Goal: Transaction & Acquisition: Purchase product/service

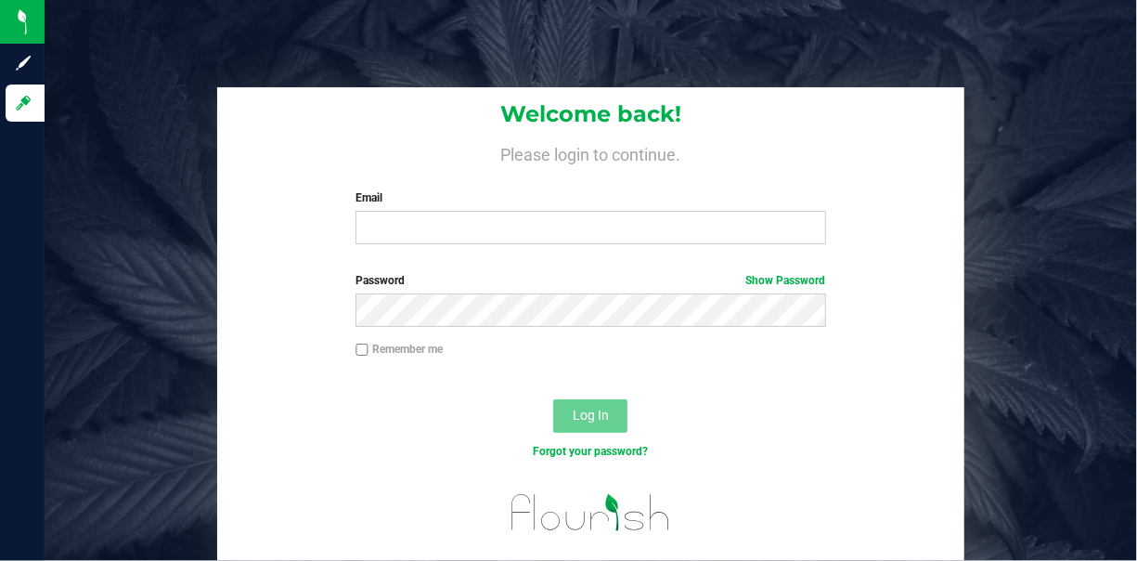
click at [448, 206] on label "Email" at bounding box center [591, 197] width 470 height 17
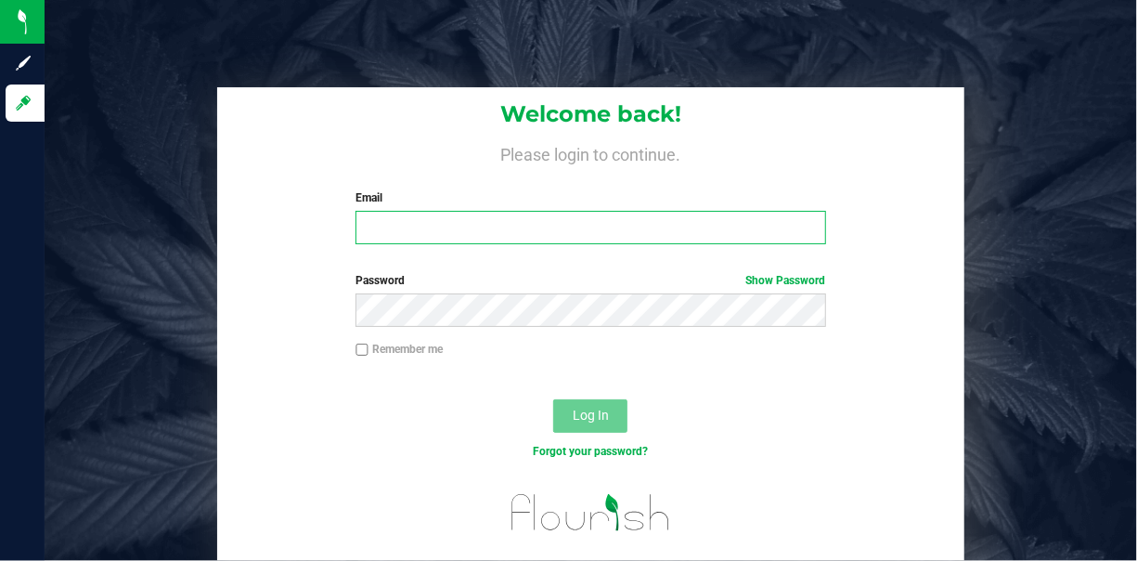
click at [448, 211] on input "Email" at bounding box center [591, 227] width 470 height 33
click at [446, 238] on input "Email" at bounding box center [591, 227] width 470 height 33
type input "[EMAIL_ADDRESS][DOMAIN_NAME]"
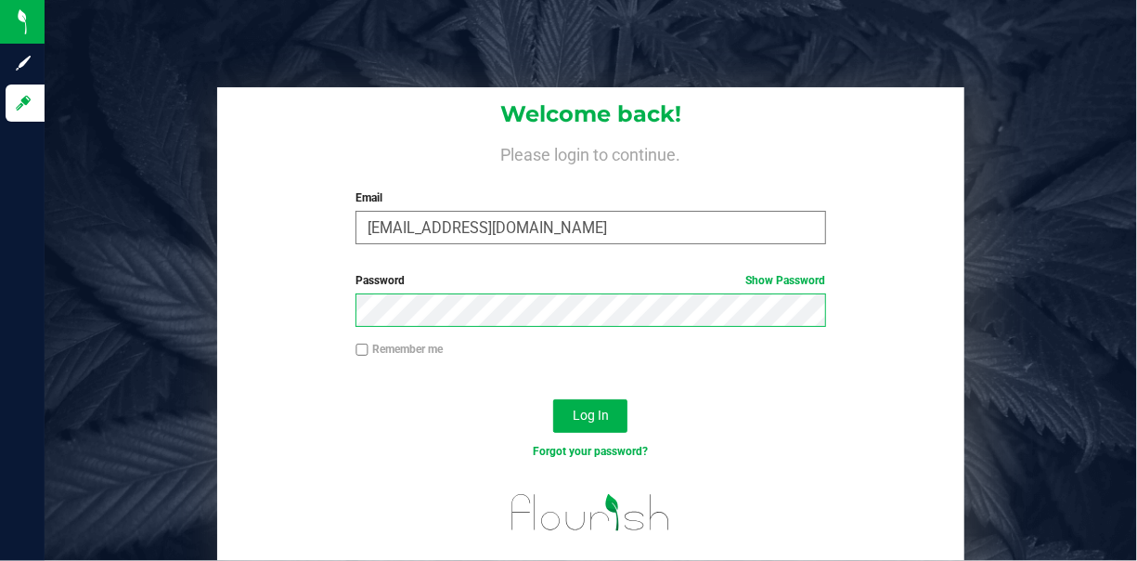
click at [553, 399] on button "Log In" at bounding box center [590, 415] width 74 height 33
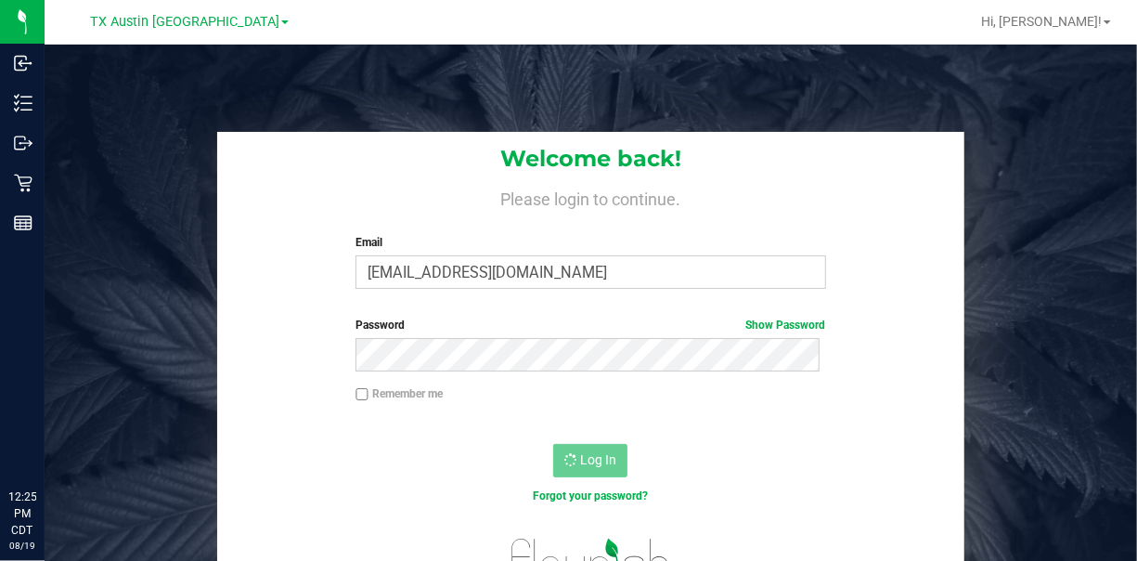
click at [224, 30] on div "TX Austin [GEOGRAPHIC_DATA]" at bounding box center [189, 21] width 199 height 22
click at [220, 26] on span "TX Austin [GEOGRAPHIC_DATA]" at bounding box center [184, 22] width 189 height 17
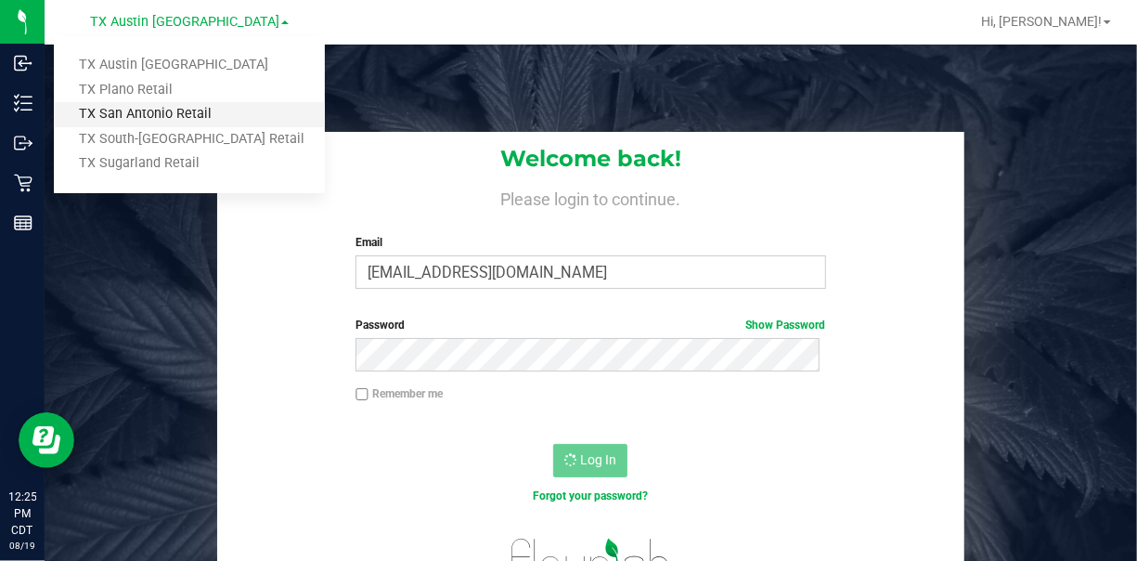
click at [170, 108] on link "TX San Antonio Retail" at bounding box center [189, 114] width 271 height 25
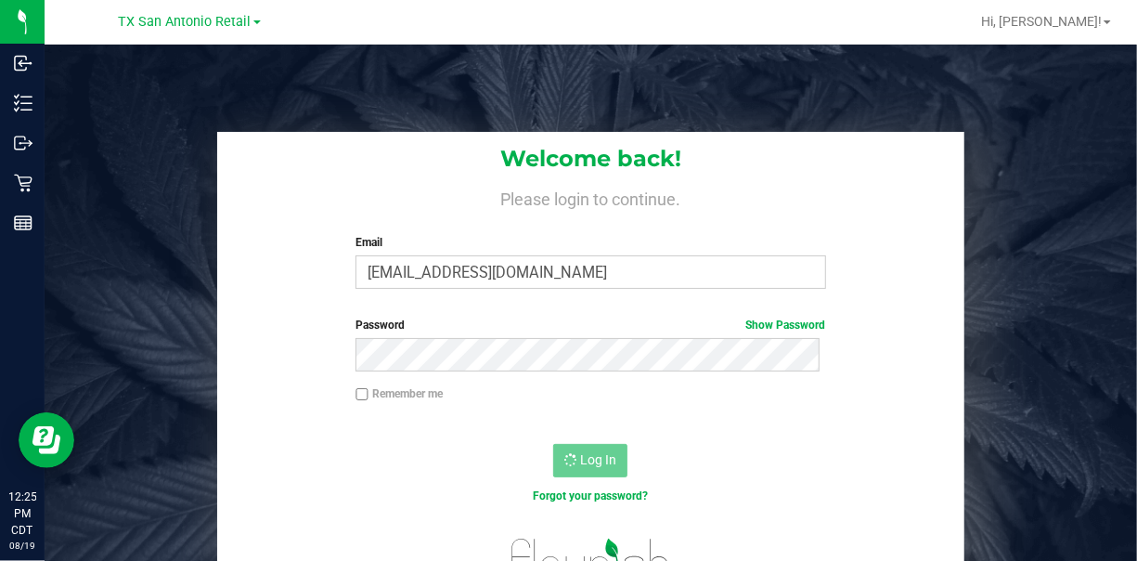
click at [351, 117] on div "Welcome back! Please login to continue. Email [EMAIL_ADDRESS][DOMAIN_NAME] Requ…" at bounding box center [591, 325] width 1093 height 561
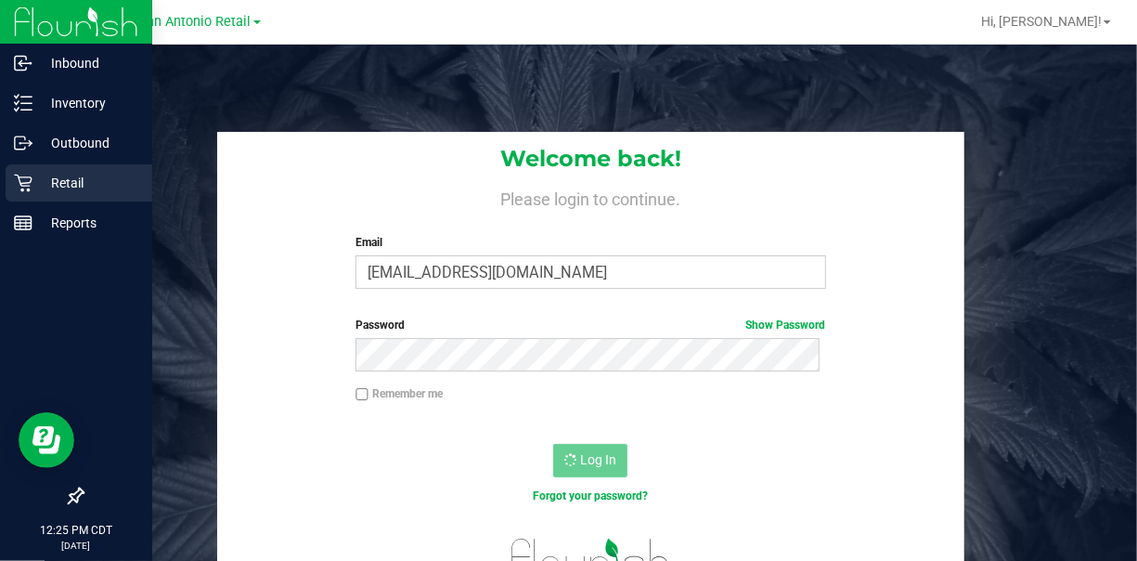
click at [11, 180] on div "Retail" at bounding box center [79, 182] width 147 height 37
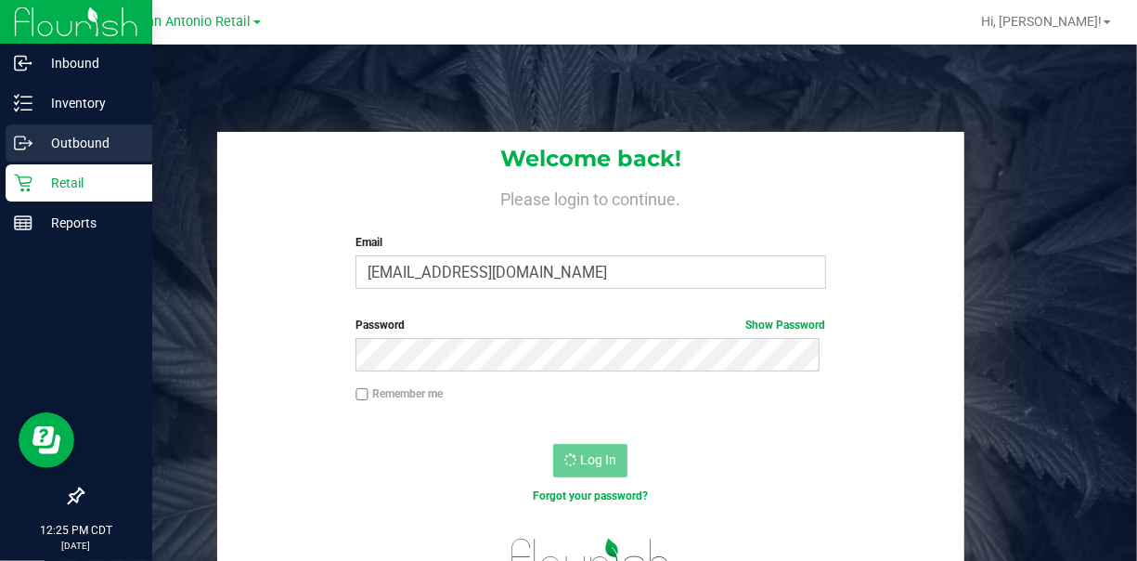
click at [26, 136] on icon at bounding box center [23, 143] width 19 height 19
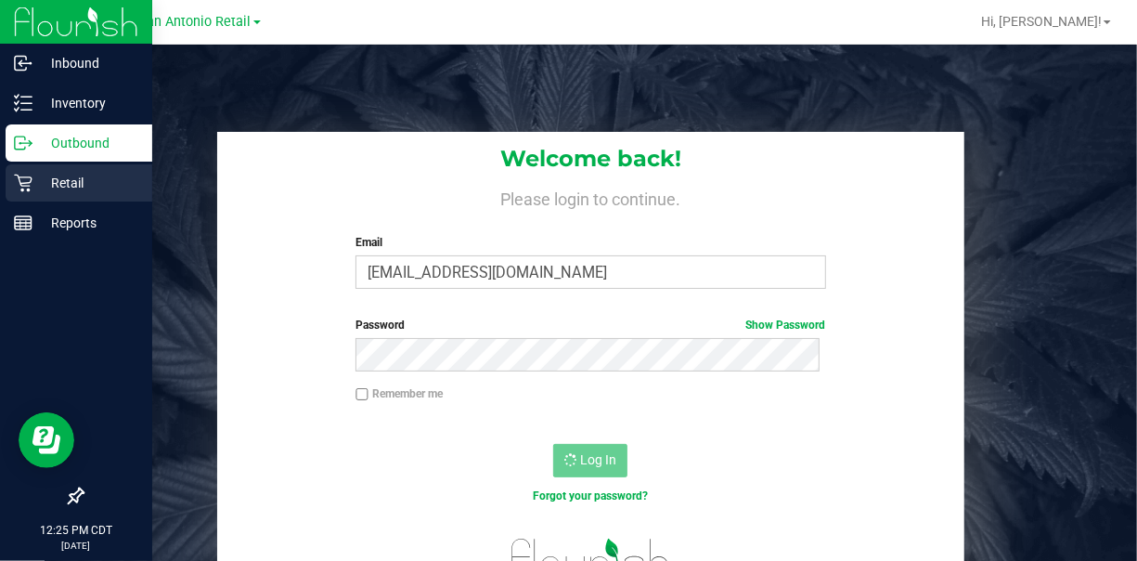
click at [31, 174] on icon at bounding box center [23, 183] width 19 height 19
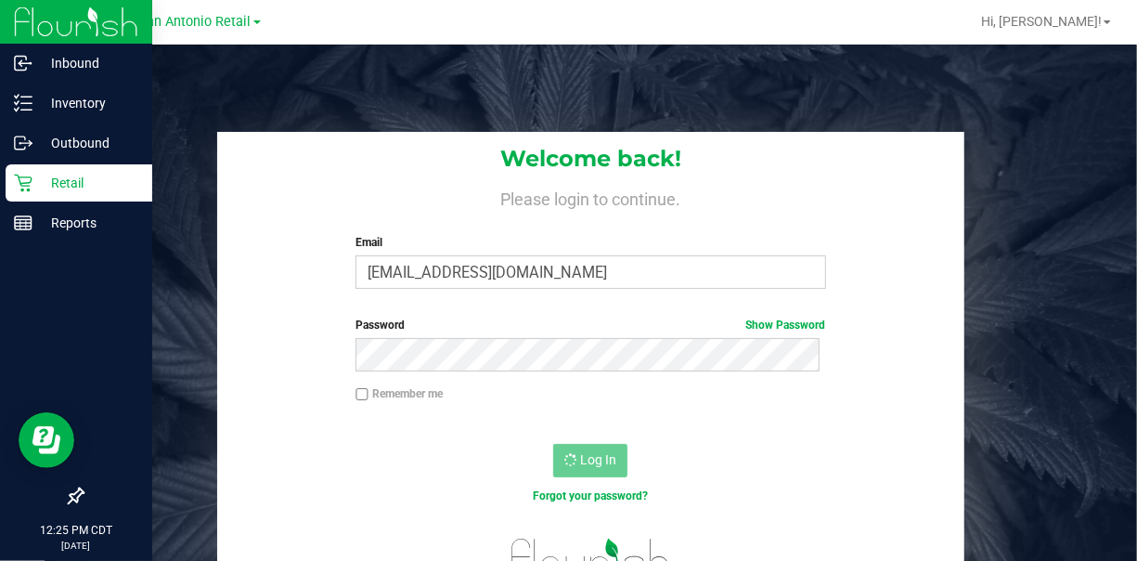
click at [27, 188] on icon at bounding box center [23, 183] width 19 height 19
click at [40, 182] on p "Retail" at bounding box center [87, 183] width 111 height 22
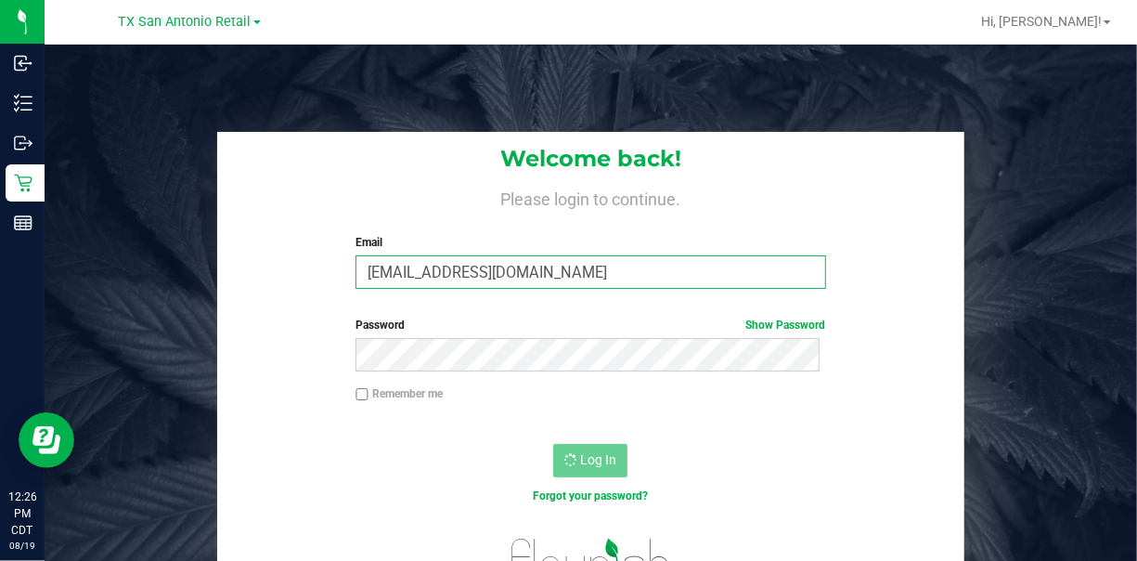
click at [571, 260] on input "[EMAIL_ADDRESS][DOMAIN_NAME]" at bounding box center [591, 271] width 470 height 33
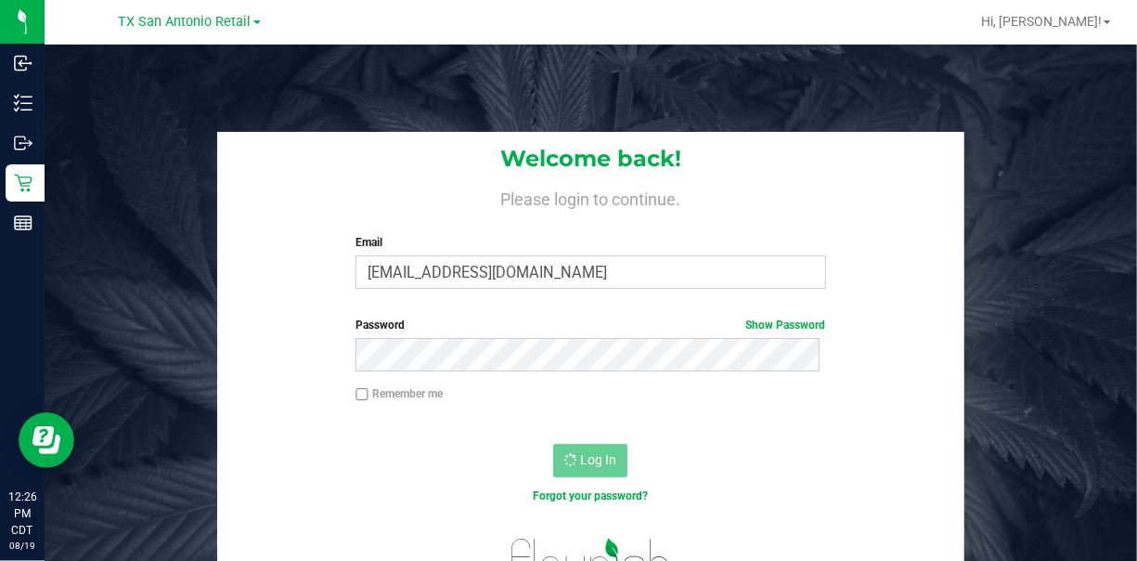
click at [99, 233] on div "Welcome back! Please login to continue. Email [EMAIL_ADDRESS][DOMAIN_NAME] Requ…" at bounding box center [591, 369] width 1121 height 474
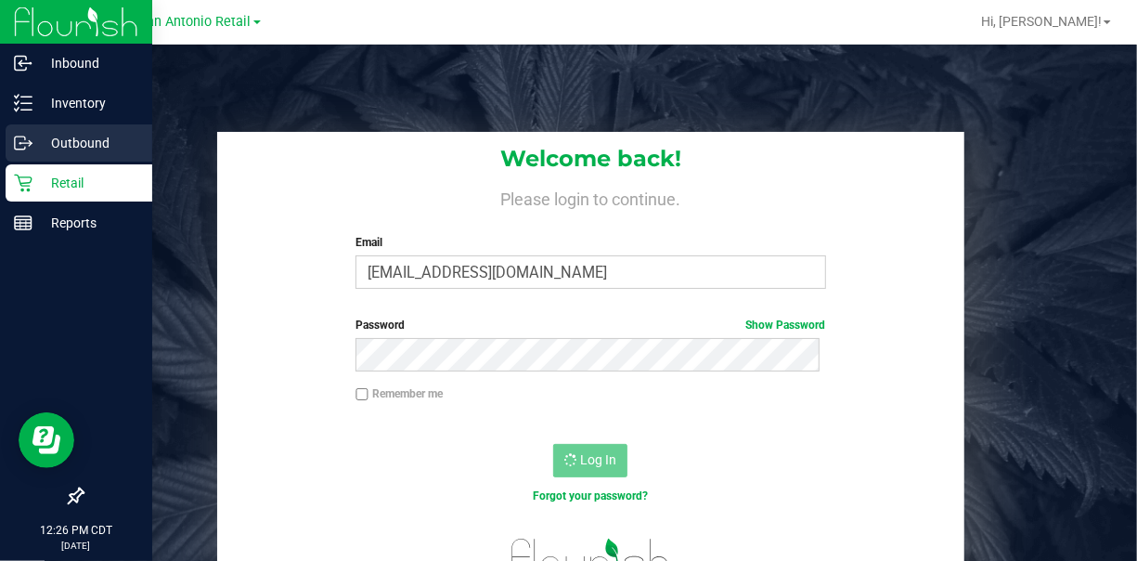
click at [36, 137] on p "Outbound" at bounding box center [87, 143] width 111 height 22
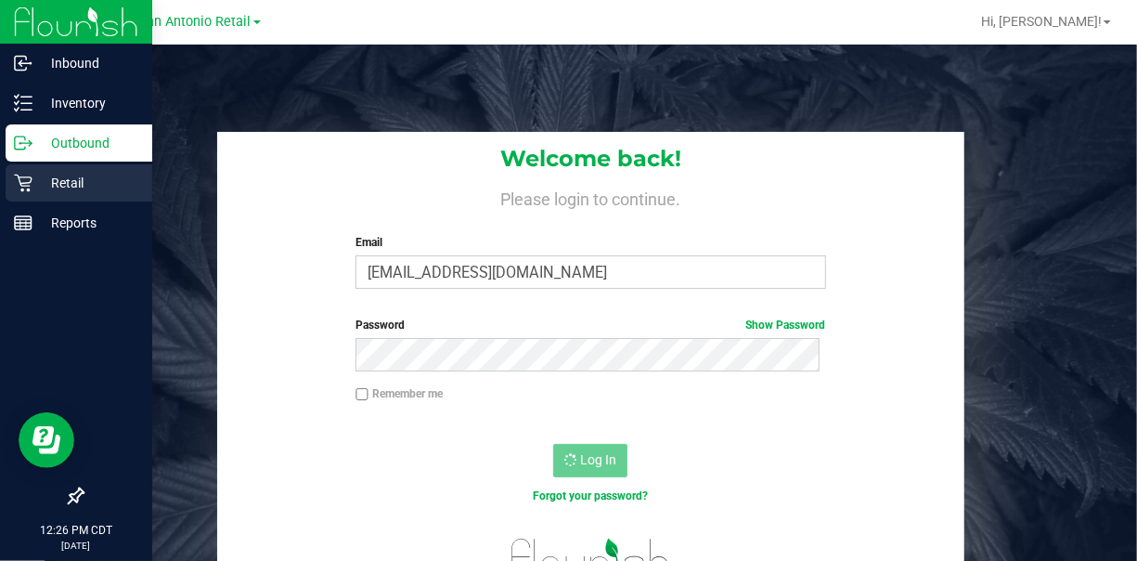
click at [34, 176] on p "Retail" at bounding box center [87, 183] width 111 height 22
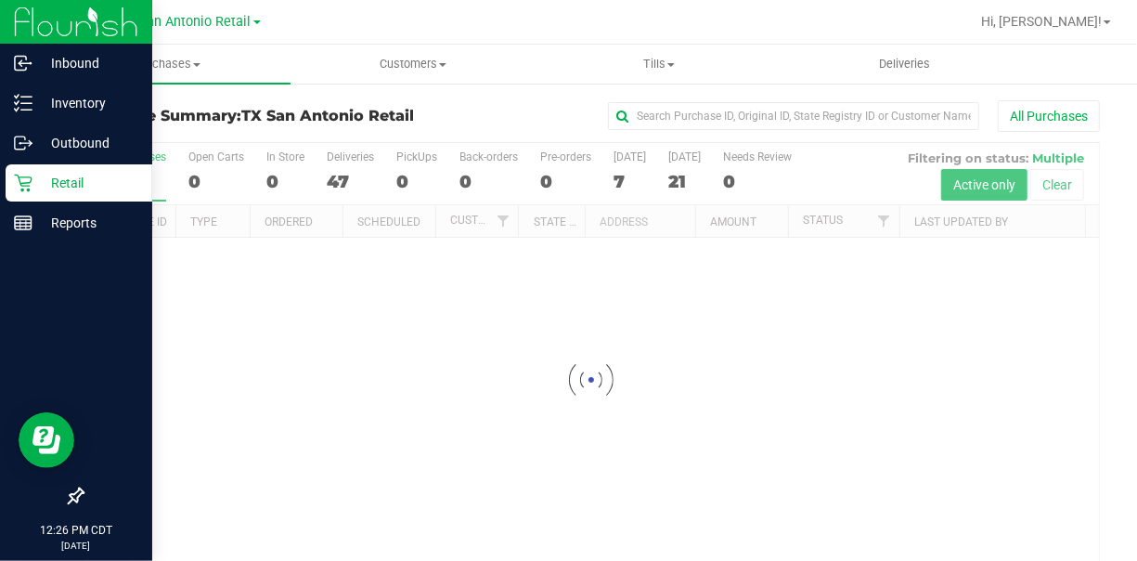
click at [28, 186] on icon at bounding box center [23, 184] width 18 height 18
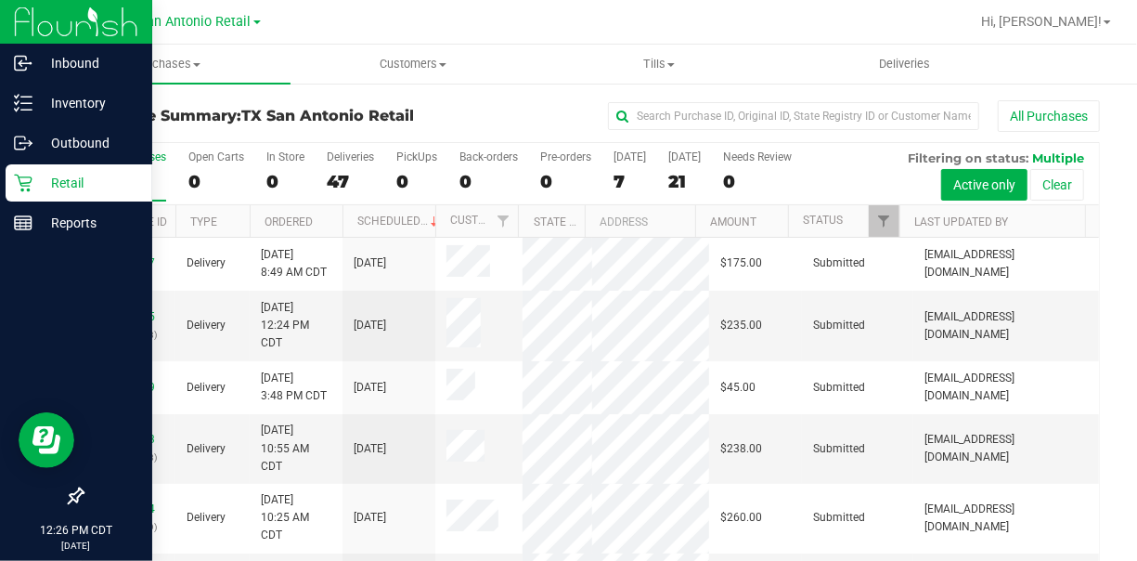
click at [84, 189] on p "Retail" at bounding box center [87, 183] width 111 height 22
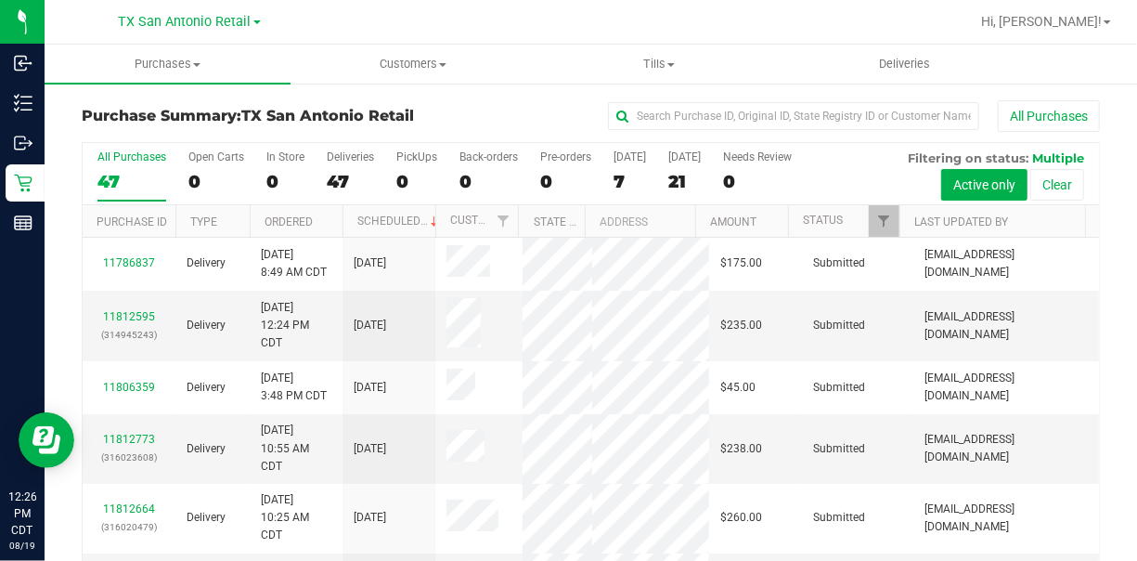
click at [821, 32] on div at bounding box center [650, 22] width 637 height 36
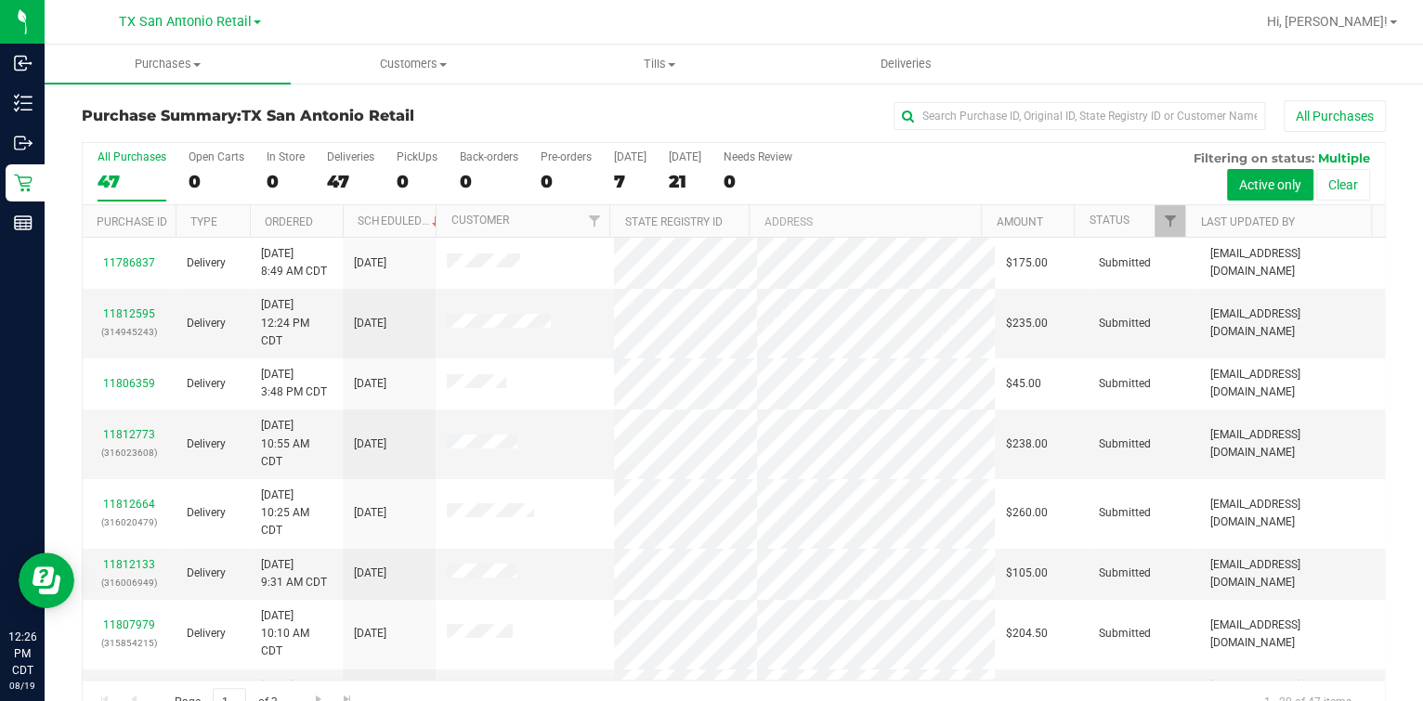
click at [786, 28] on div at bounding box center [793, 22] width 922 height 36
click at [898, 65] on span "Deliveries" at bounding box center [904, 64] width 101 height 17
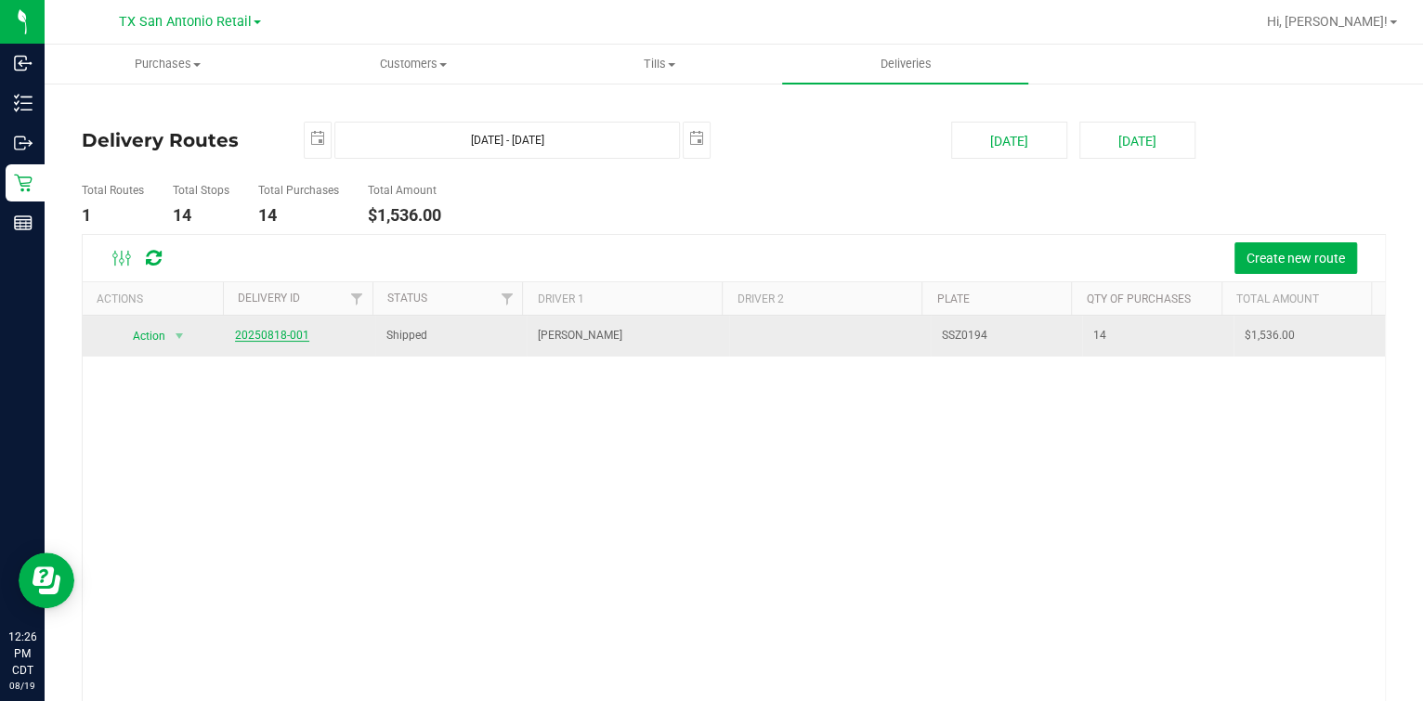
click at [277, 337] on link "20250818-001" at bounding box center [272, 335] width 74 height 13
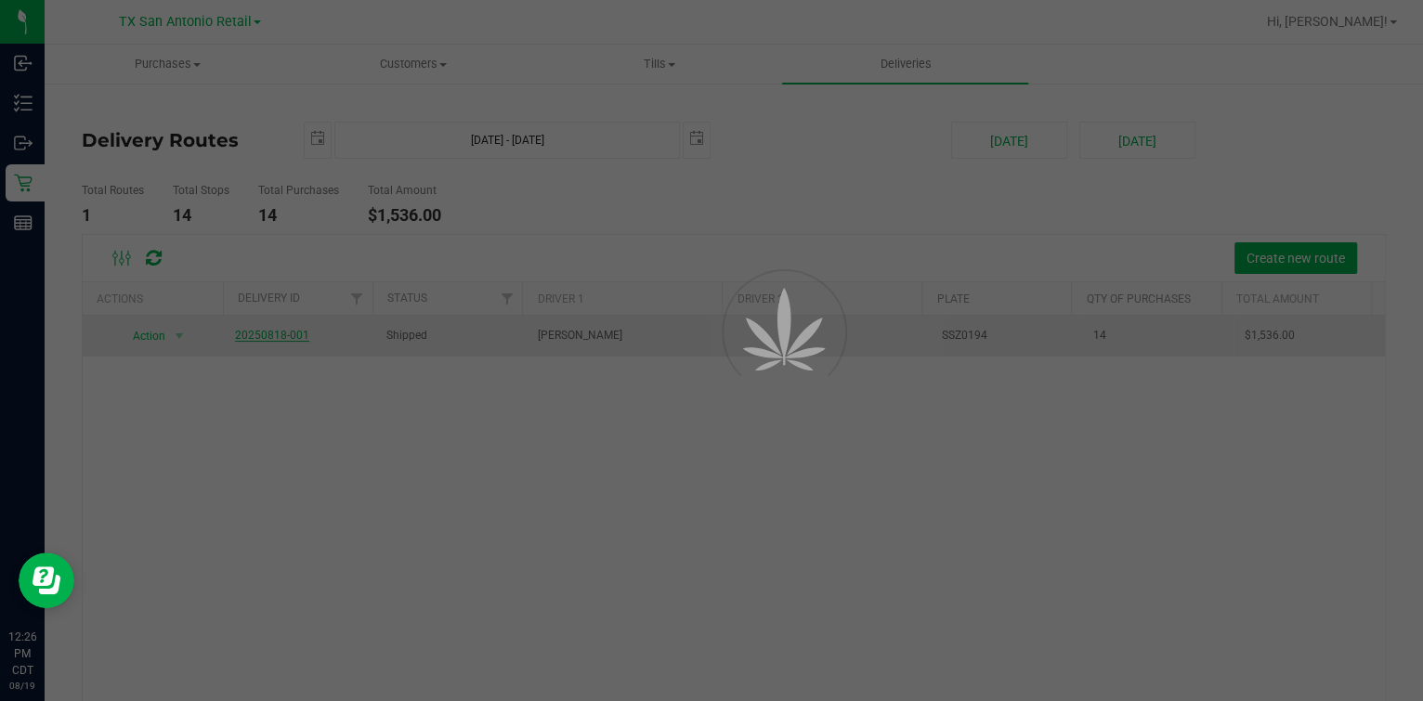
click at [587, 246] on div at bounding box center [711, 350] width 1423 height 701
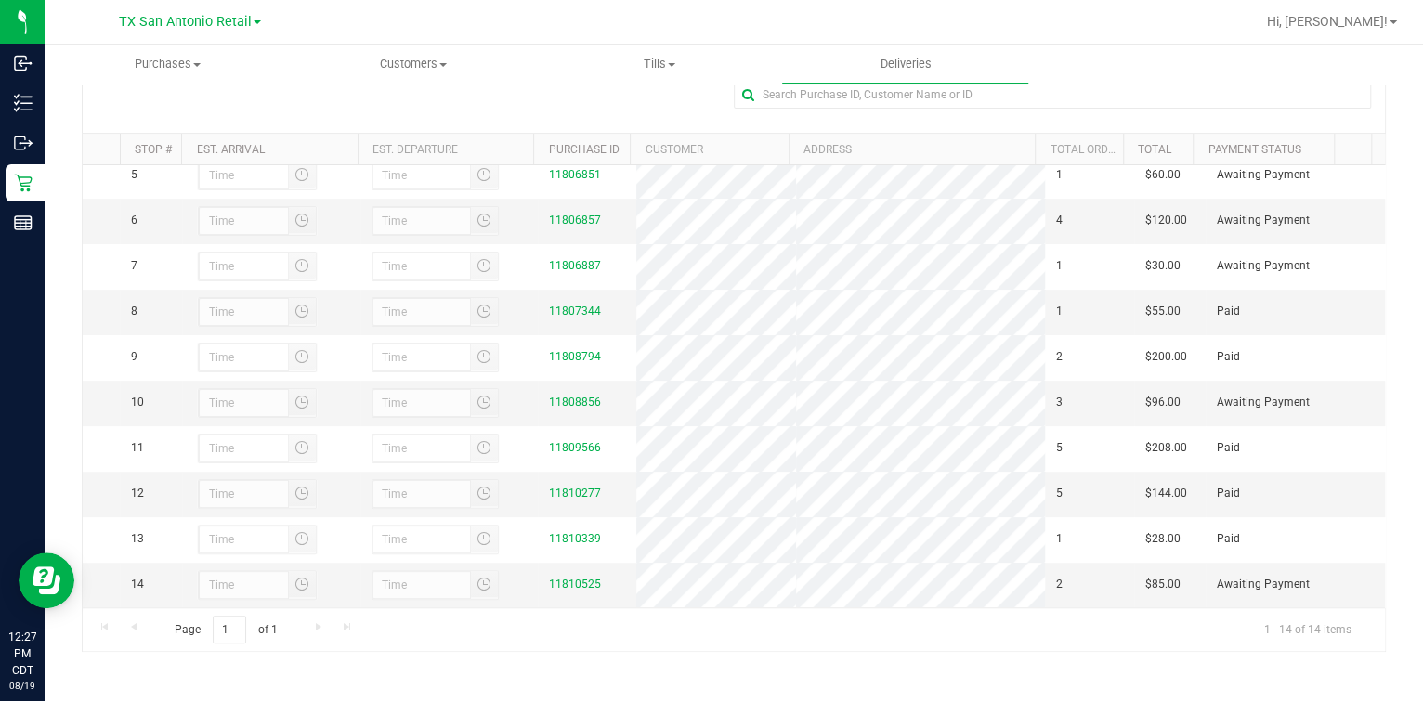
scroll to position [311, 0]
click at [423, 60] on span "Customers" at bounding box center [414, 64] width 244 height 17
click at [396, 101] on li "All customers" at bounding box center [414, 112] width 246 height 22
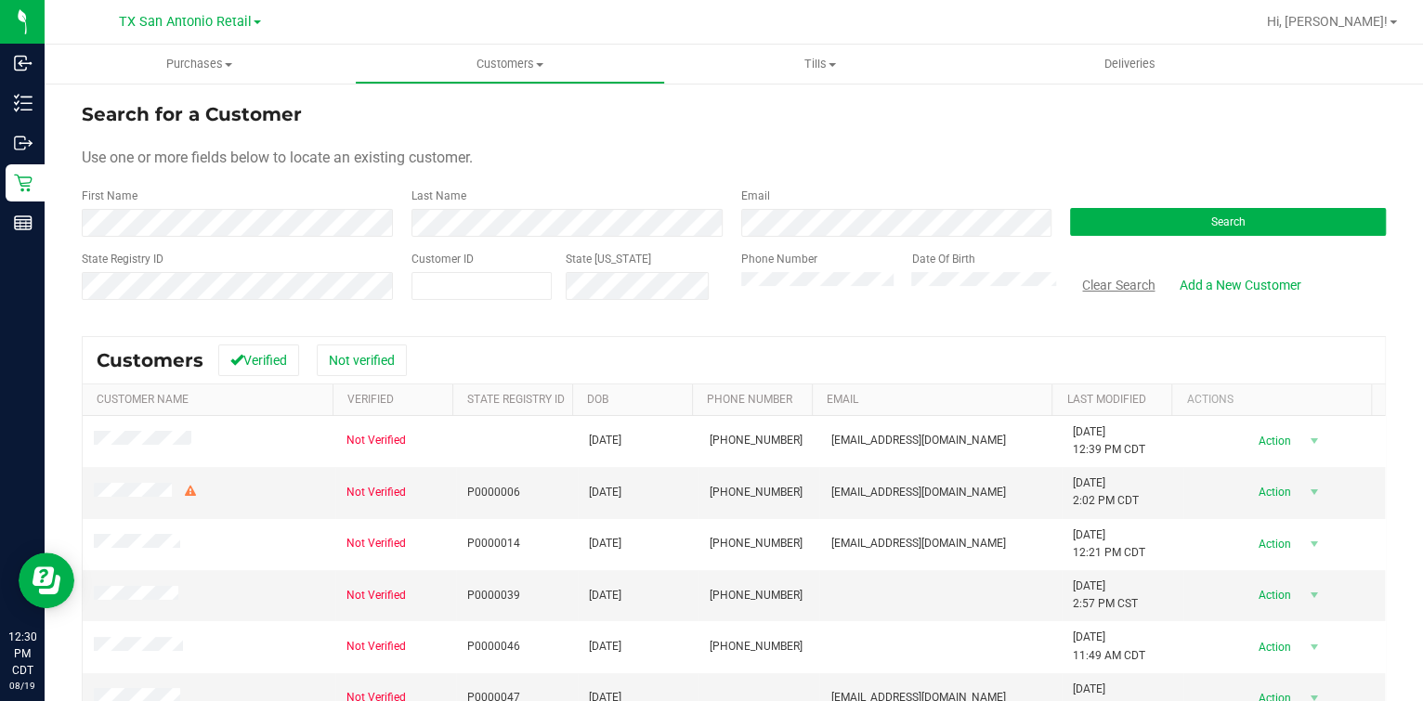
drag, startPoint x: 923, startPoint y: 140, endPoint x: 1079, endPoint y: 285, distance: 212.9
click at [922, 140] on form "Search for a Customer Use one or more fields below to locate an existing custom…" at bounding box center [734, 208] width 1304 height 216
click at [946, 304] on div "Date Of Birth" at bounding box center [976, 284] width 159 height 66
click at [268, 208] on div "First Name" at bounding box center [240, 212] width 316 height 49
click at [554, 174] on form "Search for a Customer Use one or more fields below to locate an existing custom…" at bounding box center [734, 208] width 1304 height 216
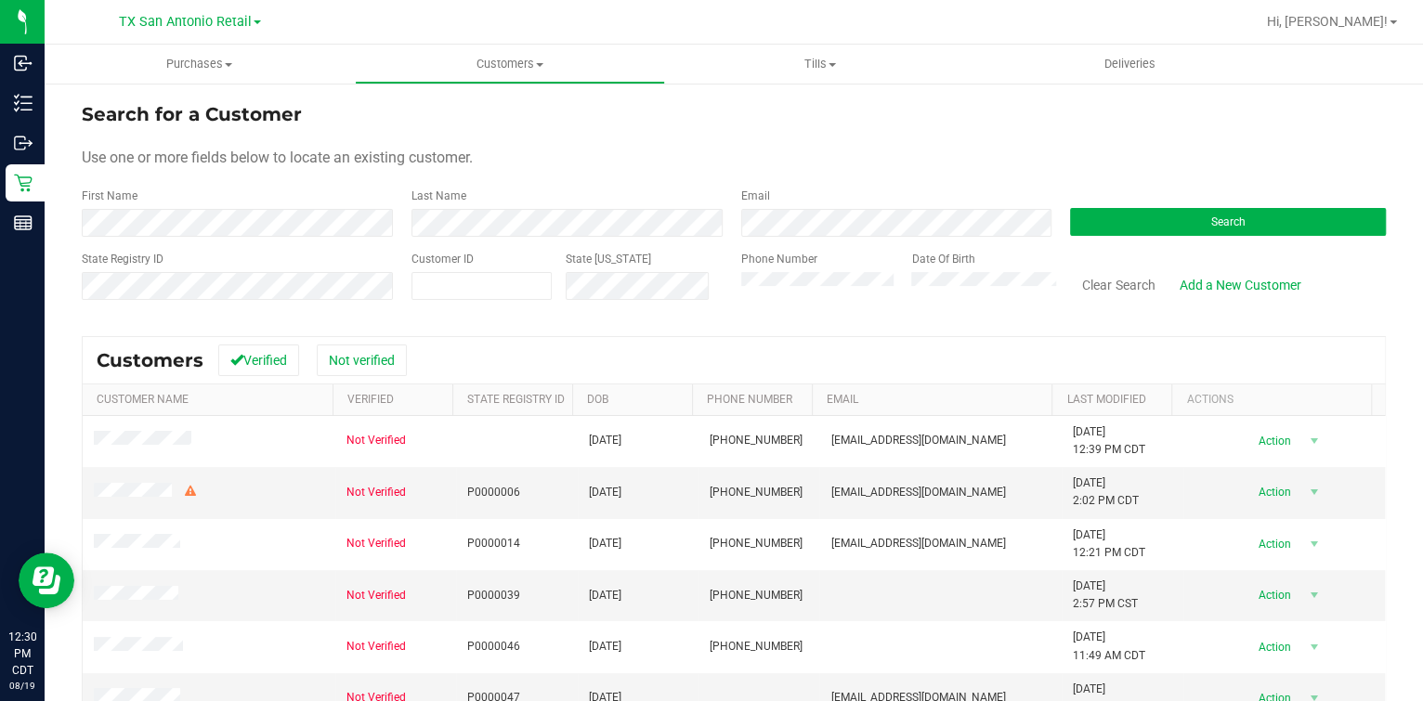
click at [554, 174] on form "Search for a Customer Use one or more fields below to locate an existing custom…" at bounding box center [734, 208] width 1304 height 216
click at [553, 173] on form "Search for a Customer Use one or more fields below to locate an existing custom…" at bounding box center [734, 208] width 1304 height 216
click at [229, 193] on div "First Name" at bounding box center [240, 212] width 316 height 49
click at [505, 176] on form "Search for a Customer Use one or more fields below to locate an existing custom…" at bounding box center [734, 208] width 1304 height 216
click at [439, 139] on form "Search for a Customer Use one or more fields below to locate an existing custom…" at bounding box center [734, 208] width 1304 height 216
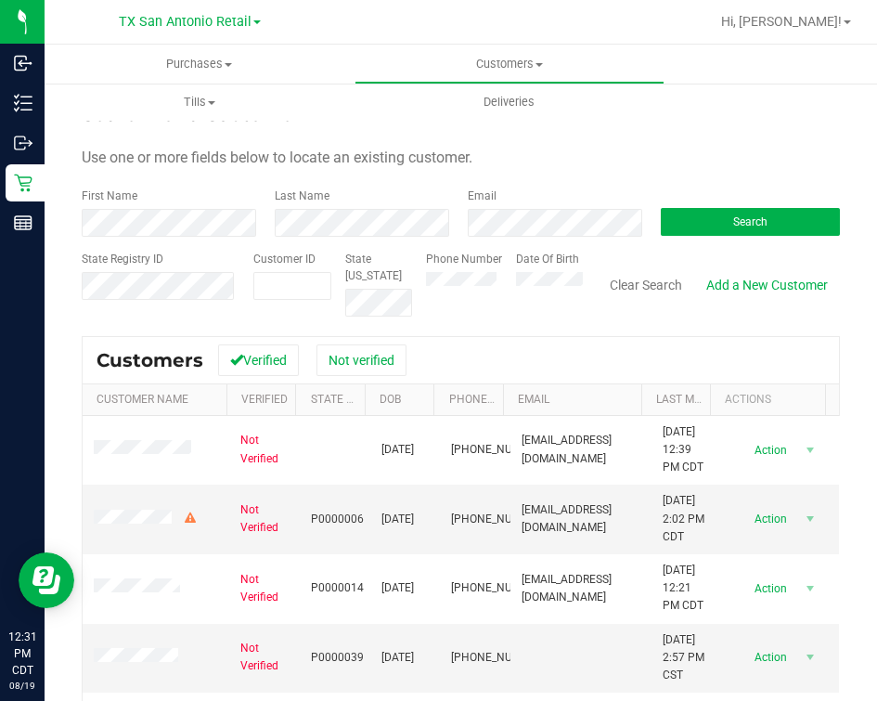
click at [565, 169] on form "Search for a Customer Use one or more fields below to locate an existing custom…" at bounding box center [461, 208] width 759 height 216
drag, startPoint x: 728, startPoint y: 281, endPoint x: 877, endPoint y: 305, distance: 150.5
click at [728, 281] on link "Add a New Customer" at bounding box center [768, 285] width 146 height 32
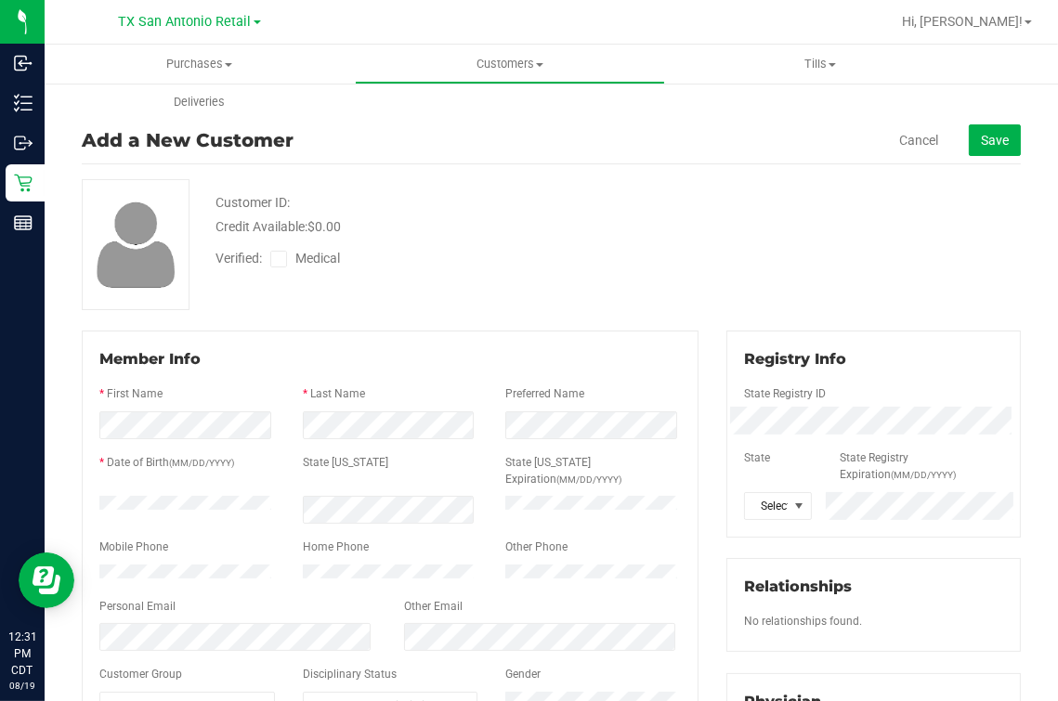
click at [105, 440] on div at bounding box center [389, 446] width 581 height 15
click at [134, 560] on div at bounding box center [389, 562] width 581 height 5
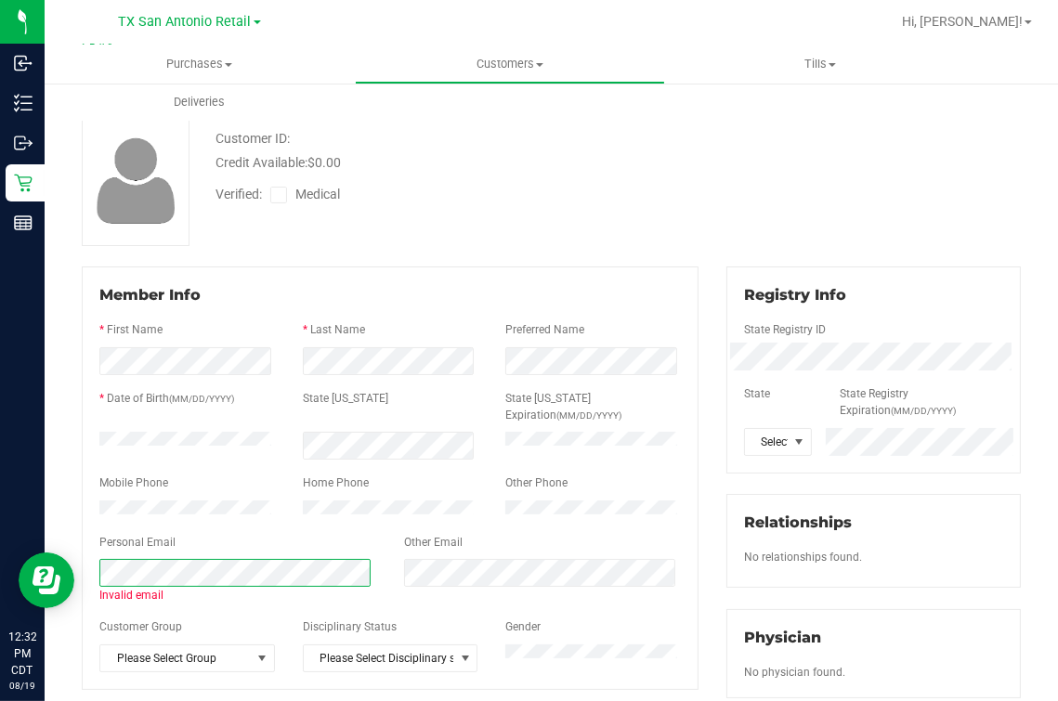
scroll to position [115, 0]
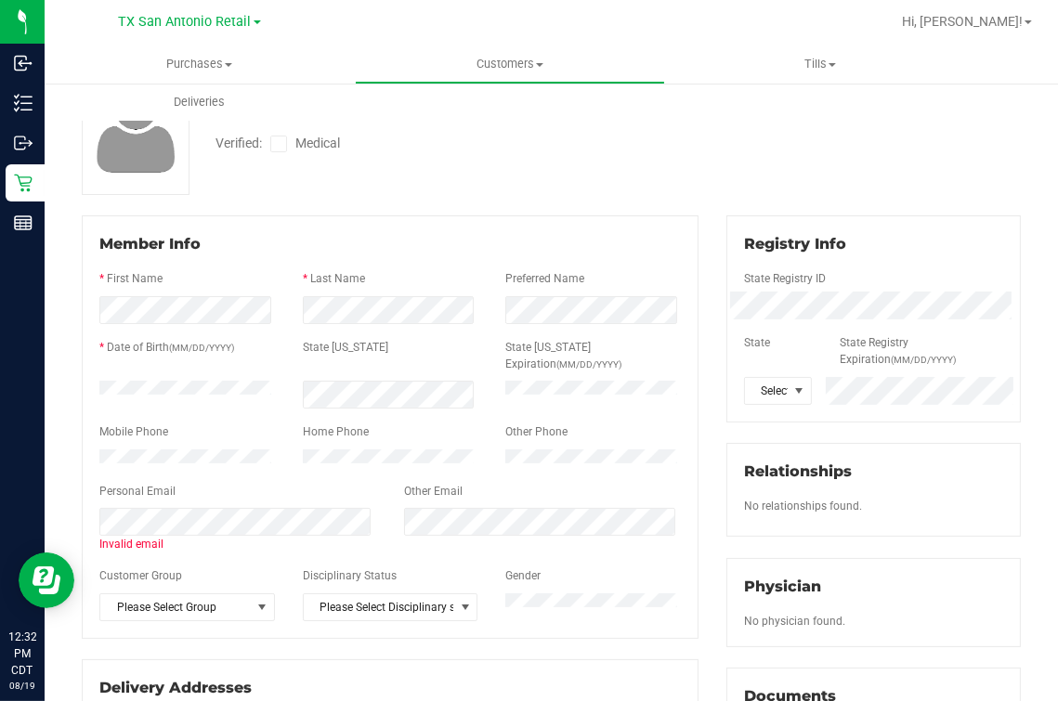
click at [213, 560] on div at bounding box center [389, 591] width 581 height 5
click at [205, 560] on span "Please Select Group" at bounding box center [175, 607] width 150 height 26
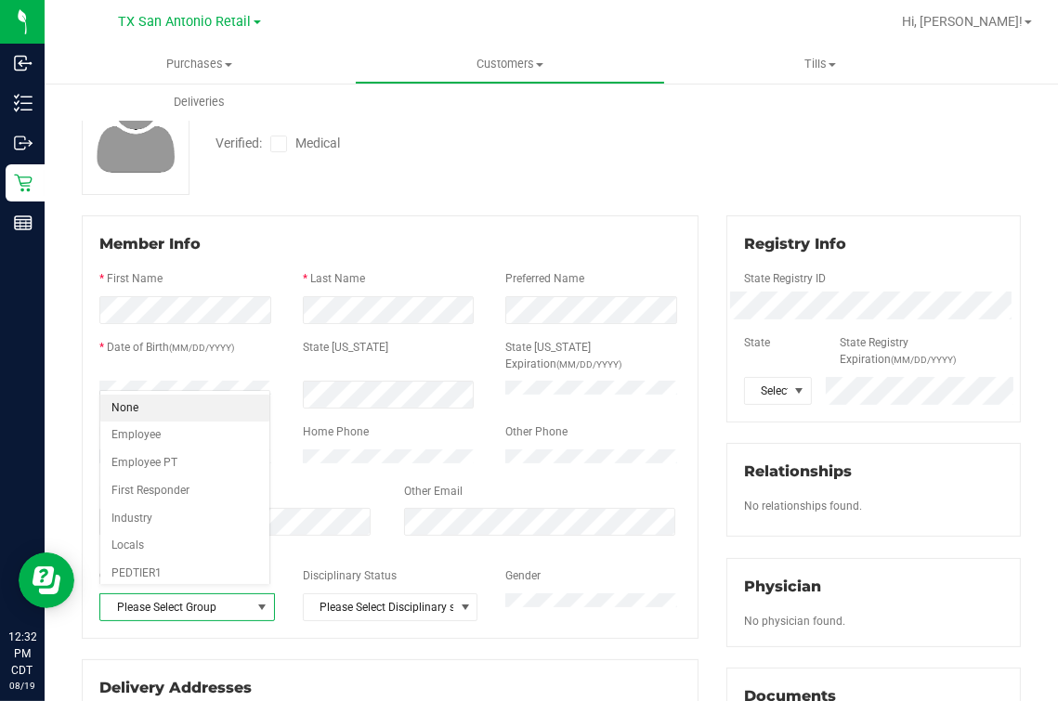
click at [196, 409] on li "None" at bounding box center [185, 409] width 170 height 28
click at [378, 560] on span "Please Select Disciplinary status" at bounding box center [379, 607] width 150 height 26
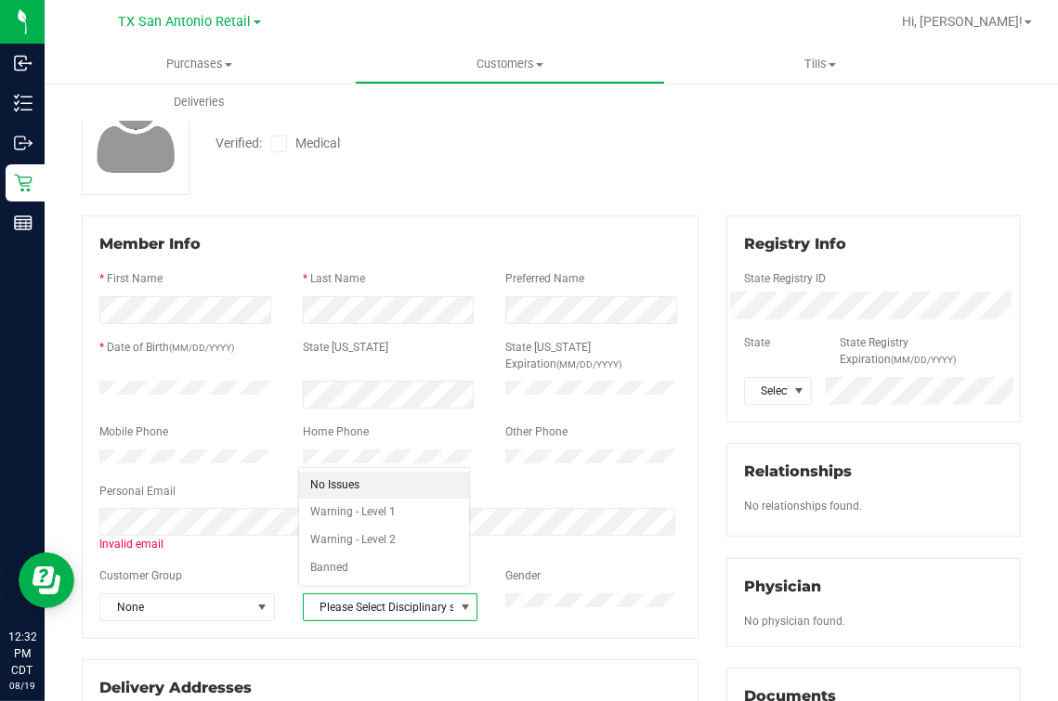
click at [364, 479] on li "No Issues" at bounding box center [384, 486] width 170 height 28
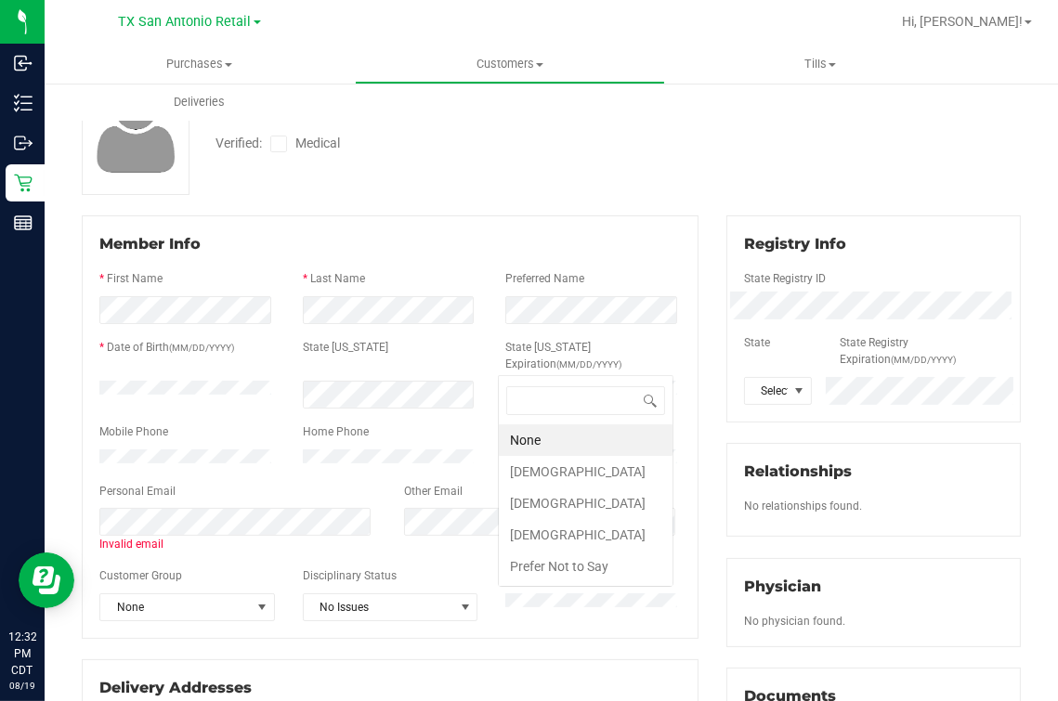
scroll to position [0, 0]
click at [556, 494] on li "Male" at bounding box center [586, 503] width 174 height 32
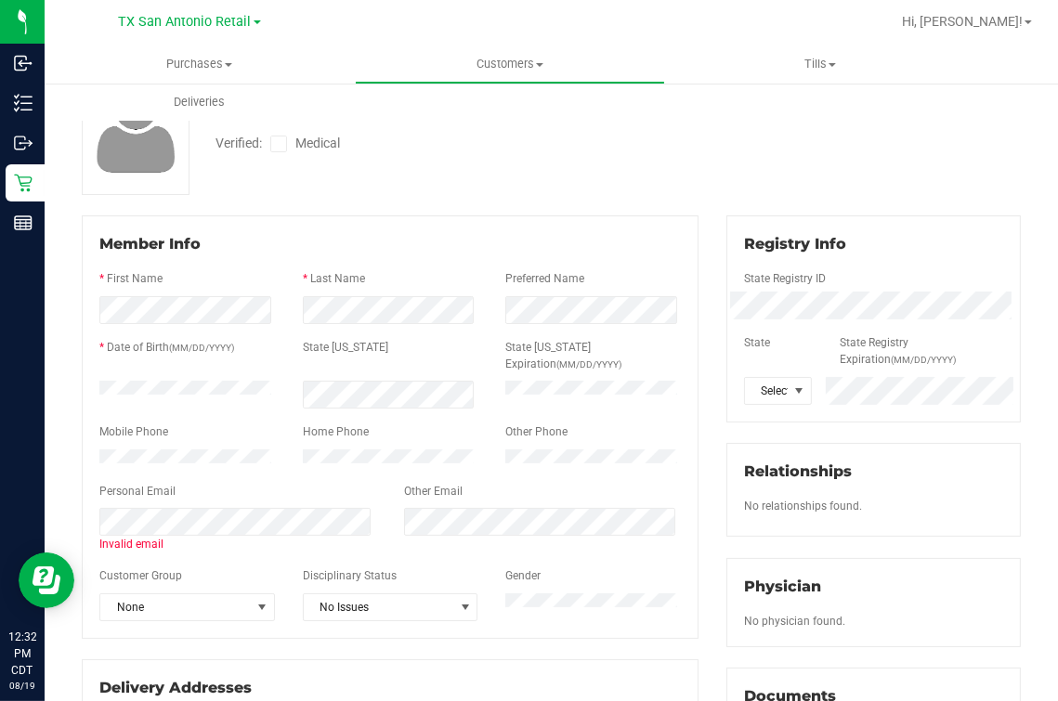
click at [341, 473] on div at bounding box center [389, 475] width 581 height 15
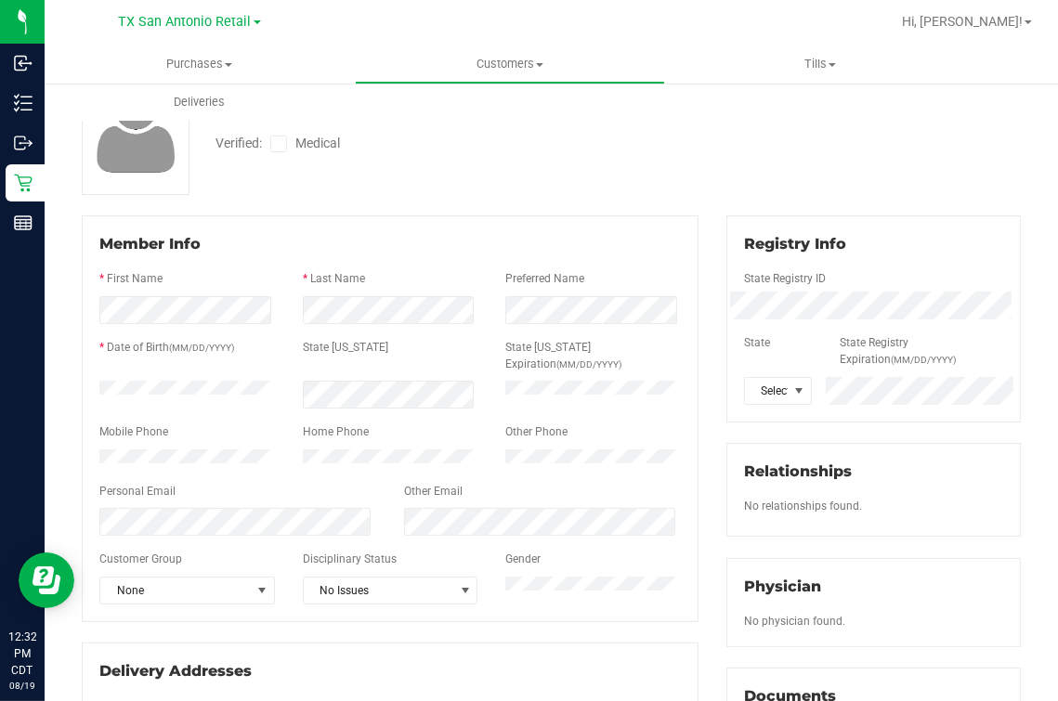
click at [261, 504] on div at bounding box center [389, 506] width 581 height 5
click at [169, 560] on span "None" at bounding box center [175, 591] width 150 height 26
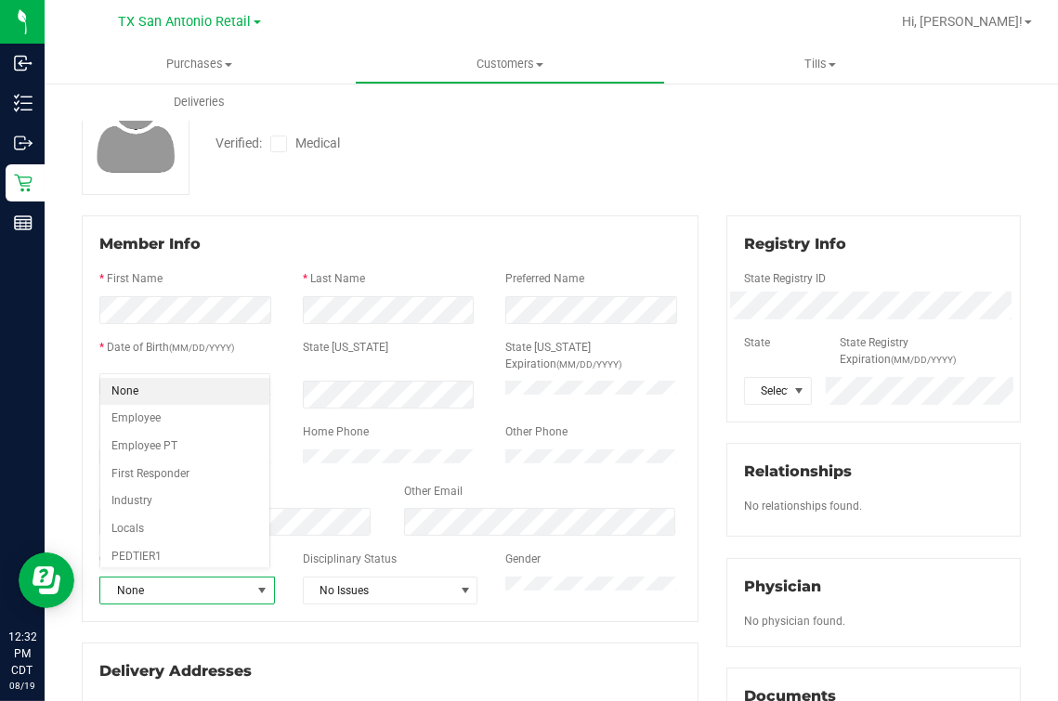
click at [188, 397] on li "None" at bounding box center [185, 392] width 170 height 28
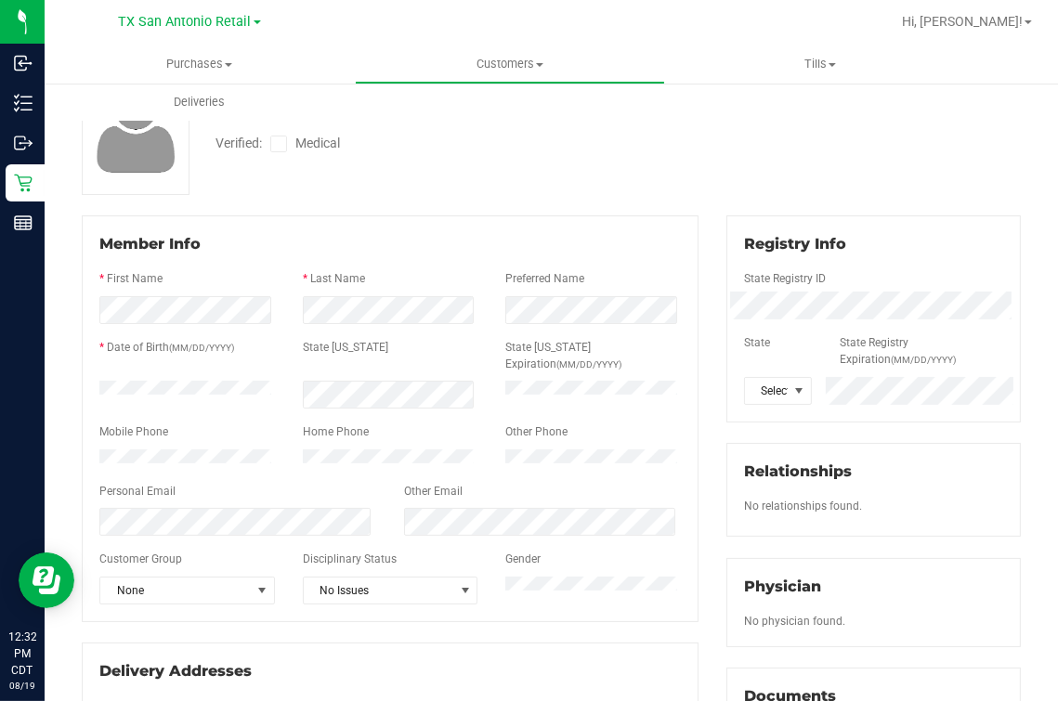
click at [583, 552] on div "Gender" at bounding box center [592, 561] width 203 height 21
click at [391, 551] on div "Disciplinary Status" at bounding box center [390, 561] width 203 height 21
click at [745, 379] on span "Select state" at bounding box center [766, 391] width 43 height 26
click at [756, 560] on li "TX" at bounding box center [765, 600] width 64 height 32
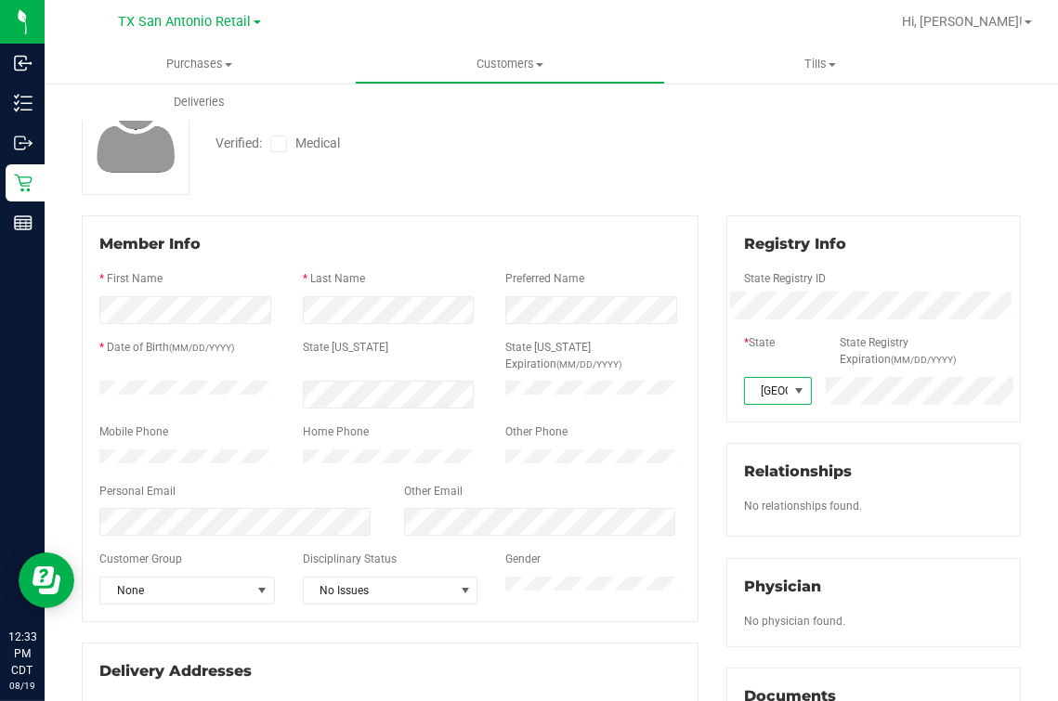
click at [934, 489] on div at bounding box center [873, 490] width 259 height 15
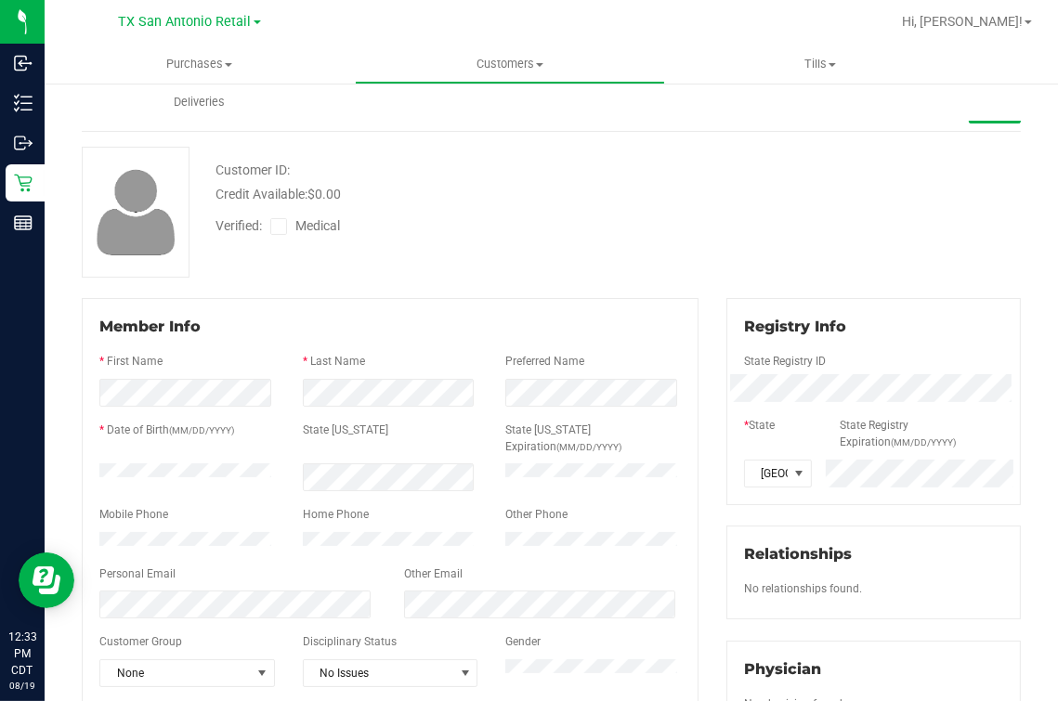
scroll to position [0, 0]
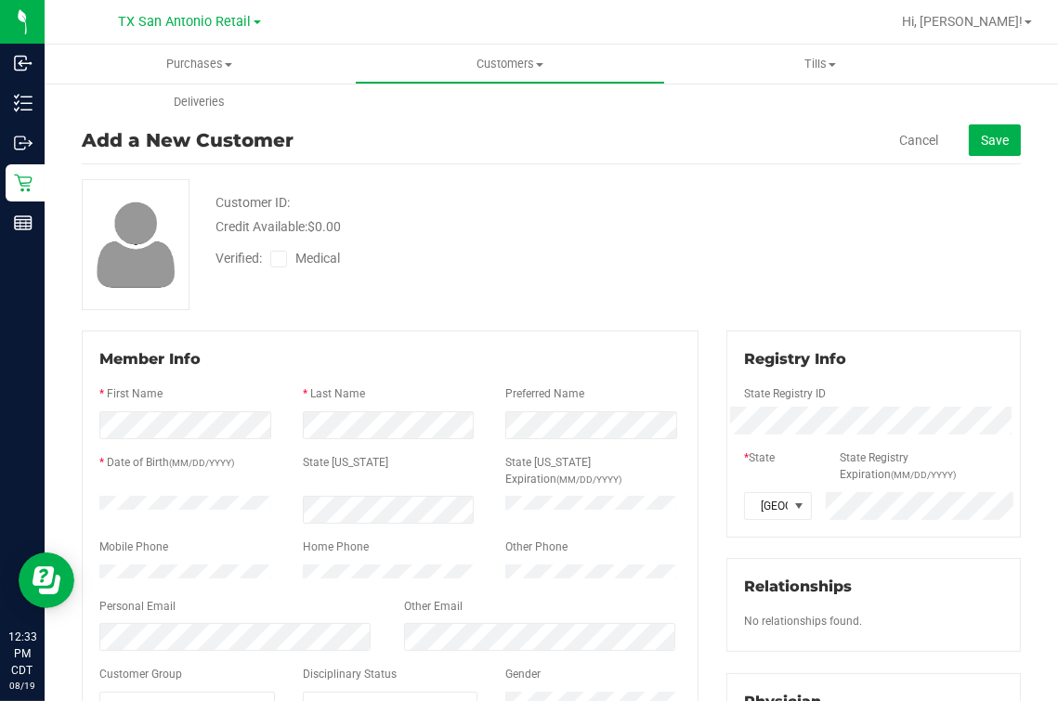
click at [285, 252] on span at bounding box center [278, 259] width 17 height 17
click at [0, 0] on input "Medical" at bounding box center [0, 0] width 0 height 0
click at [743, 262] on div "Customer ID: Credit Available: $0.00 Verified: Medical" at bounding box center [551, 244] width 967 height 131
click at [984, 128] on button "Save" at bounding box center [994, 140] width 52 height 32
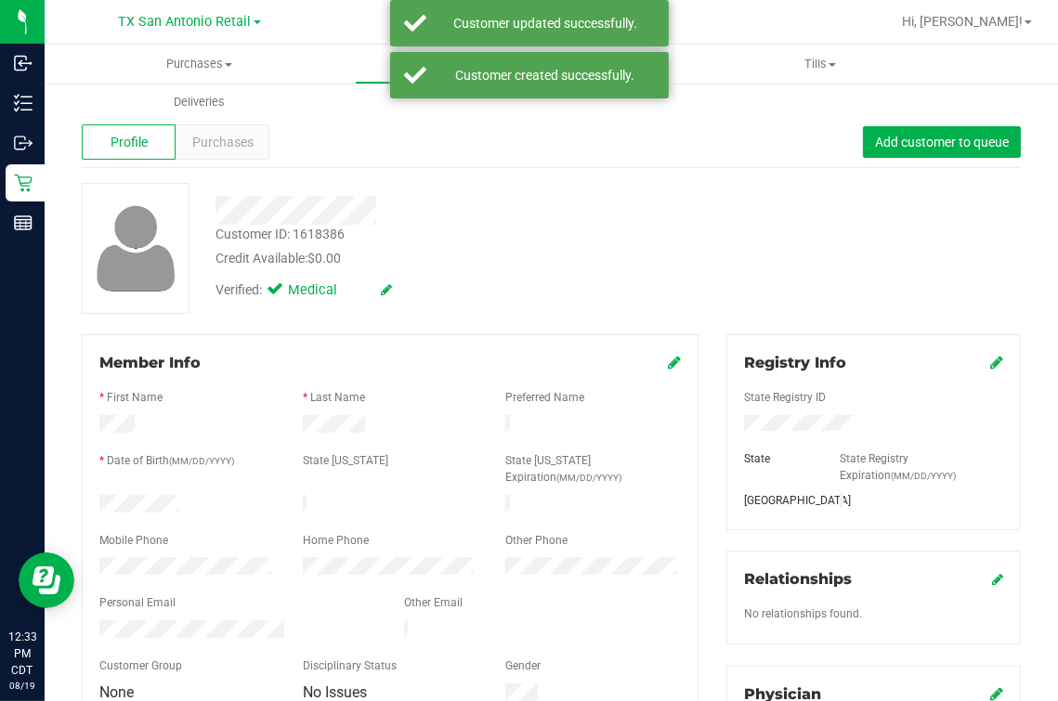
click at [651, 306] on div "Verified: Medical" at bounding box center [443, 288] width 484 height 41
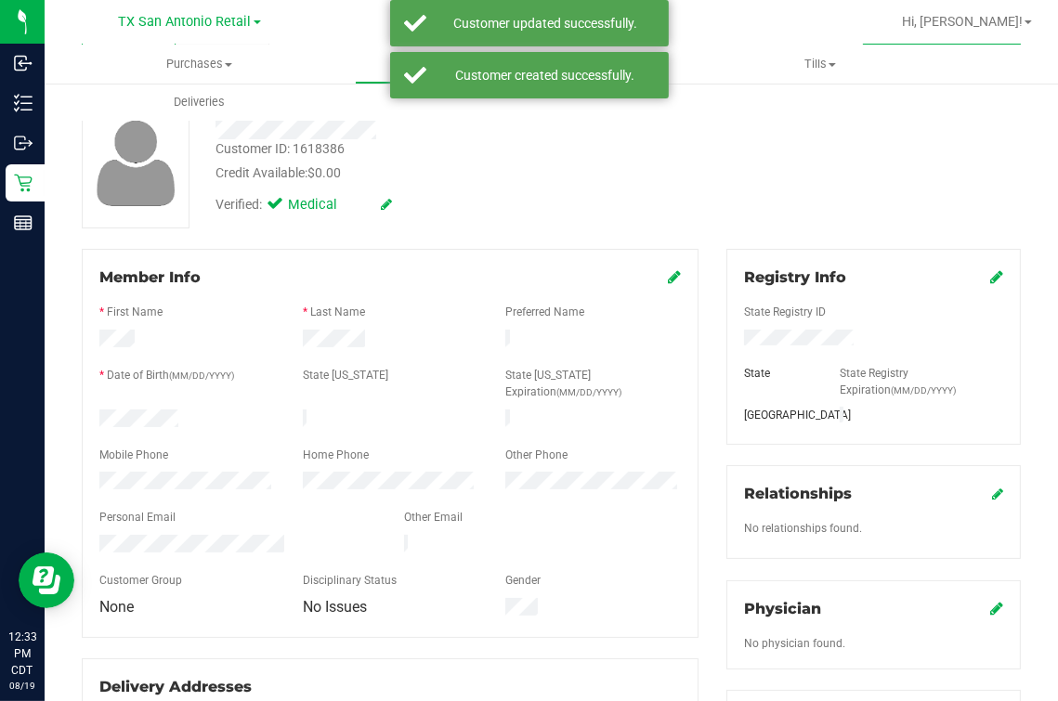
scroll to position [115, 0]
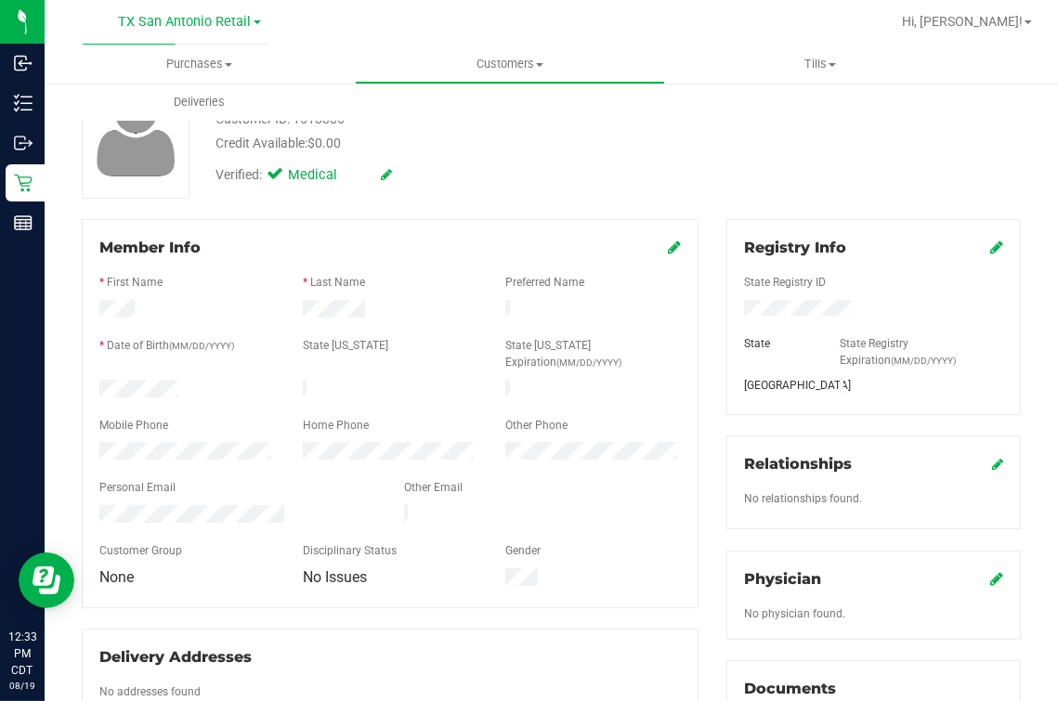
click at [836, 523] on div "Relationships No relationships found." at bounding box center [873, 482] width 294 height 94
click at [987, 560] on div "Physician No physician found." at bounding box center [873, 595] width 294 height 89
click at [971, 560] on div "Physician" at bounding box center [873, 579] width 259 height 22
click at [990, 560] on icon at bounding box center [996, 578] width 13 height 15
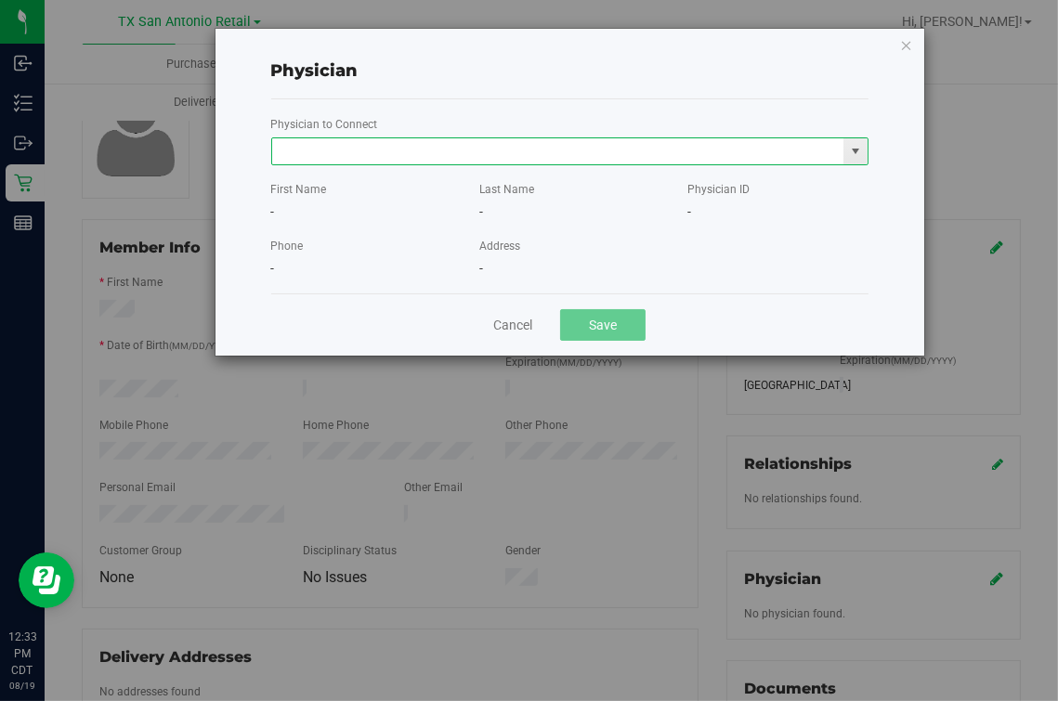
click at [509, 156] on input "text" at bounding box center [558, 151] width 572 height 26
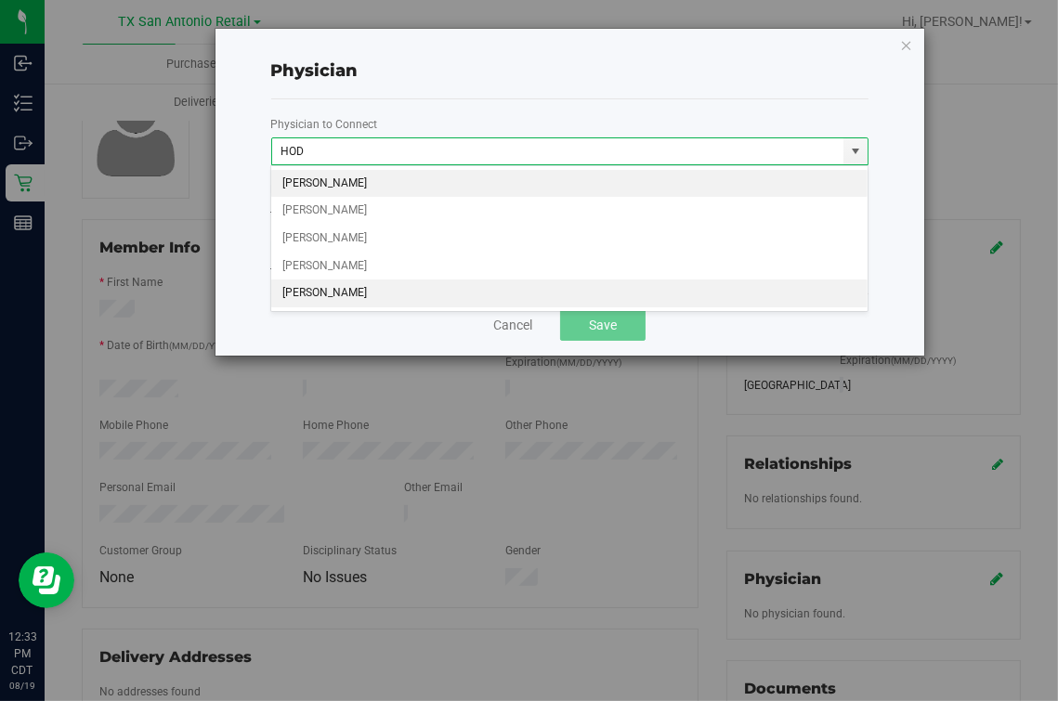
click at [341, 292] on li "Jonathan Hodor" at bounding box center [568, 293] width 595 height 28
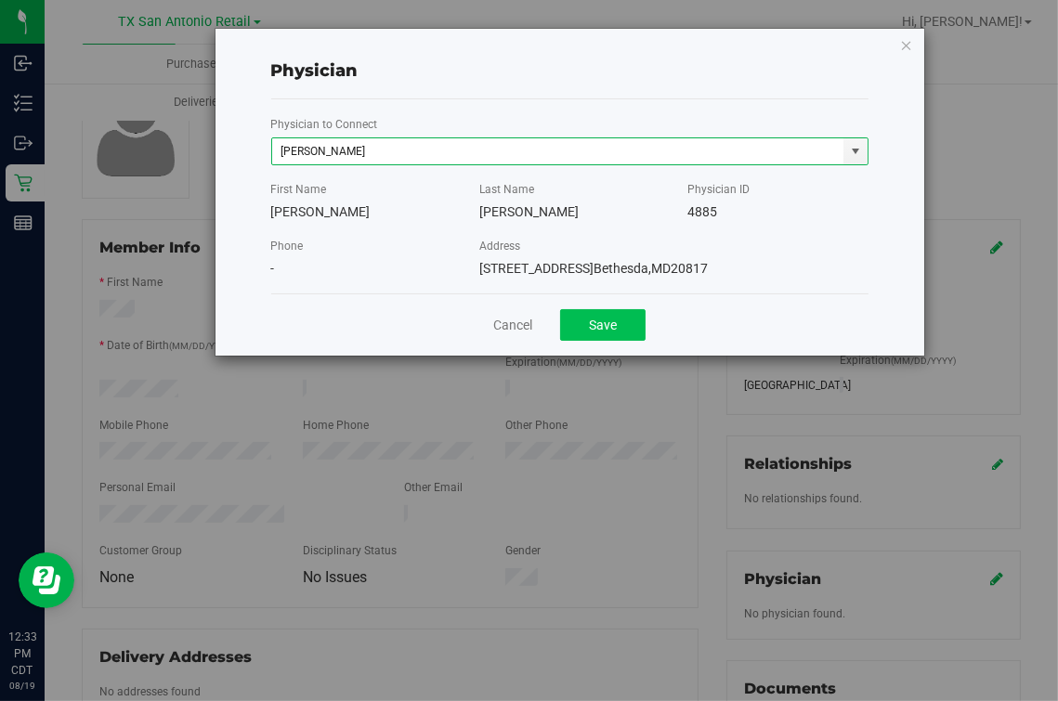
type input "Jonathan Hodor"
click at [629, 317] on button "Save" at bounding box center [602, 325] width 85 height 32
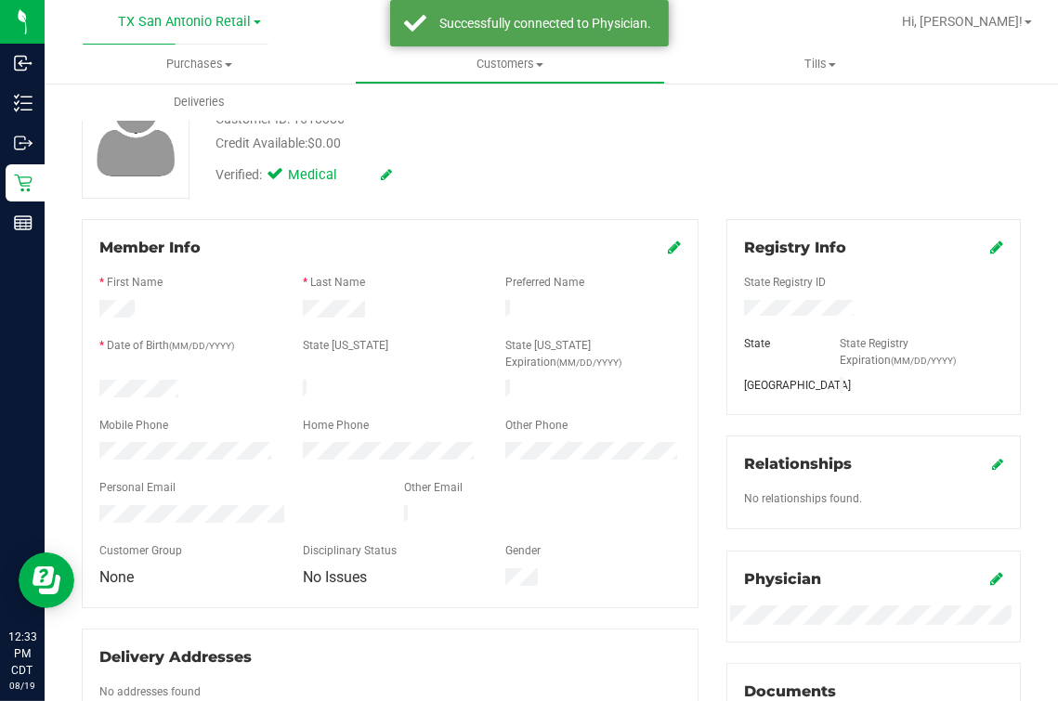
click at [562, 560] on div "Member Info * First Name * Last Name Preferred Name * Date of Birth (MM/DD/YYYY…" at bounding box center [390, 498] width 644 height 558
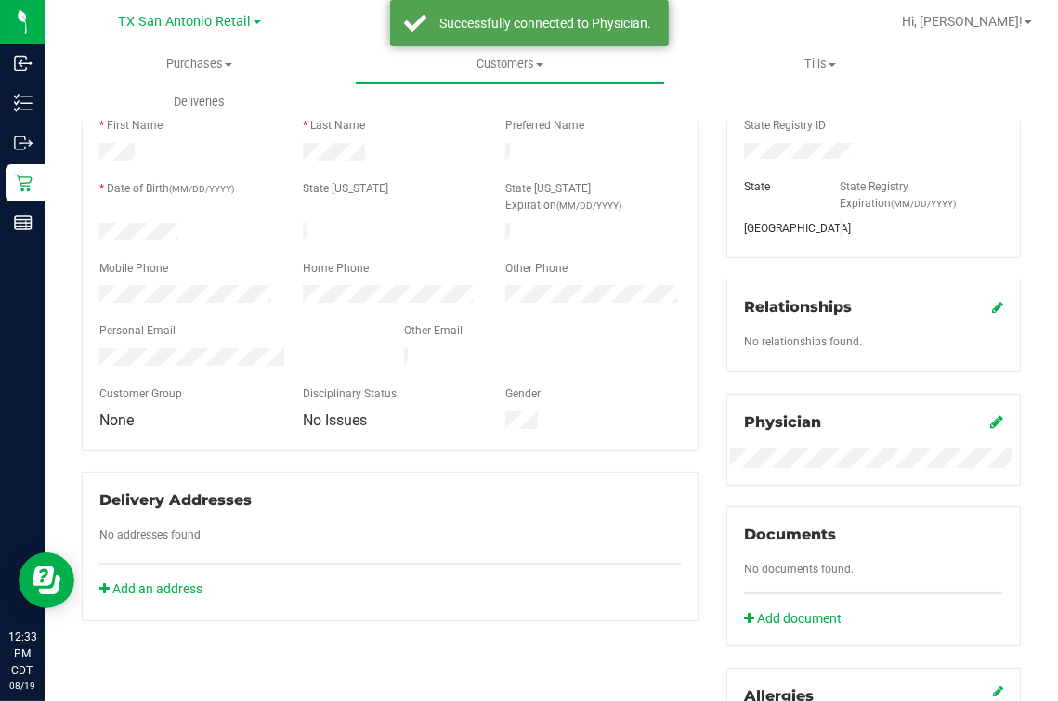
scroll to position [348, 0]
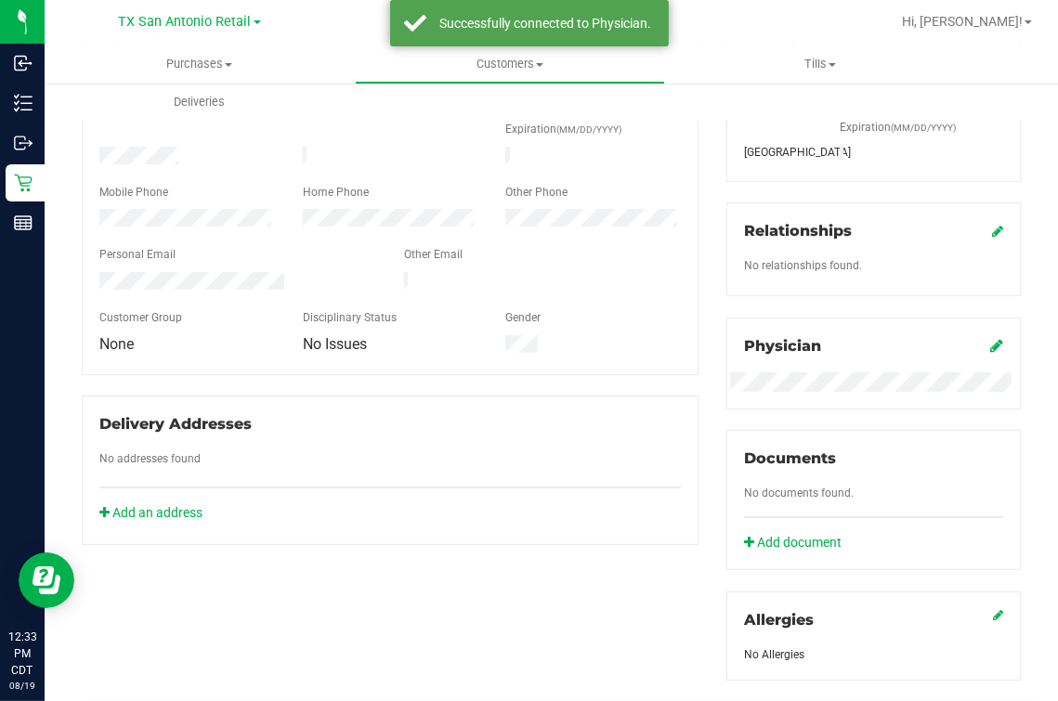
click at [149, 523] on div at bounding box center [389, 525] width 581 height 5
click at [153, 505] on link "Add an address" at bounding box center [150, 512] width 103 height 15
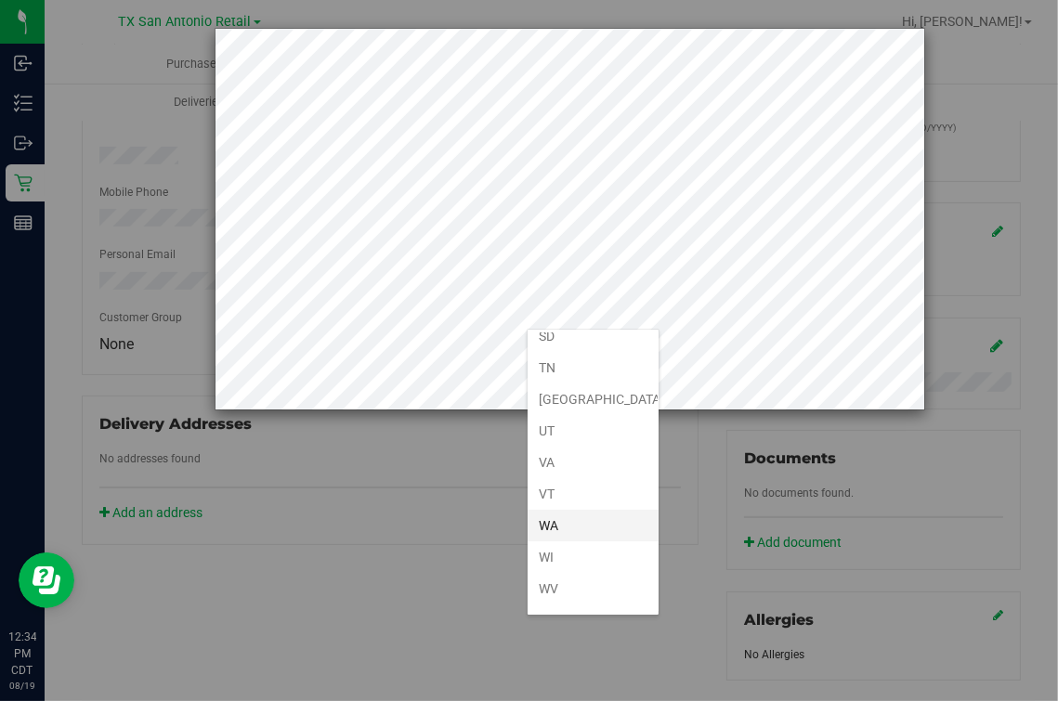
scroll to position [1345, 0]
click at [557, 377] on li "TX" at bounding box center [592, 392] width 131 height 32
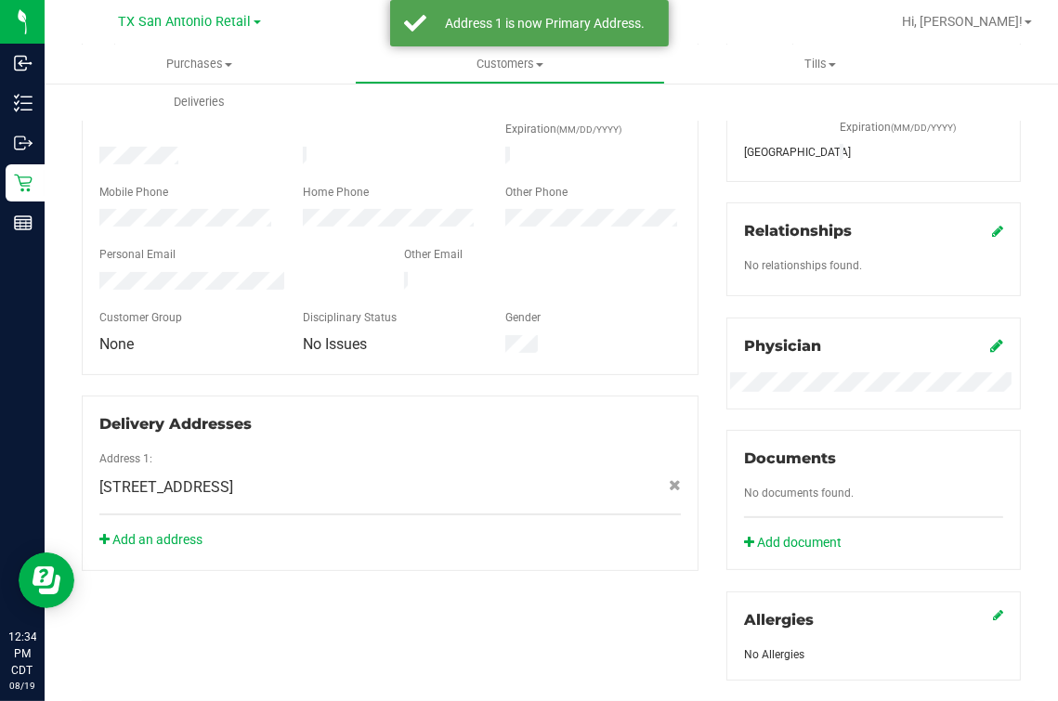
click at [438, 413] on div "Delivery Addresses" at bounding box center [389, 424] width 581 height 22
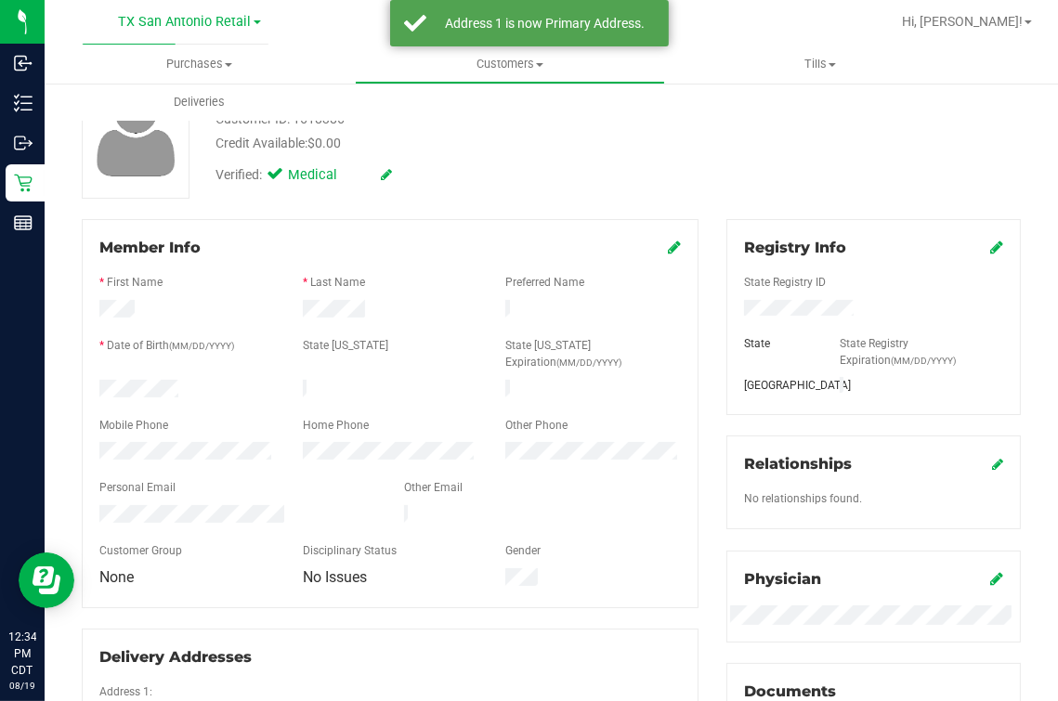
scroll to position [75, 0]
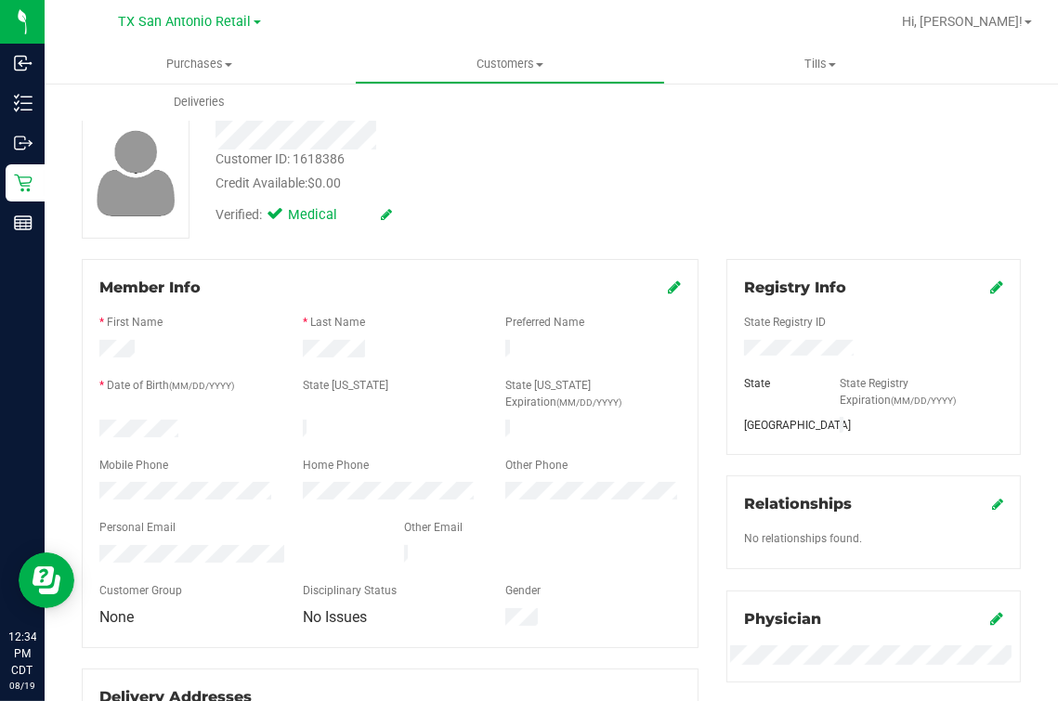
click at [540, 236] on div "Customer ID: 1618386 Credit Available: $0.00 Verified: Medical" at bounding box center [551, 173] width 967 height 131
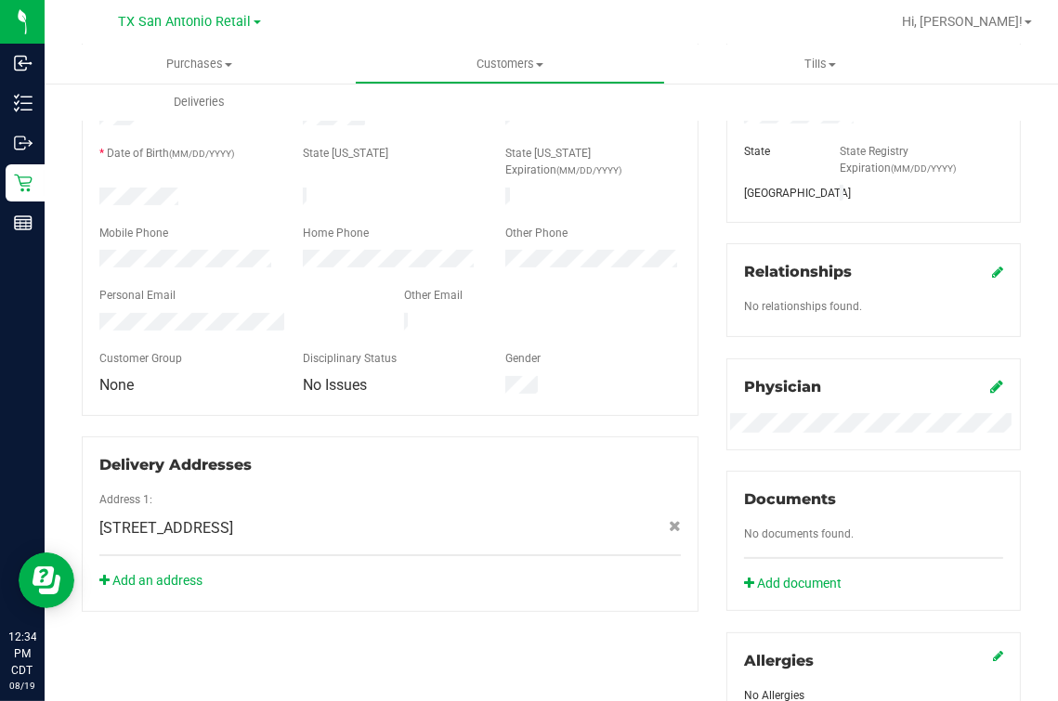
scroll to position [0, 0]
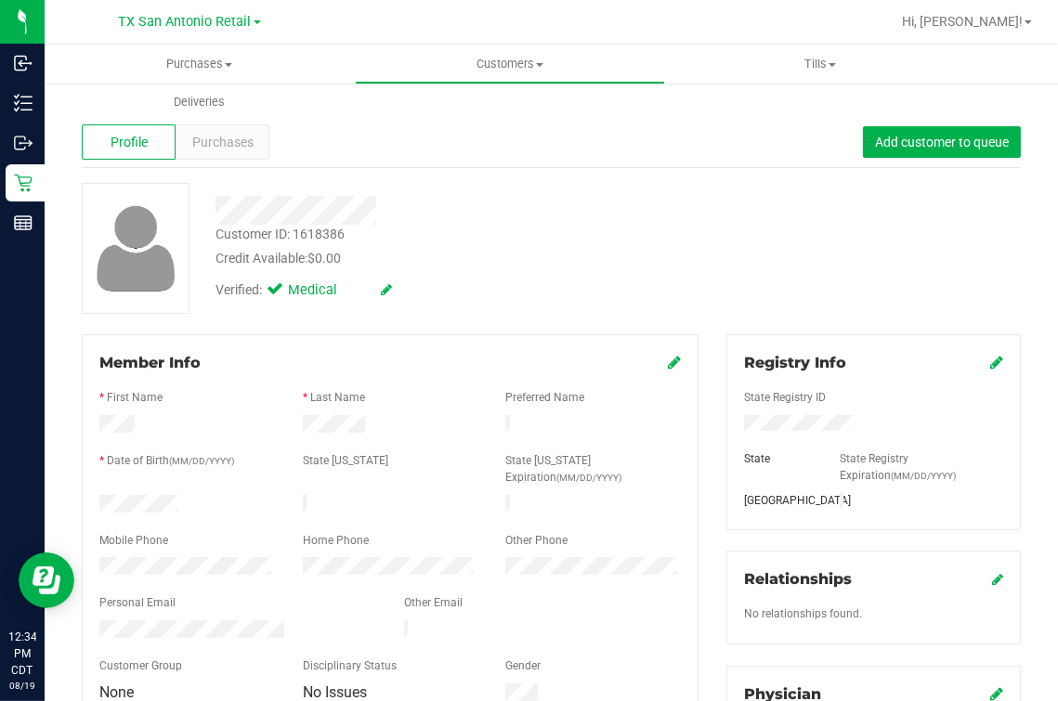
click at [441, 348] on div "Member Info * First Name * Last Name Preferred Name * Date of Birth (MM/DD/YYYY…" at bounding box center [390, 528] width 617 height 388
click at [536, 257] on div "Credit Available: $0.00" at bounding box center [443, 258] width 456 height 19
click at [226, 143] on span "Purchases" at bounding box center [222, 142] width 61 height 19
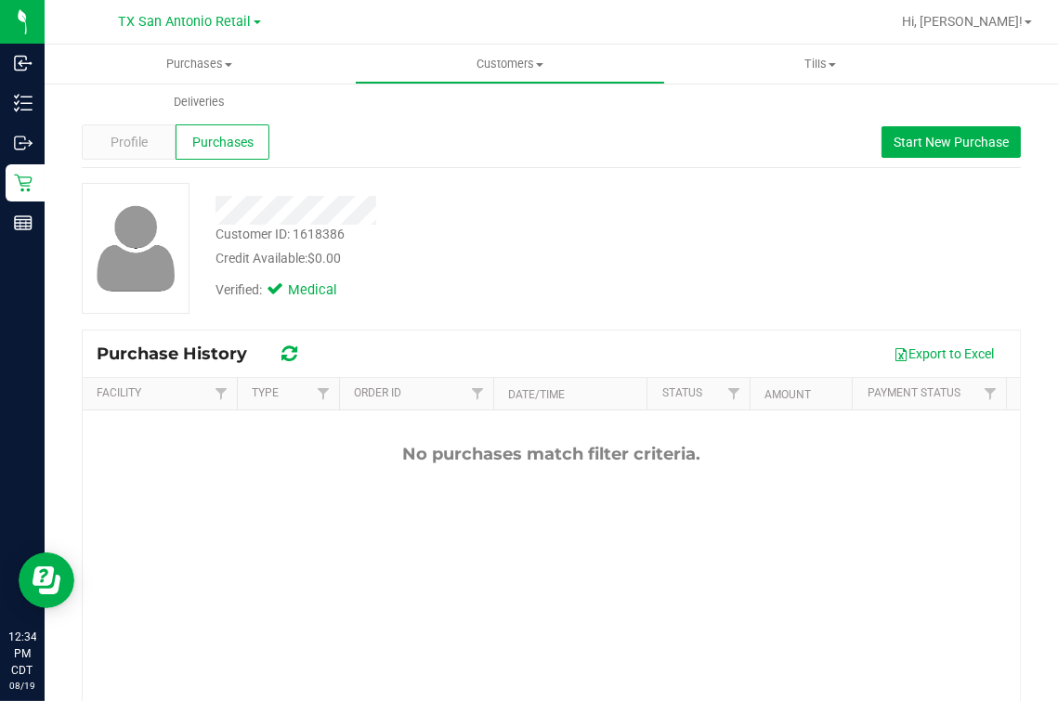
click at [716, 250] on div "Customer ID: 1618386 Credit Available: $0.00 Verified: Medical" at bounding box center [551, 248] width 967 height 131
drag, startPoint x: 906, startPoint y: 132, endPoint x: 890, endPoint y: 162, distance: 34.9
click at [904, 132] on button "Start New Purchase" at bounding box center [950, 142] width 139 height 32
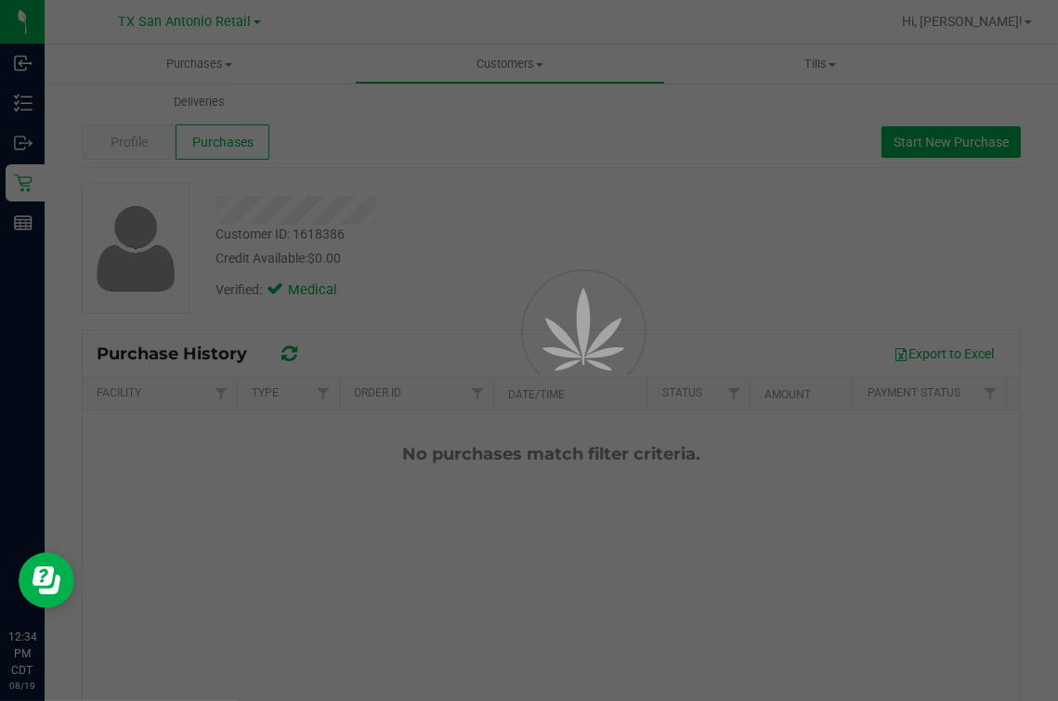
click at [600, 331] on div at bounding box center [558, 373] width 84 height 84
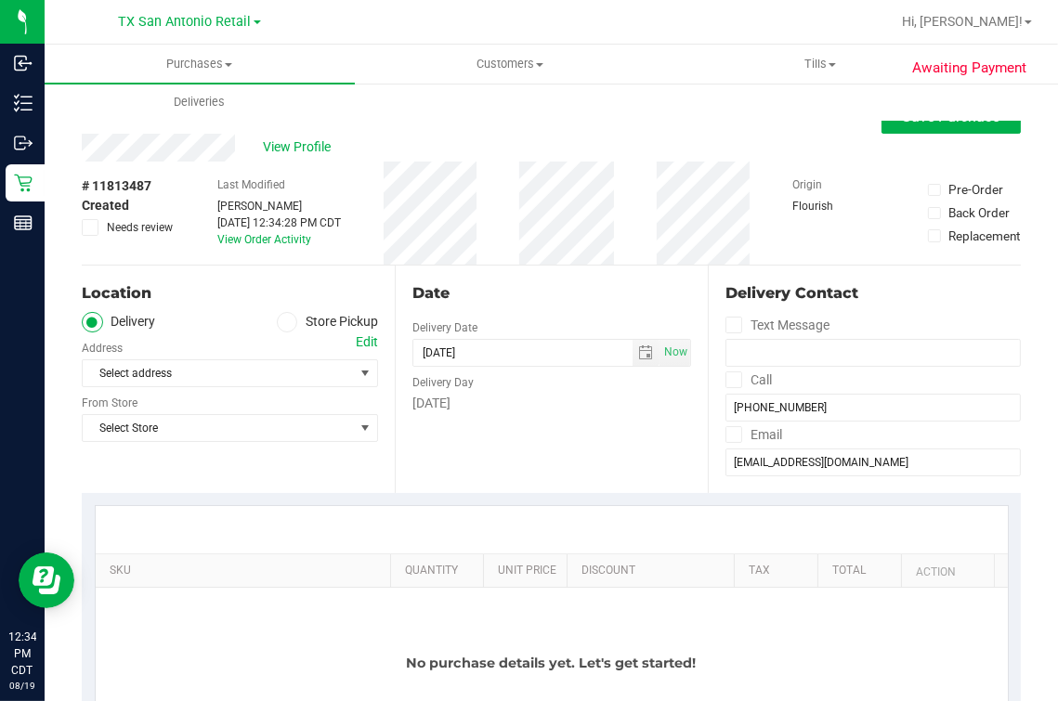
click at [578, 288] on div "Date" at bounding box center [551, 293] width 279 height 22
click at [107, 395] on label "From Store" at bounding box center [110, 403] width 56 height 17
click at [141, 373] on span "Select address" at bounding box center [211, 373] width 257 height 26
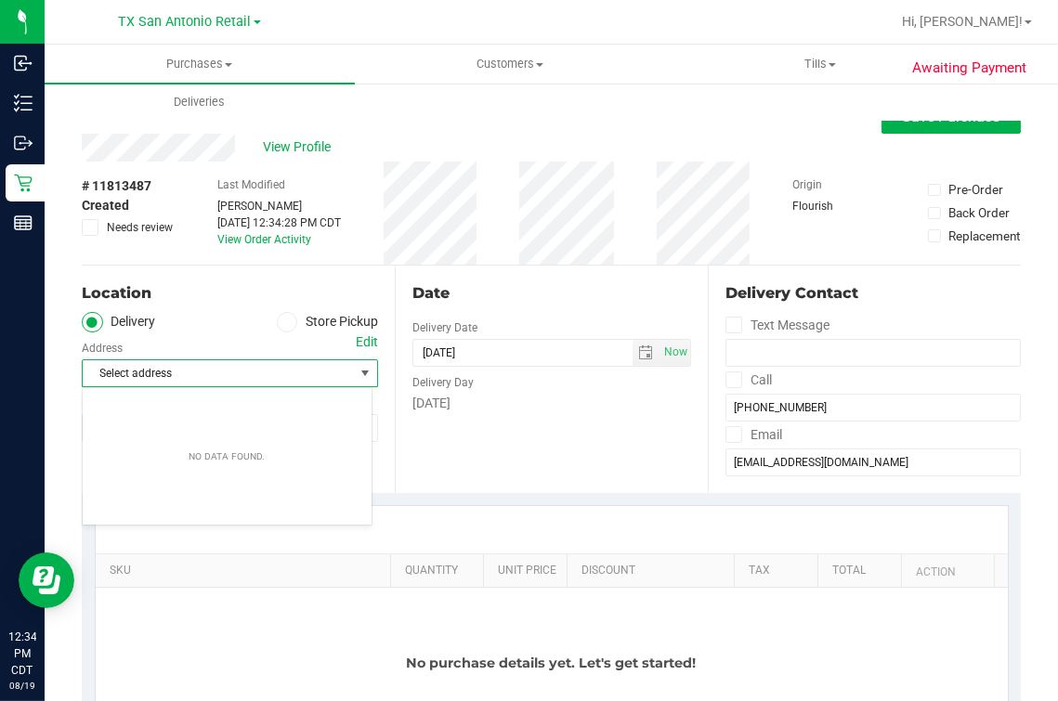
click at [226, 344] on div "Select address Select address" at bounding box center [230, 359] width 296 height 55
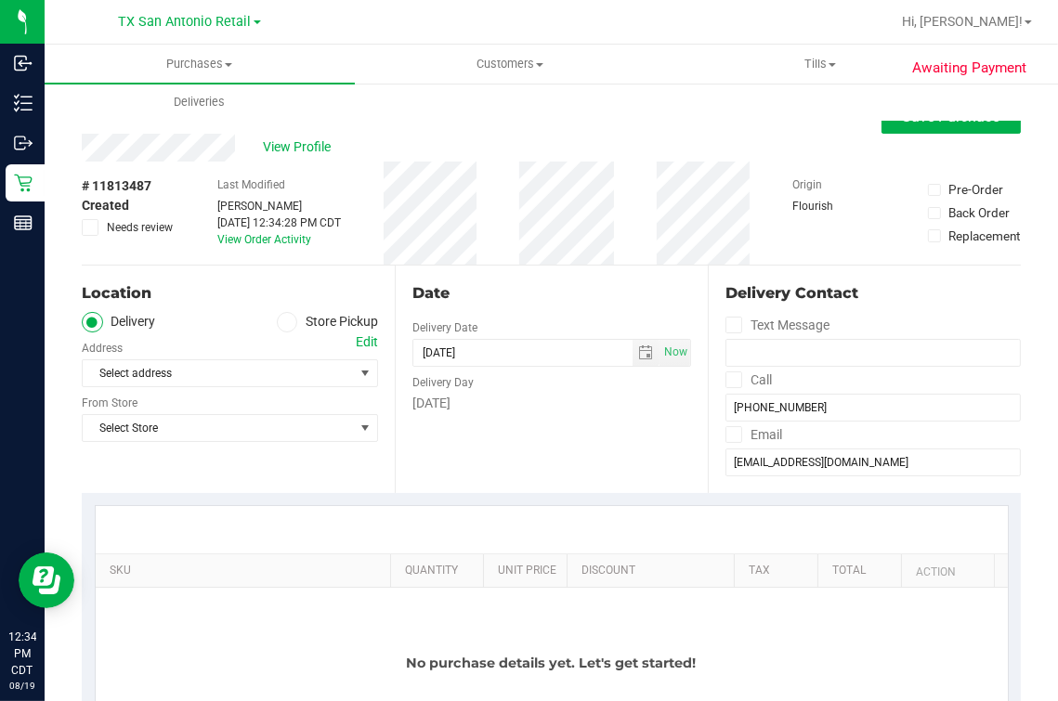
click at [240, 290] on div "Location" at bounding box center [230, 293] width 296 height 22
click at [357, 337] on div "Edit" at bounding box center [367, 341] width 22 height 19
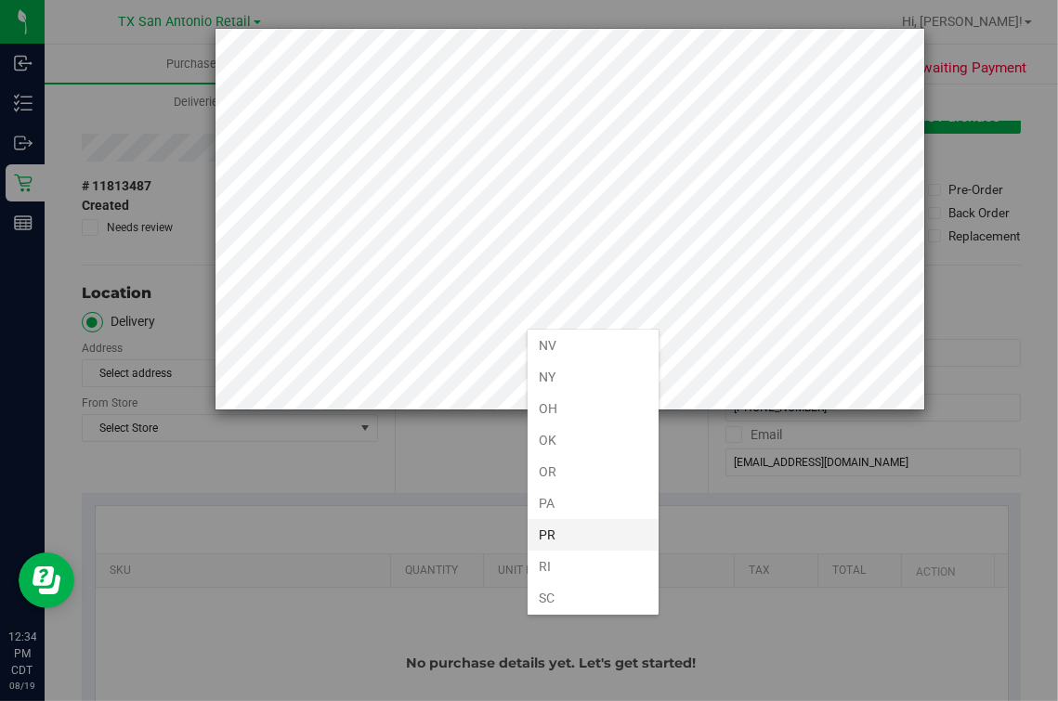
scroll to position [1161, 0]
click at [556, 560] on li "TX" at bounding box center [592, 577] width 131 height 32
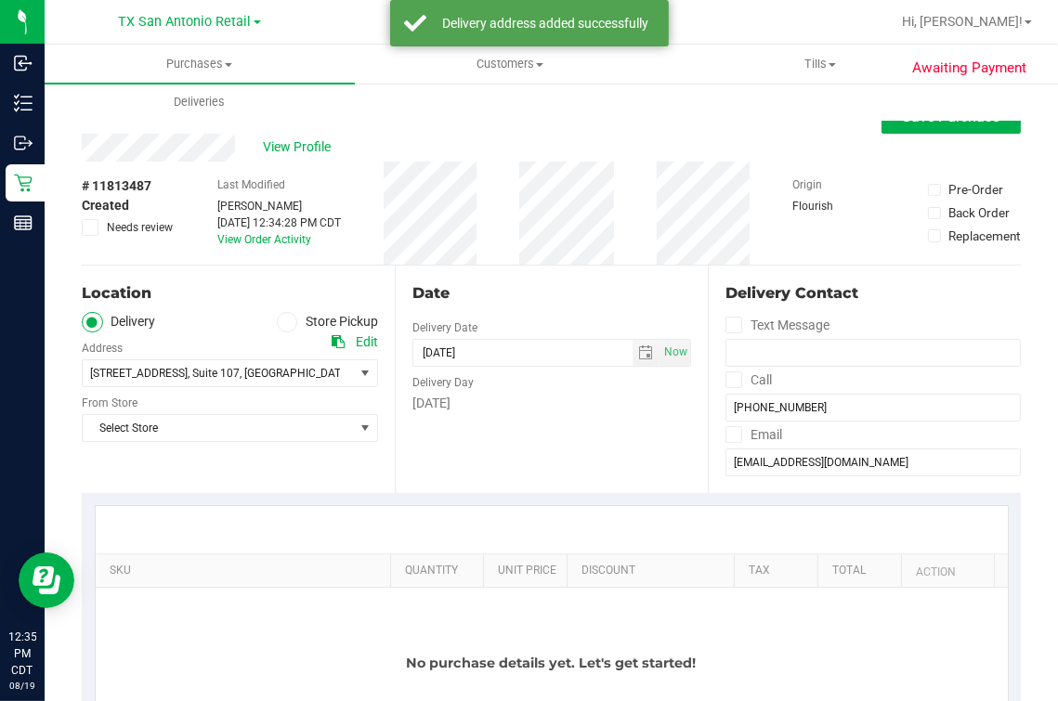
click at [415, 478] on div "Date Delivery Date 08/19/2025 Now 08/19/2025 12:34 PM Now Delivery Day Tuesday" at bounding box center [551, 379] width 313 height 227
click at [337, 418] on span "Select Store" at bounding box center [218, 428] width 271 height 26
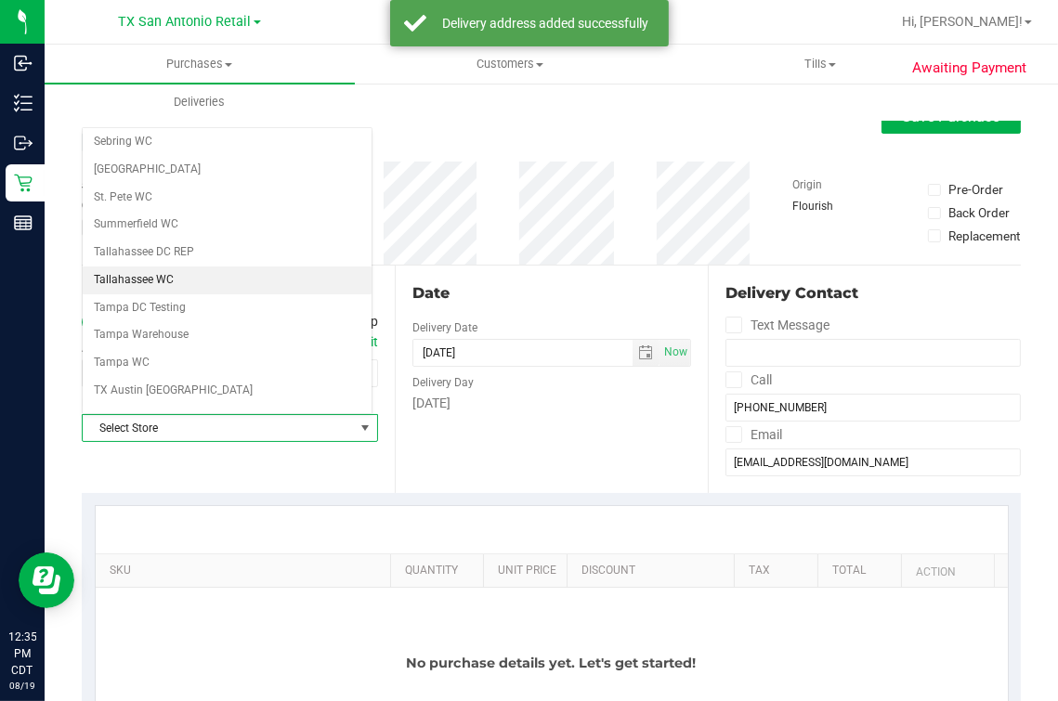
scroll to position [1330, 0]
click at [162, 264] on li "TX San Antonio Retail" at bounding box center [227, 278] width 289 height 28
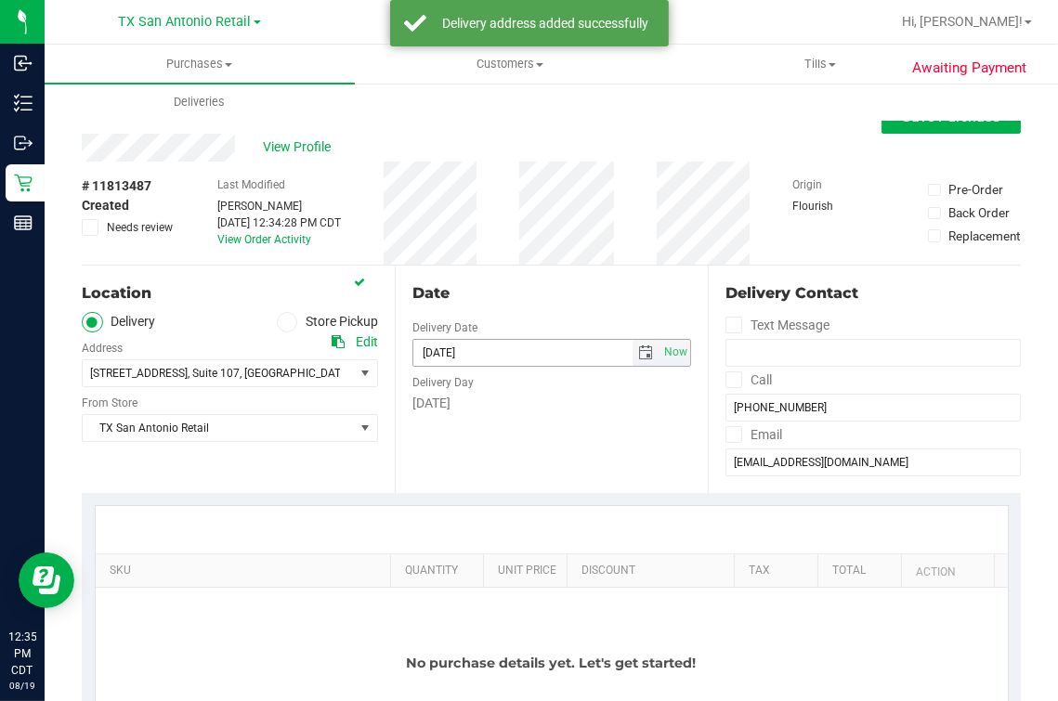
click at [638, 354] on span "select" at bounding box center [645, 352] width 15 height 15
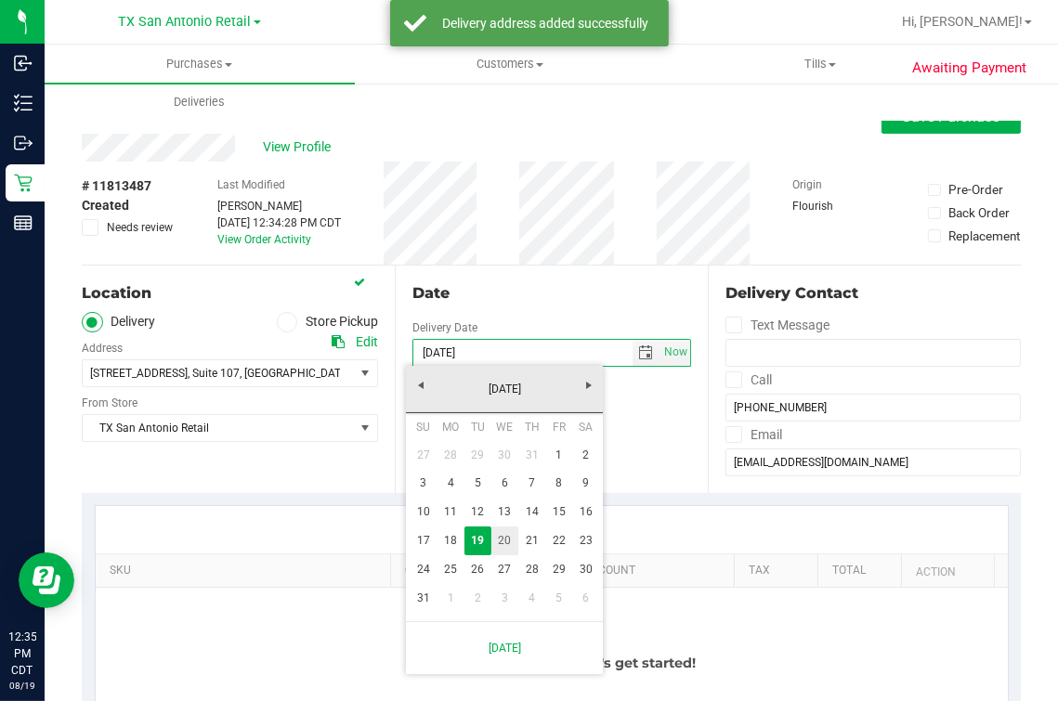
click at [511, 541] on link "20" at bounding box center [504, 540] width 27 height 29
type input "08/20/2025"
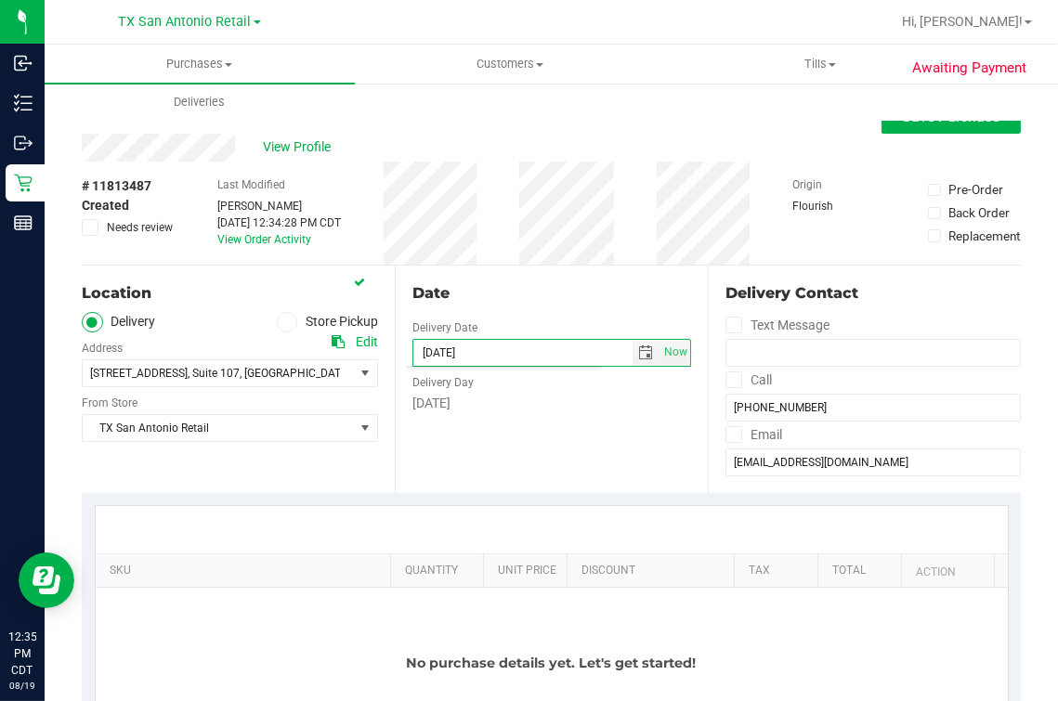
click at [510, 284] on div "Date" at bounding box center [551, 293] width 279 height 22
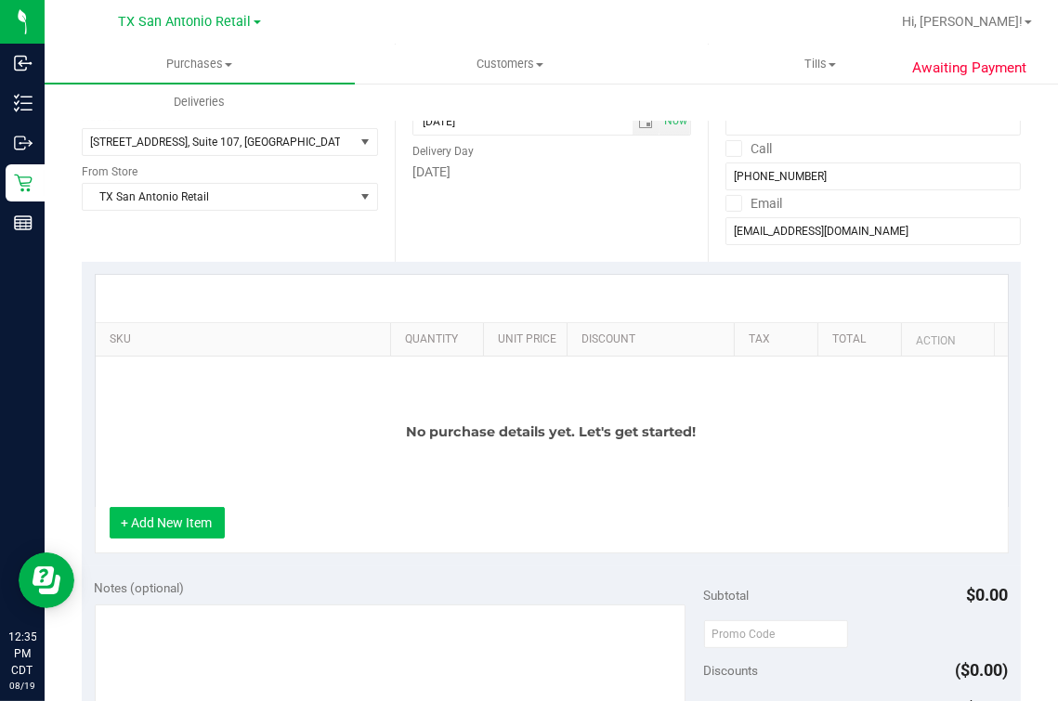
click at [137, 539] on button "+ Add New Item" at bounding box center [167, 523] width 115 height 32
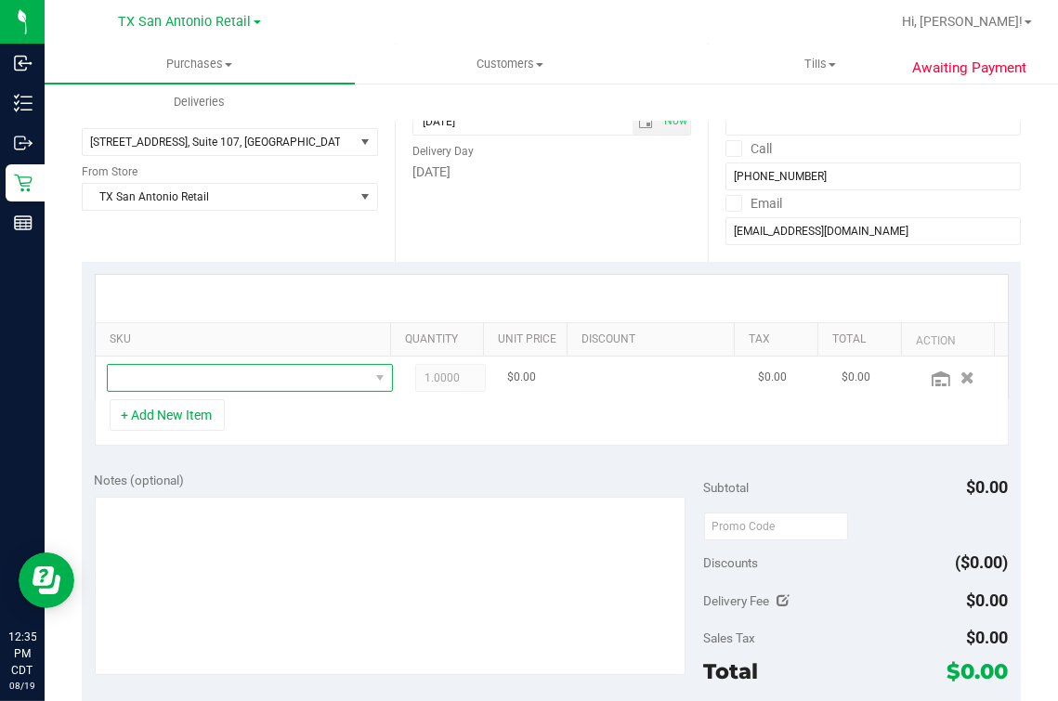
click at [287, 382] on span "NO DATA FOUND" at bounding box center [238, 378] width 261 height 26
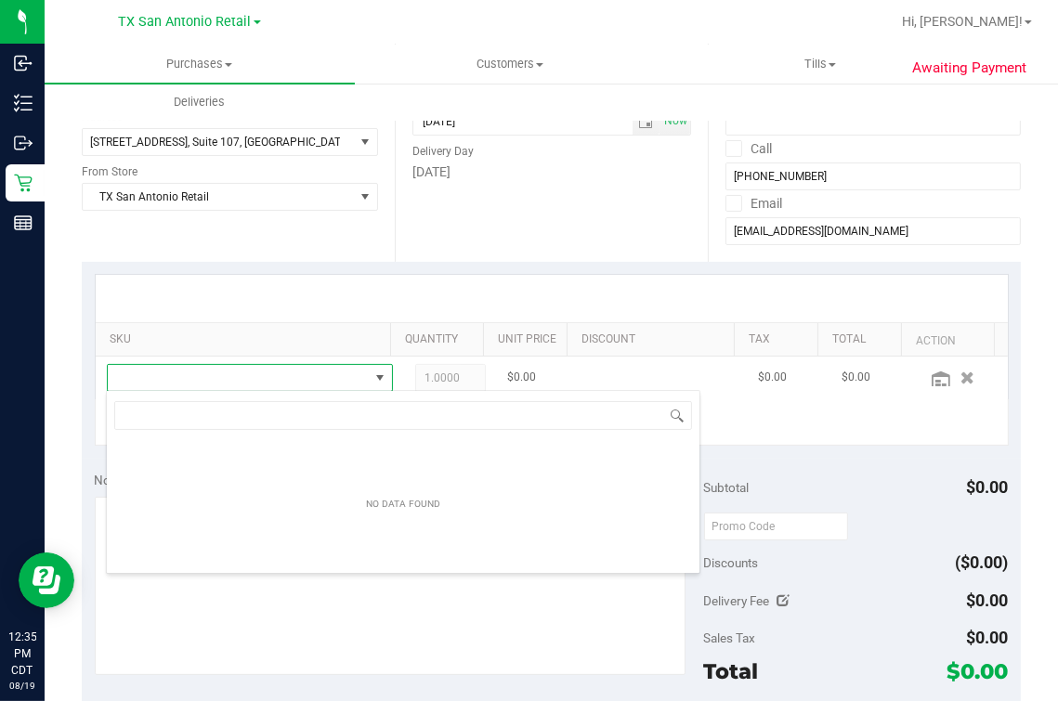
scroll to position [27, 233]
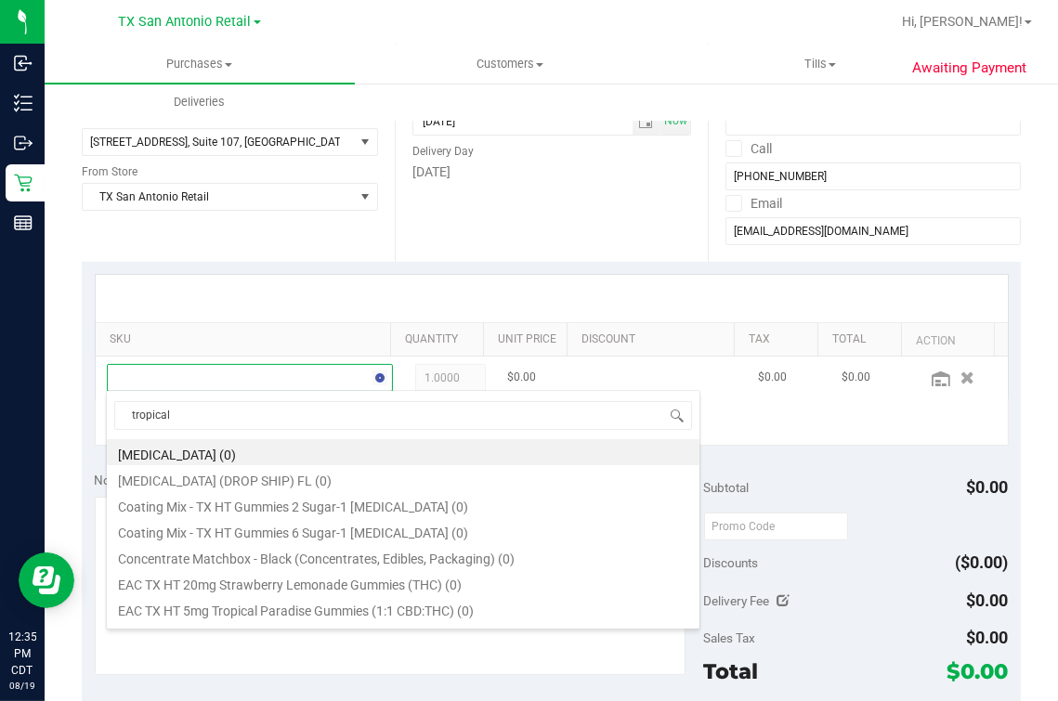
type input "tropical"
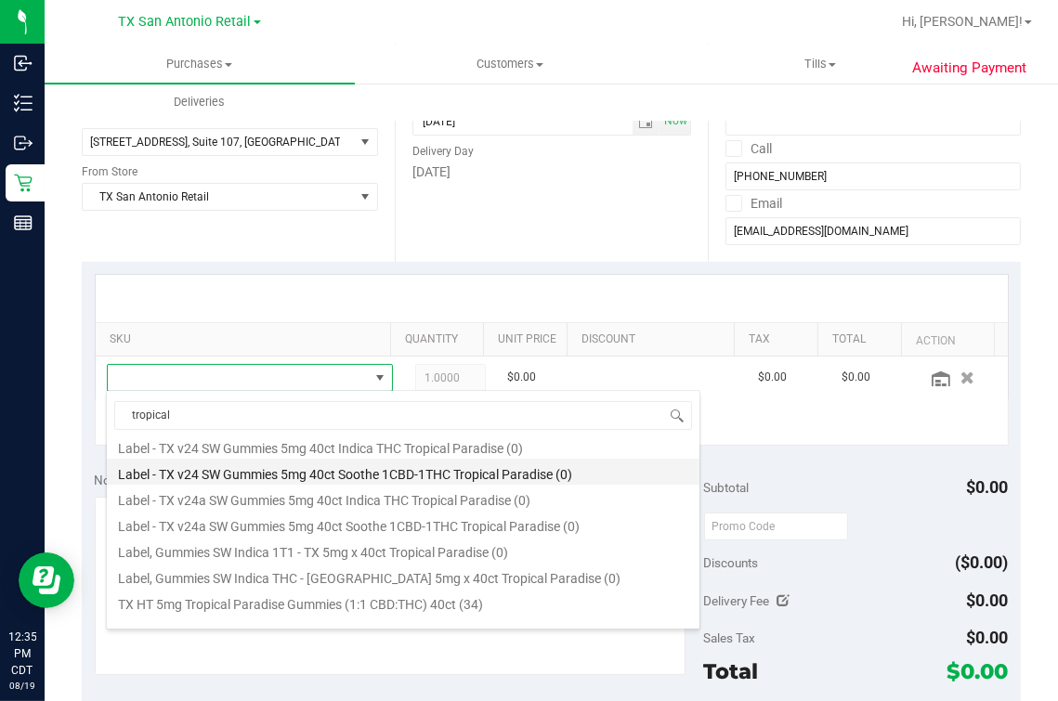
scroll to position [231, 0]
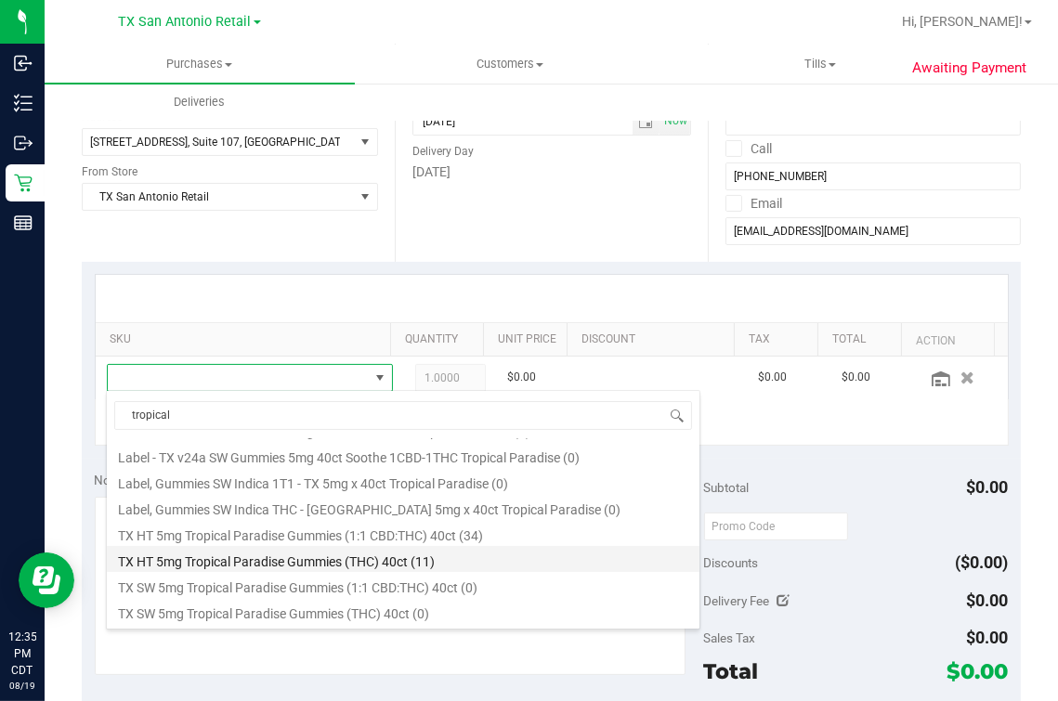
click at [395, 552] on li "TX HT 5mg Tropical Paradise Gummies (THC) 40ct (11)" at bounding box center [403, 559] width 592 height 26
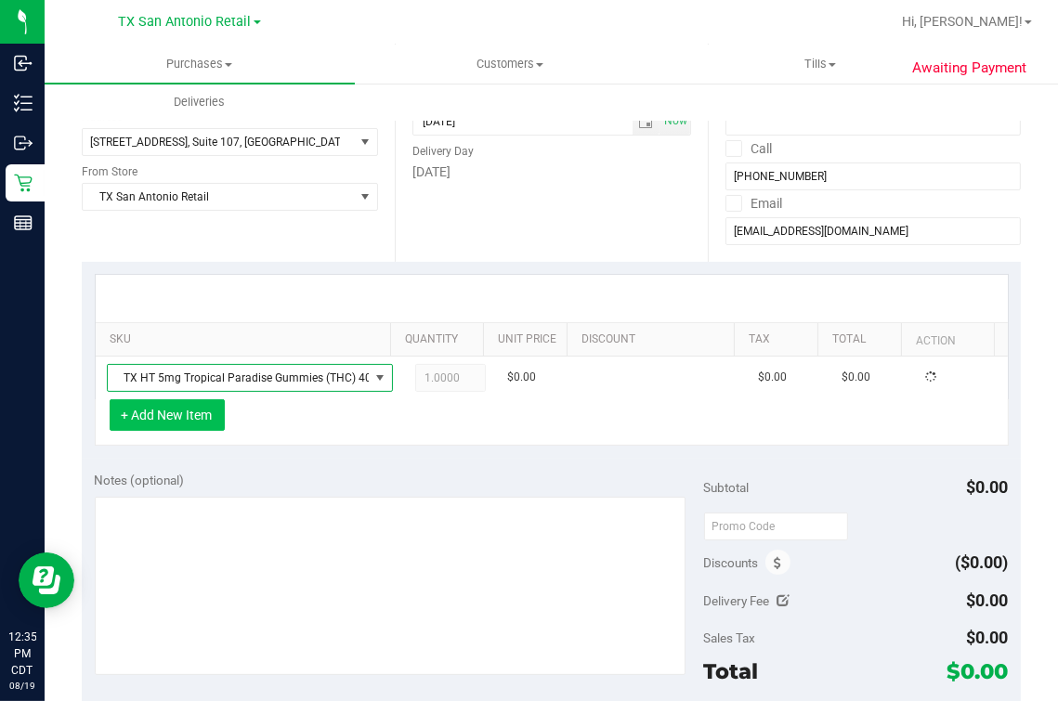
click at [150, 416] on button "+ Add New Item" at bounding box center [167, 415] width 115 height 32
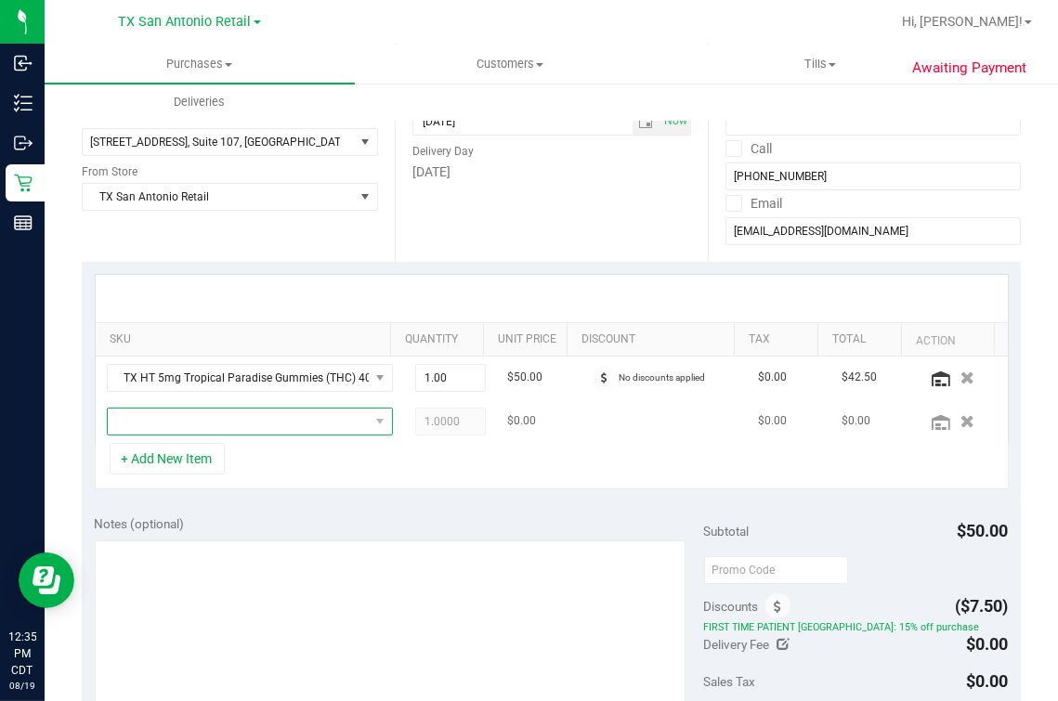
click at [175, 417] on span "NO DATA FOUND" at bounding box center [238, 422] width 261 height 26
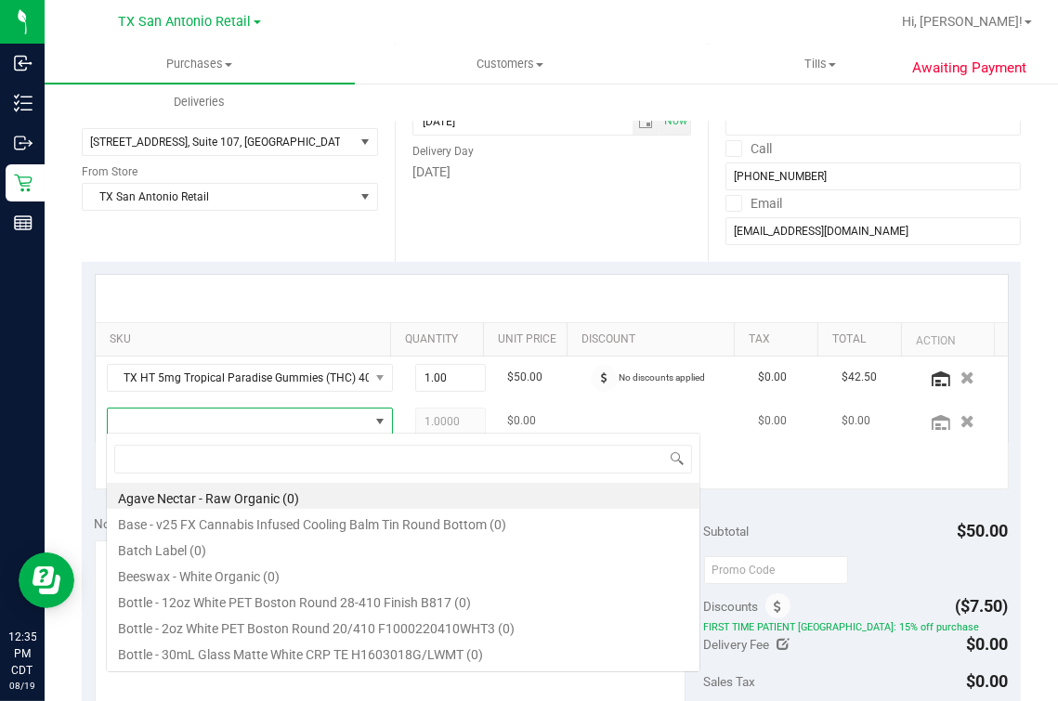
scroll to position [27, 233]
click at [182, 419] on span at bounding box center [238, 422] width 261 height 26
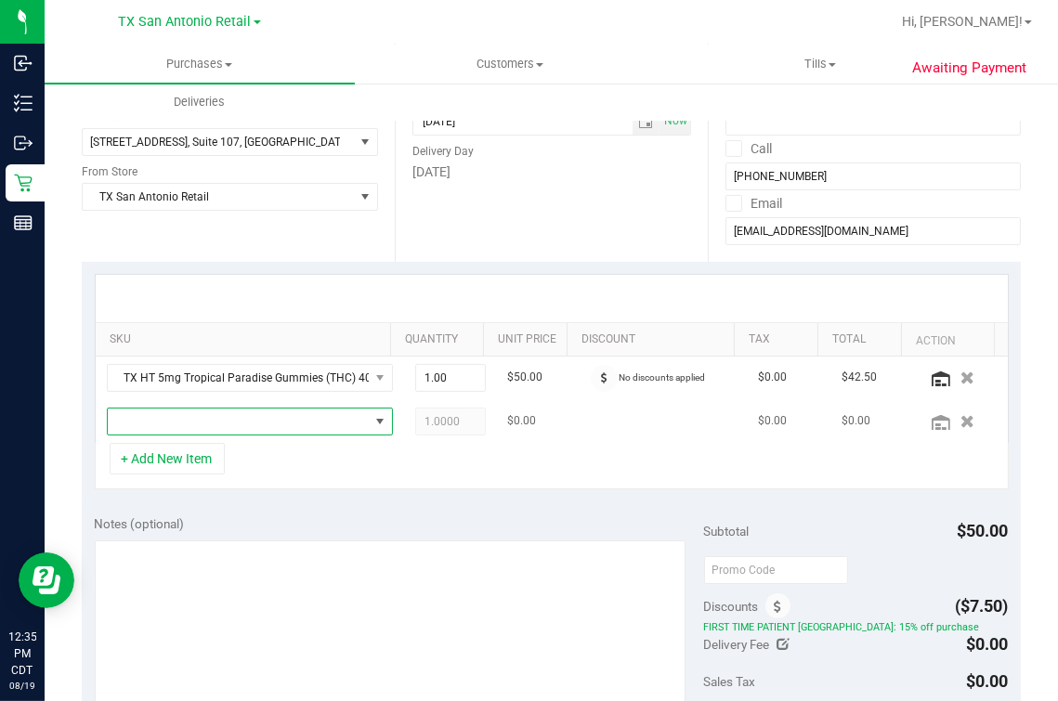
click at [182, 419] on span "NO DATA FOUND" at bounding box center [238, 422] width 261 height 26
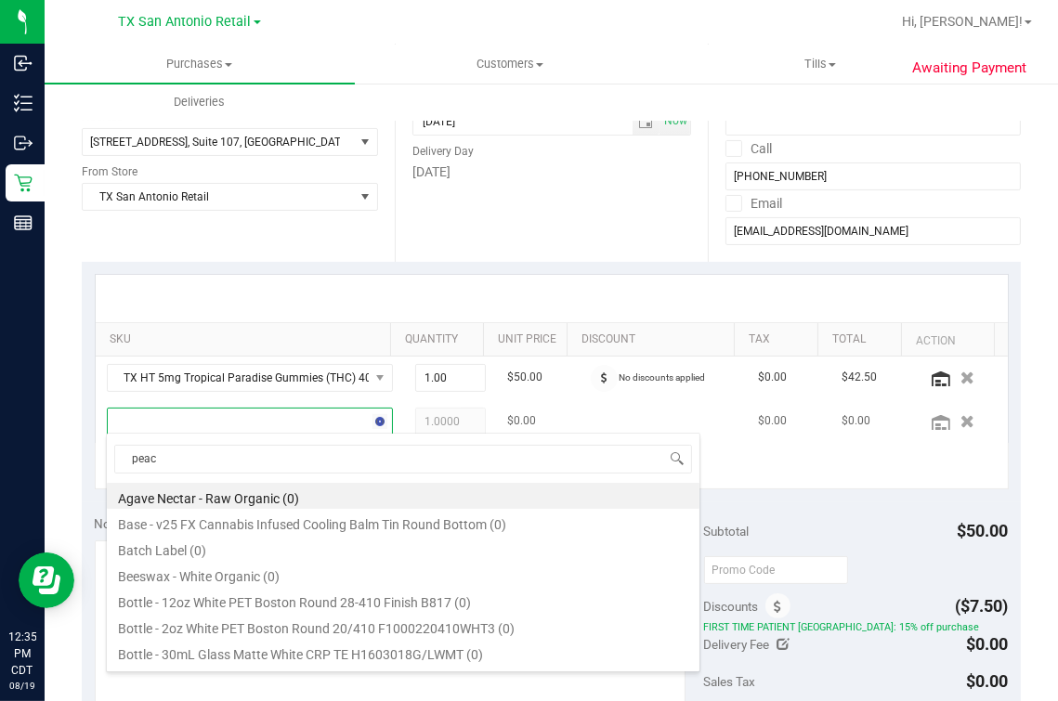
type input "peach"
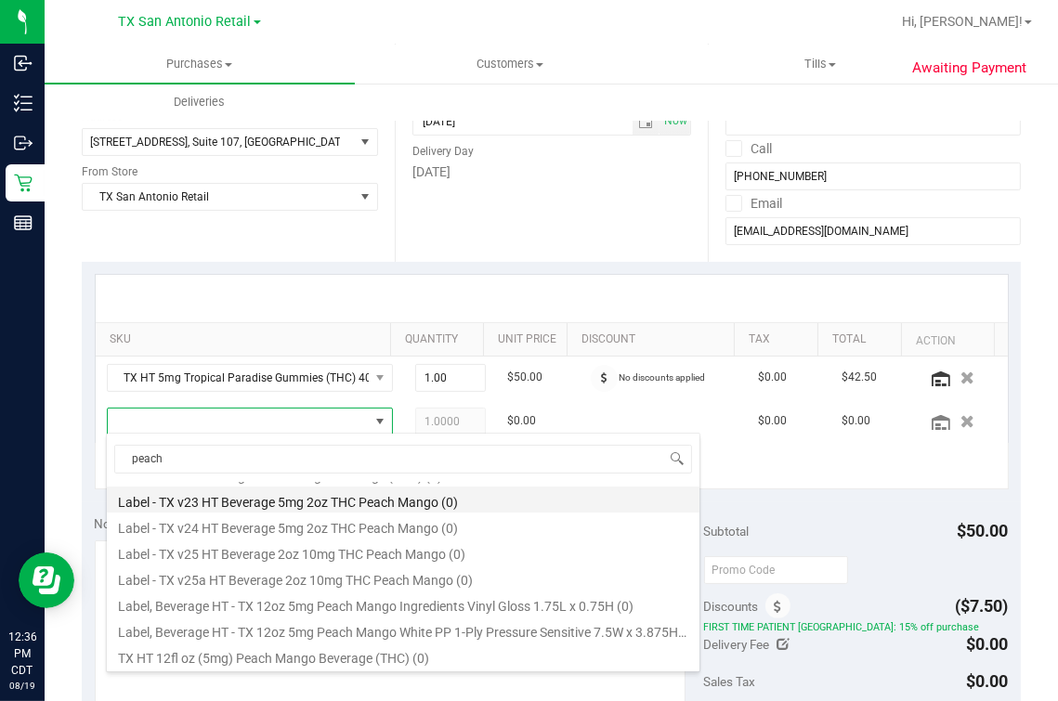
scroll to position [255, 0]
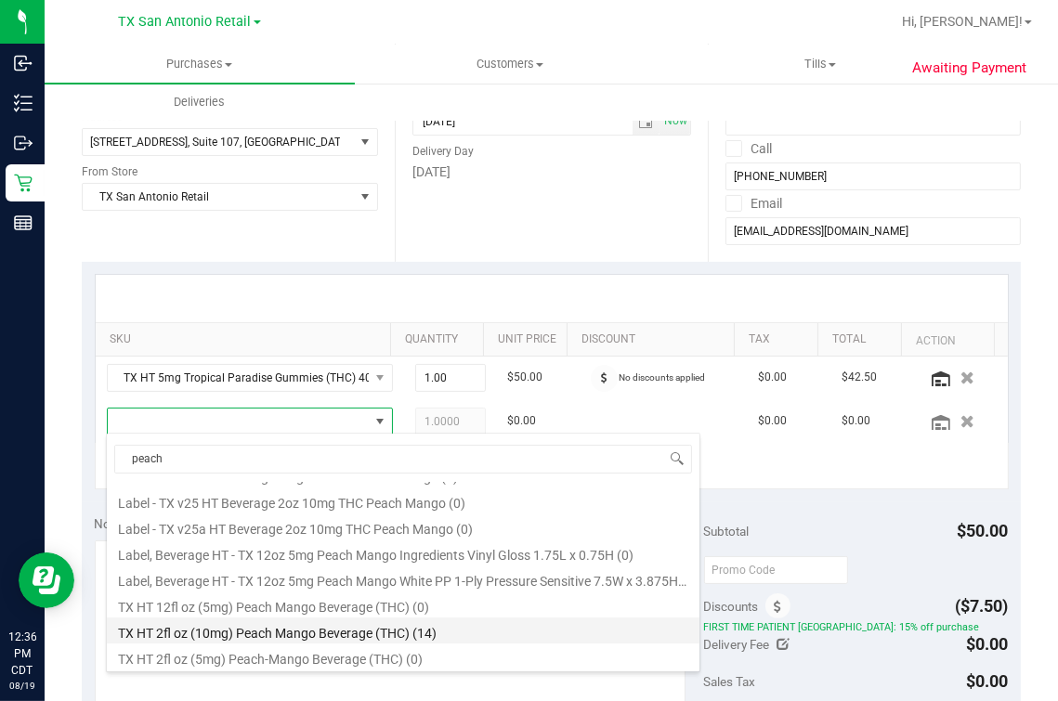
click at [456, 560] on li "TX HT 2fl oz (10mg) Peach Mango Beverage (THC) (14)" at bounding box center [403, 630] width 592 height 26
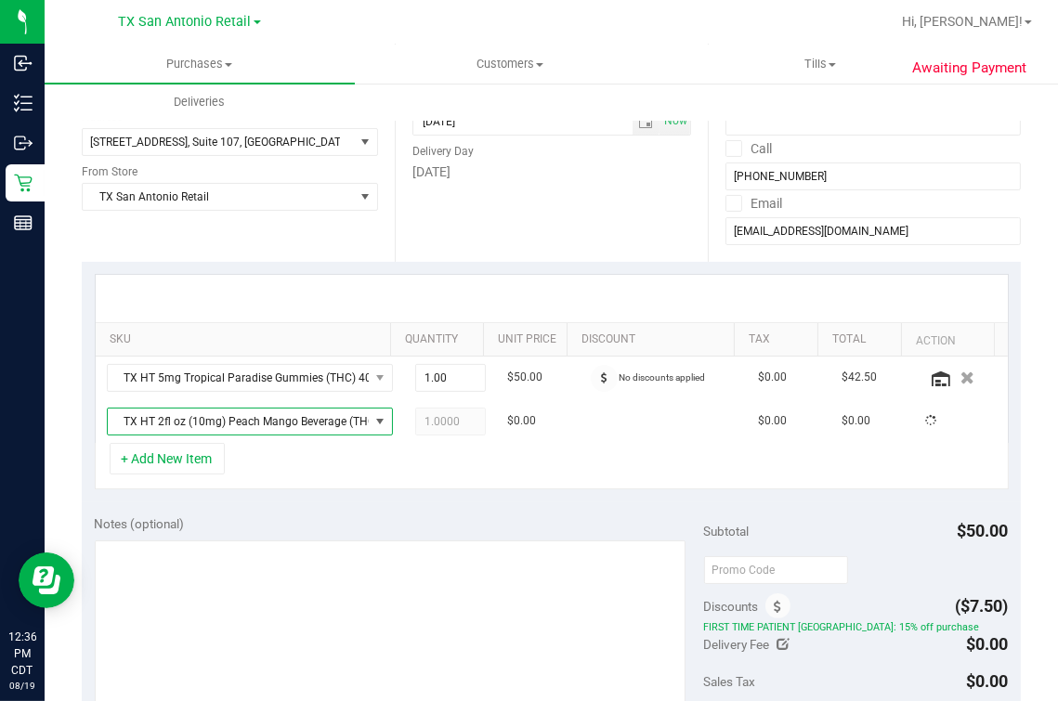
click at [497, 458] on div "+ Add New Item" at bounding box center [552, 466] width 914 height 46
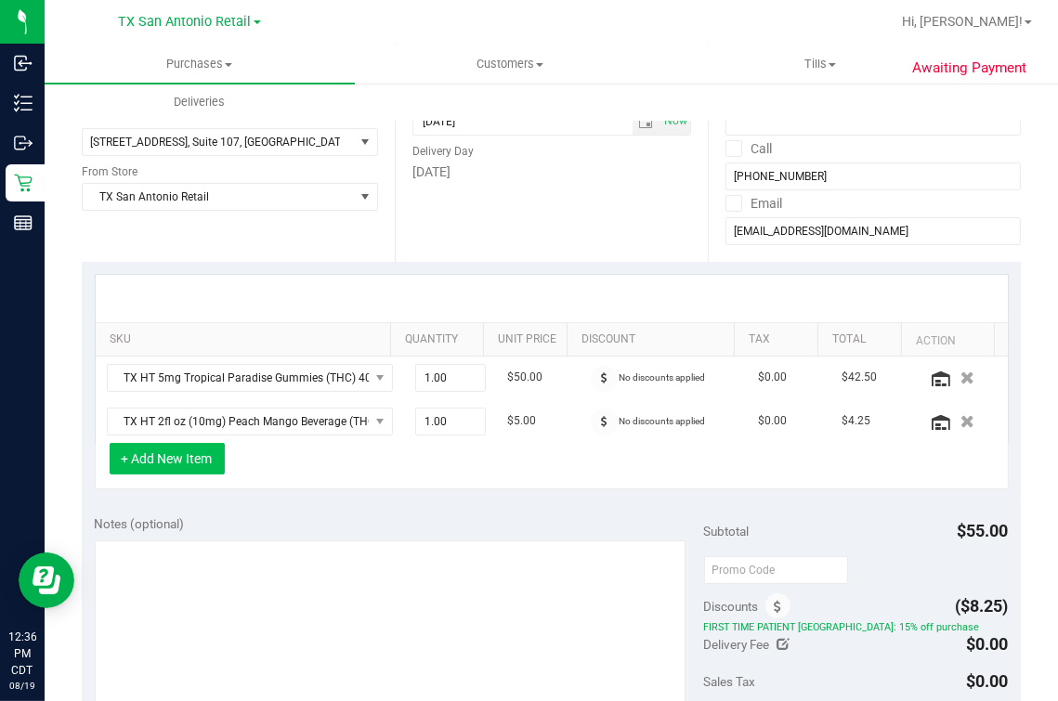
click at [178, 463] on button "+ Add New Item" at bounding box center [167, 459] width 115 height 32
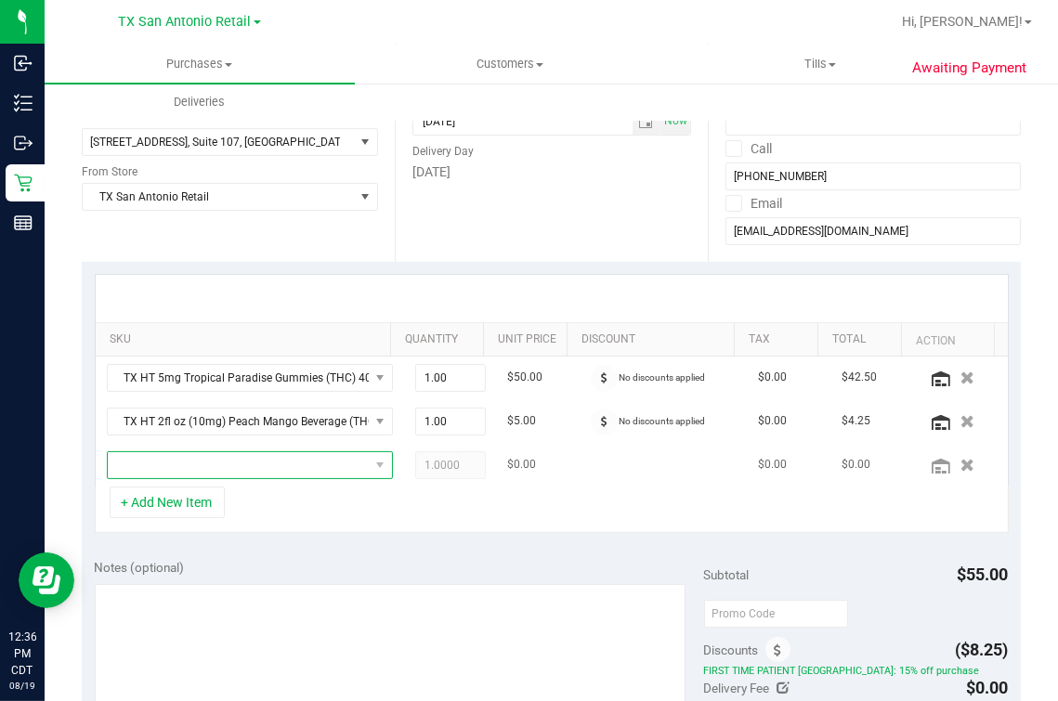
click at [297, 467] on span "NO DATA FOUND" at bounding box center [238, 465] width 261 height 26
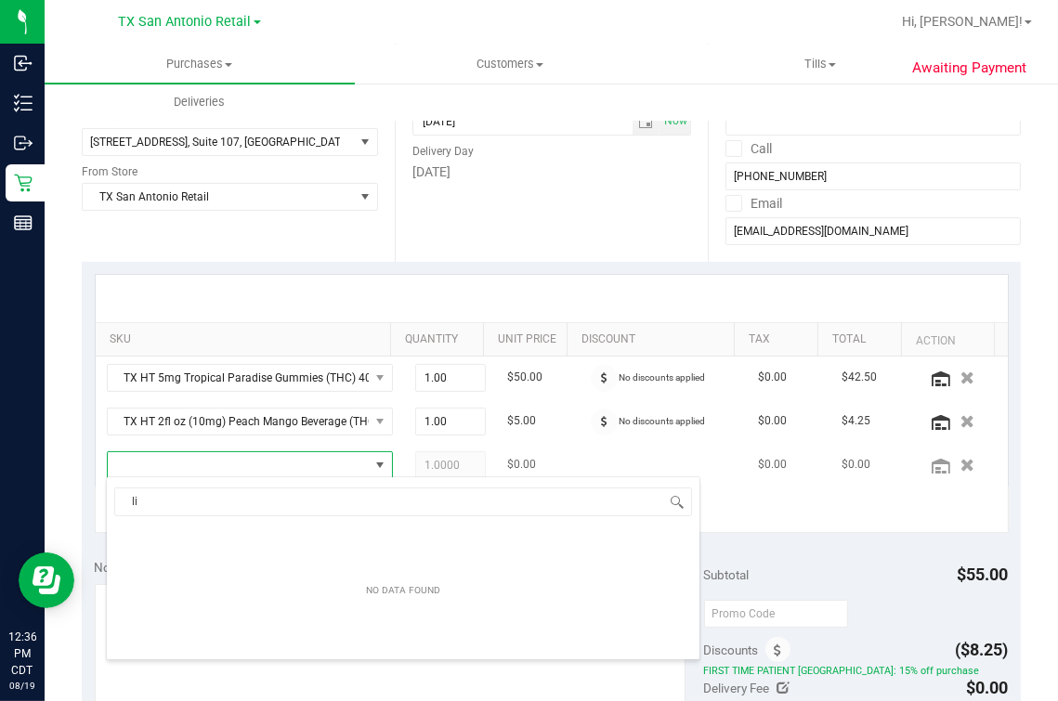
scroll to position [0, 0]
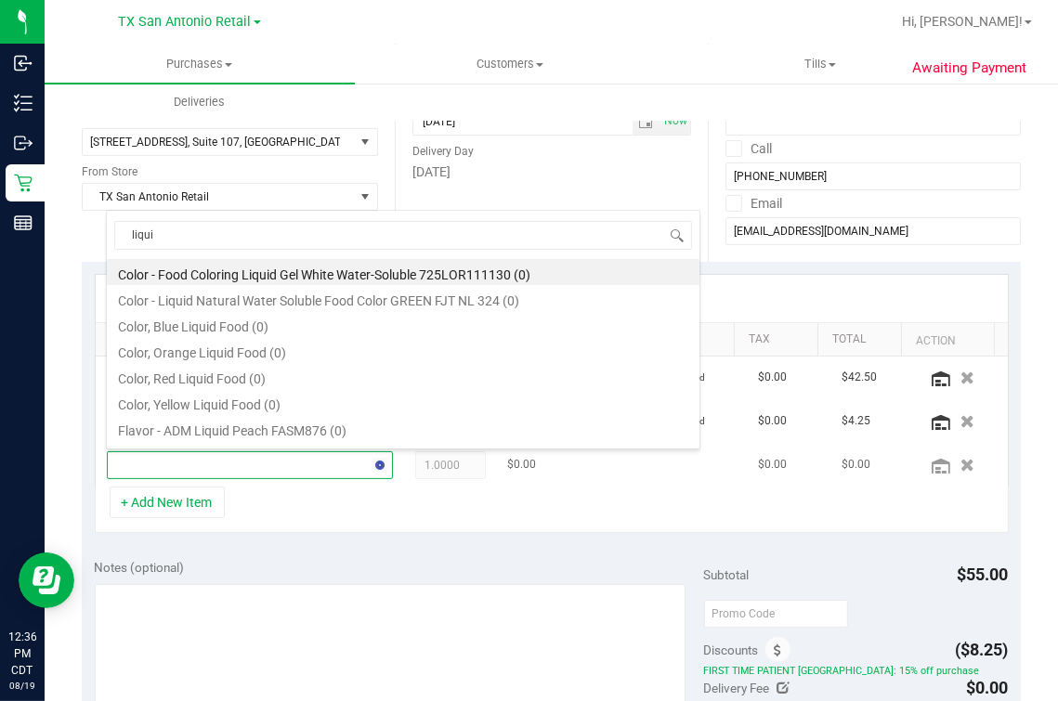
type input "liquid"
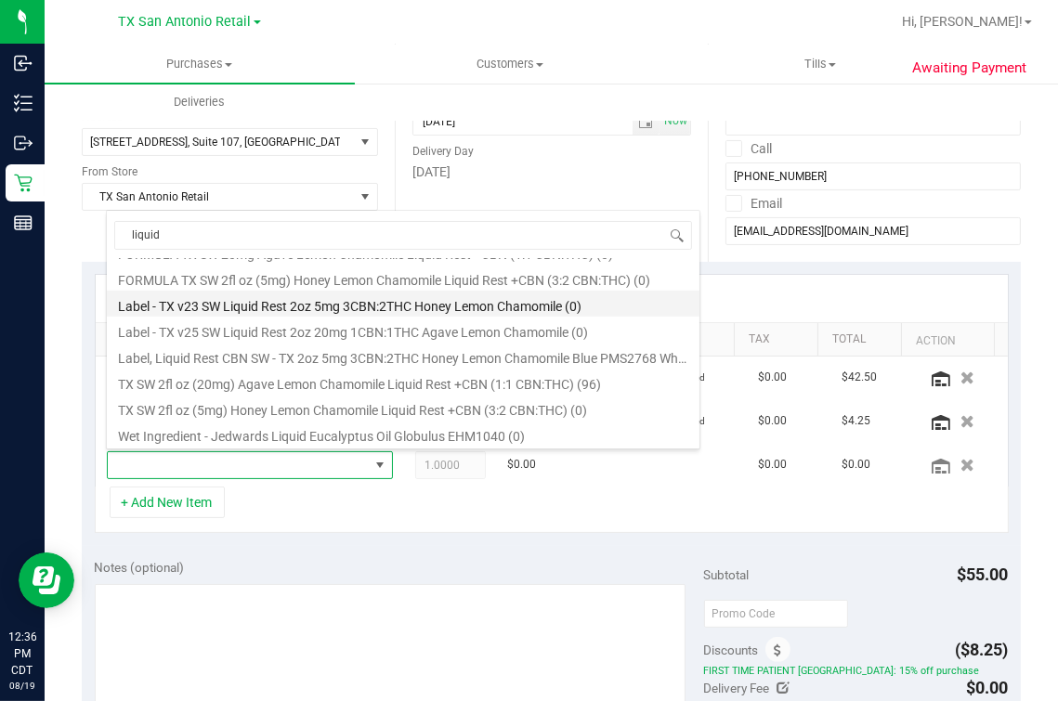
scroll to position [1035, 0]
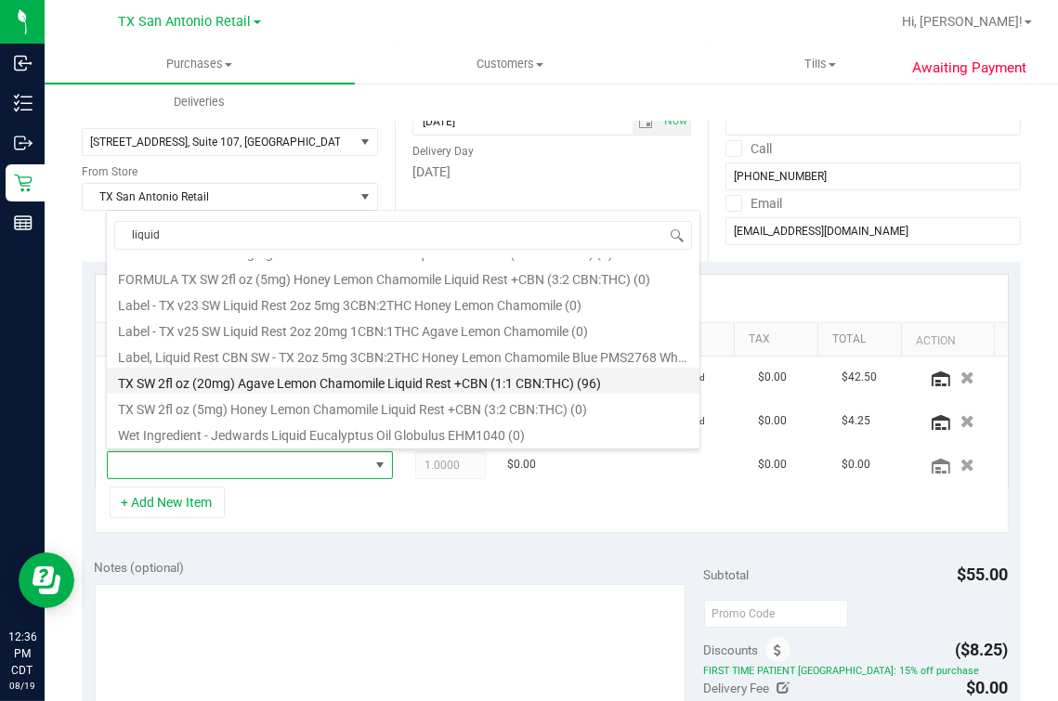
click at [417, 385] on li "TX SW 2fl oz (20mg) Agave Lemon Chamomile Liquid Rest +CBN (1:1 CBN:THC) (96)" at bounding box center [403, 381] width 592 height 26
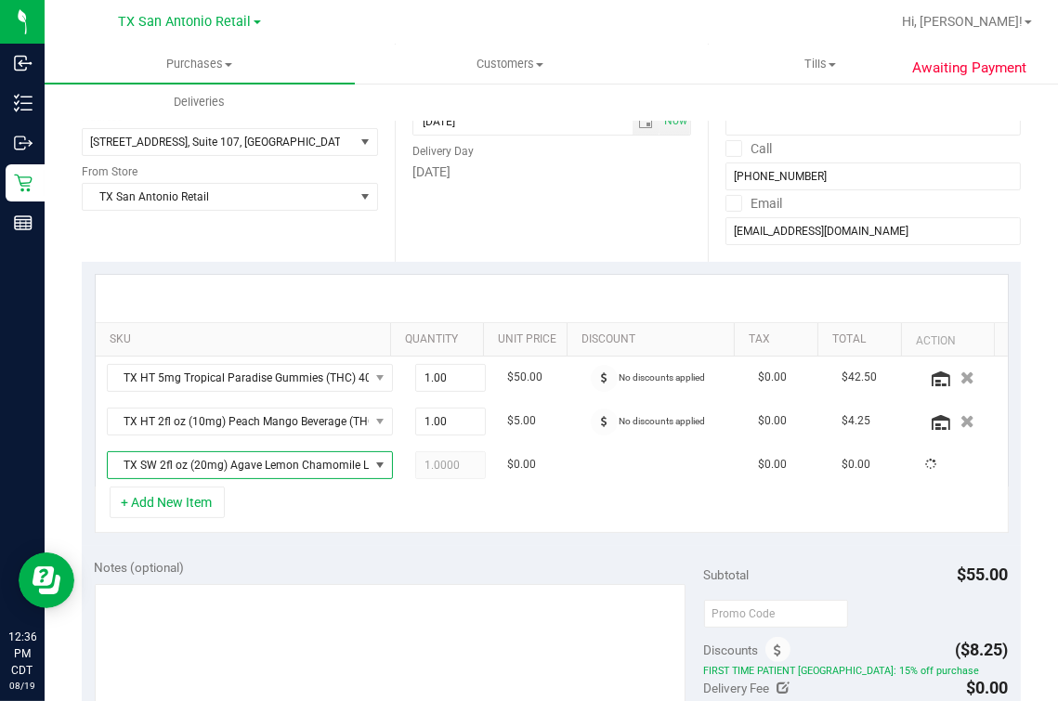
click at [373, 515] on div "+ Add New Item" at bounding box center [552, 510] width 914 height 46
click at [404, 464] on td "1.00 1" at bounding box center [450, 465] width 93 height 43
click at [269, 487] on div "+ Add New Item" at bounding box center [552, 510] width 914 height 46
drag, startPoint x: 331, startPoint y: 495, endPoint x: 352, endPoint y: 501, distance: 22.3
click at [332, 495] on div "+ Add New Item" at bounding box center [552, 510] width 914 height 46
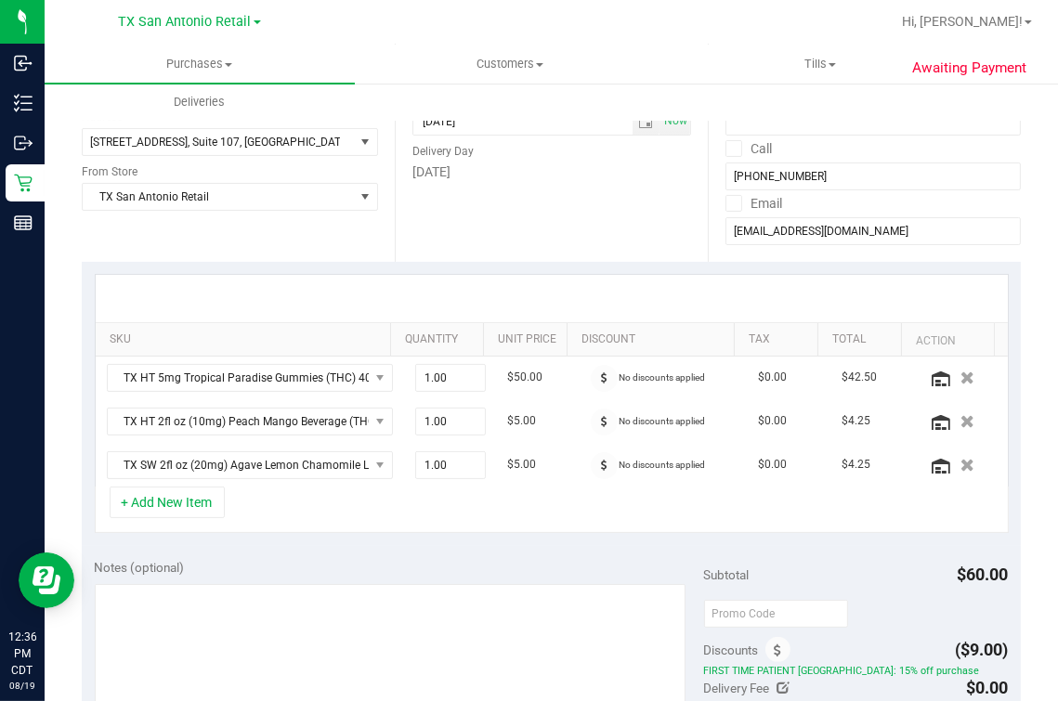
click at [617, 510] on div "+ Add New Item" at bounding box center [552, 510] width 914 height 46
click at [404, 413] on td "1.00 1" at bounding box center [450, 422] width 93 height 44
click at [596, 475] on td "No discounts applied" at bounding box center [663, 465] width 167 height 43
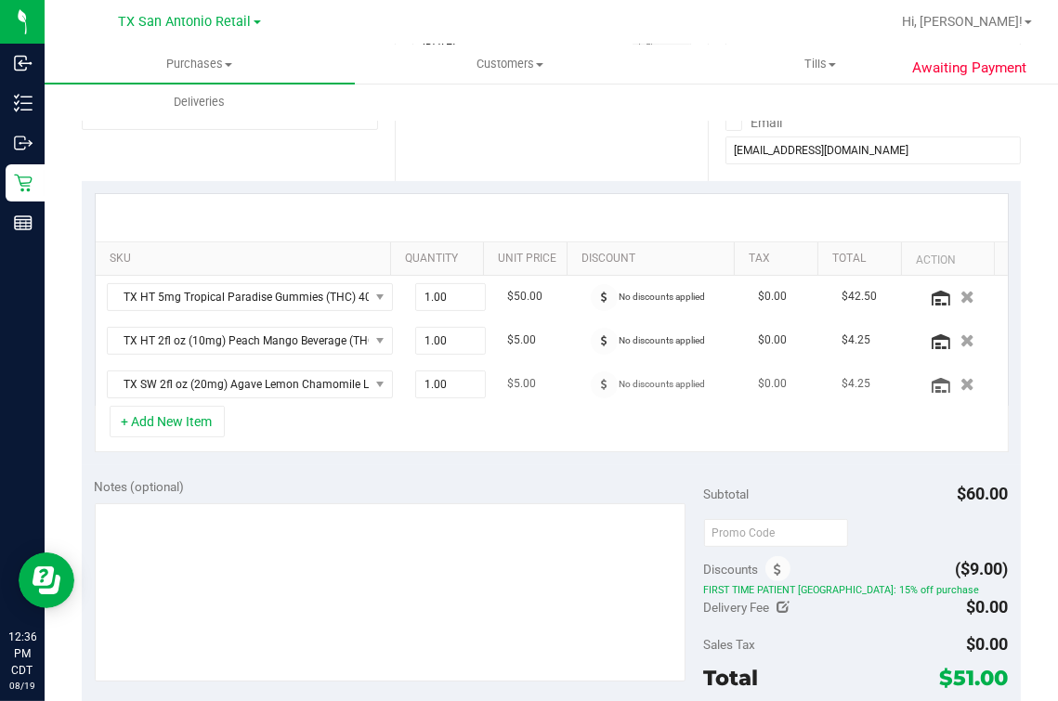
scroll to position [348, 0]
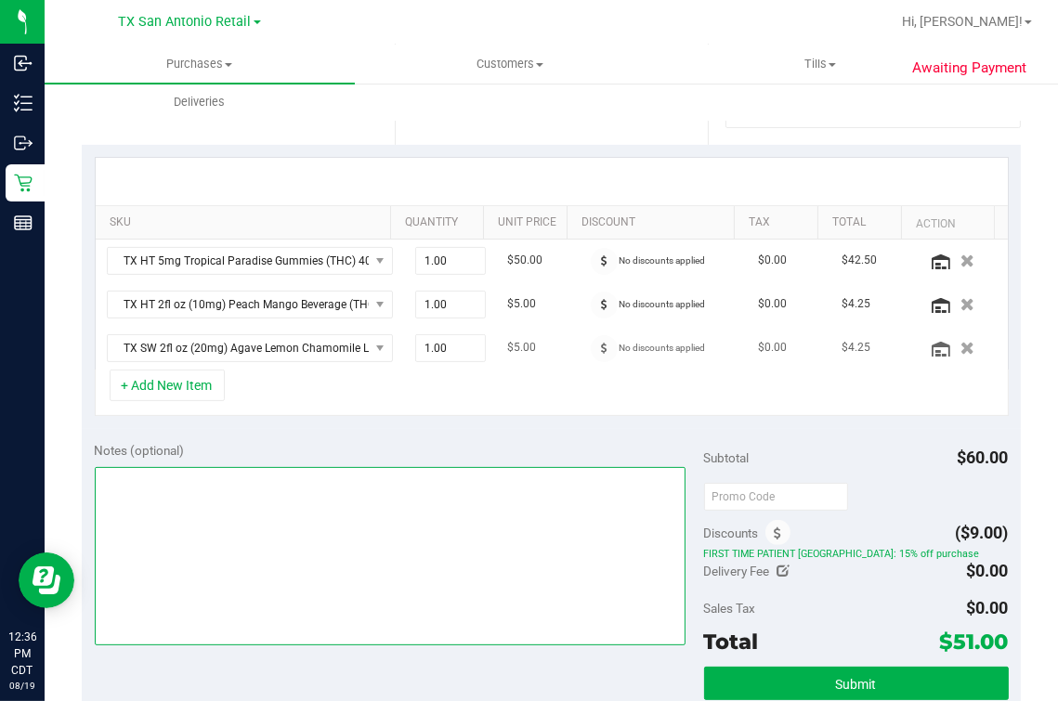
click at [596, 475] on textarea at bounding box center [390, 556] width 591 height 178
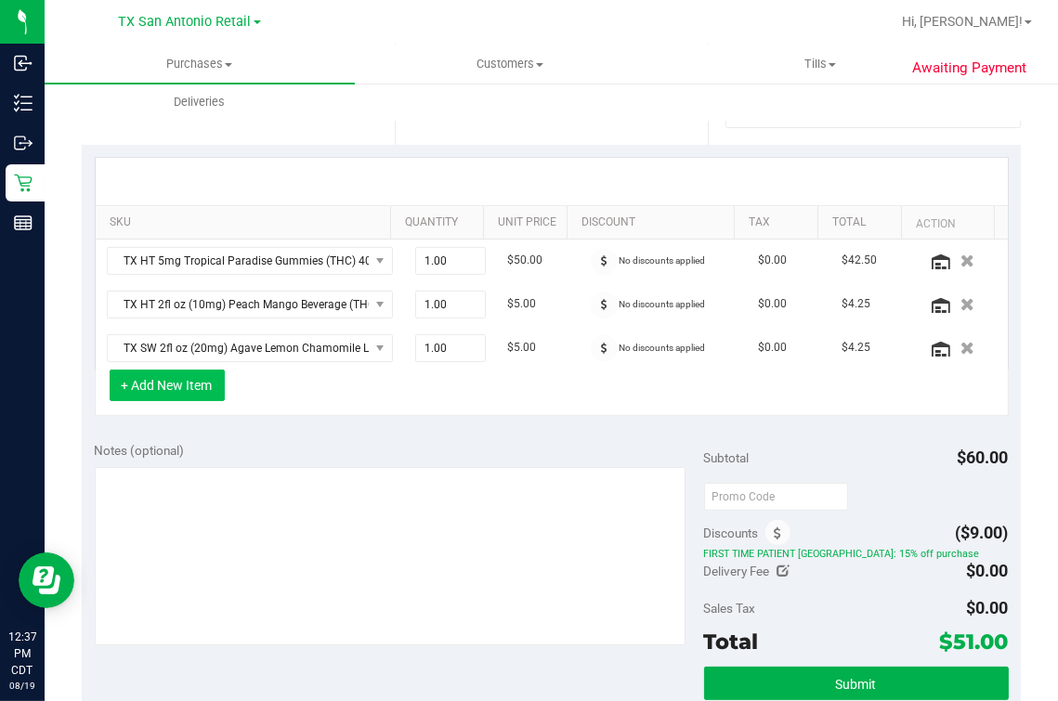
click at [186, 386] on button "+ Add New Item" at bounding box center [167, 386] width 115 height 32
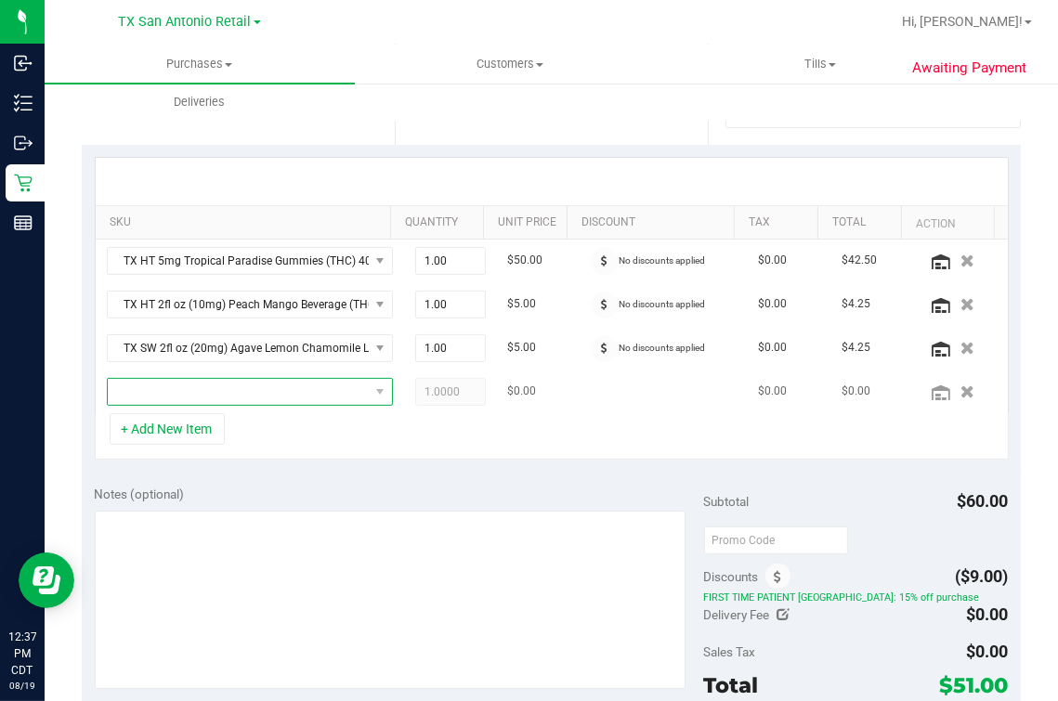
click at [182, 385] on span "NO DATA FOUND" at bounding box center [238, 392] width 261 height 26
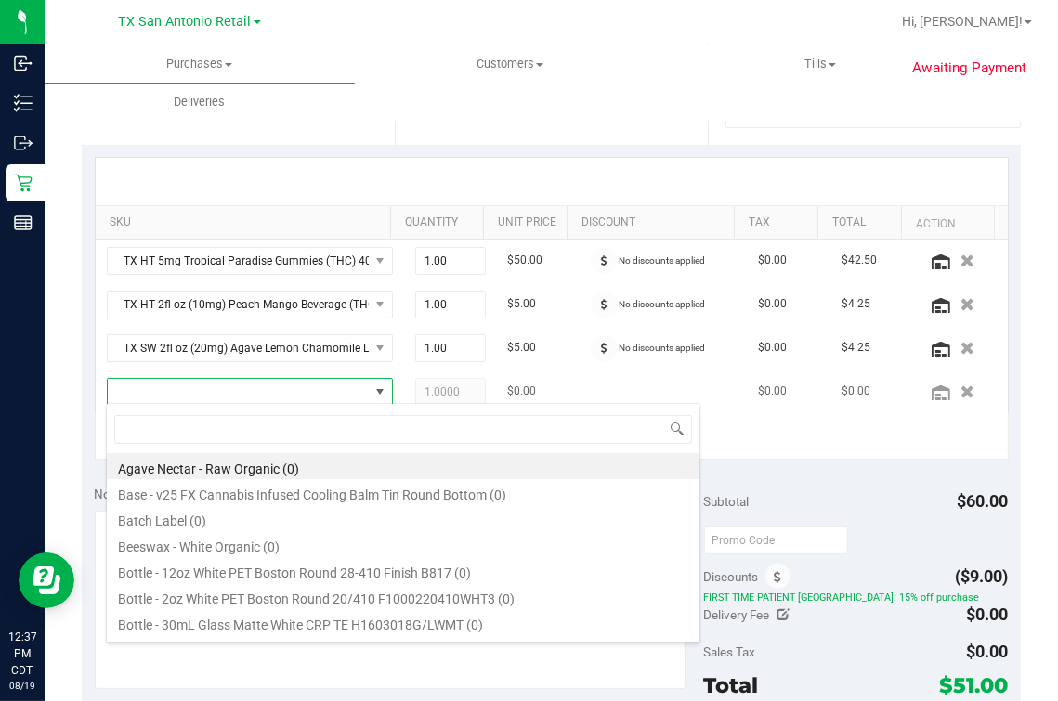
scroll to position [27, 233]
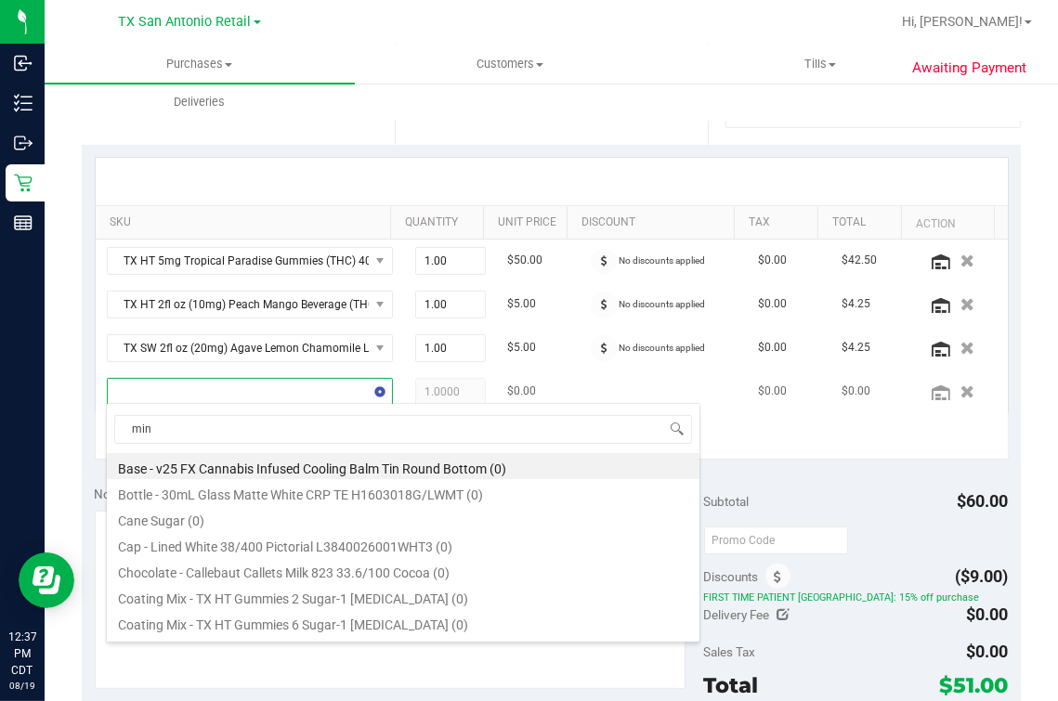
type input "mint"
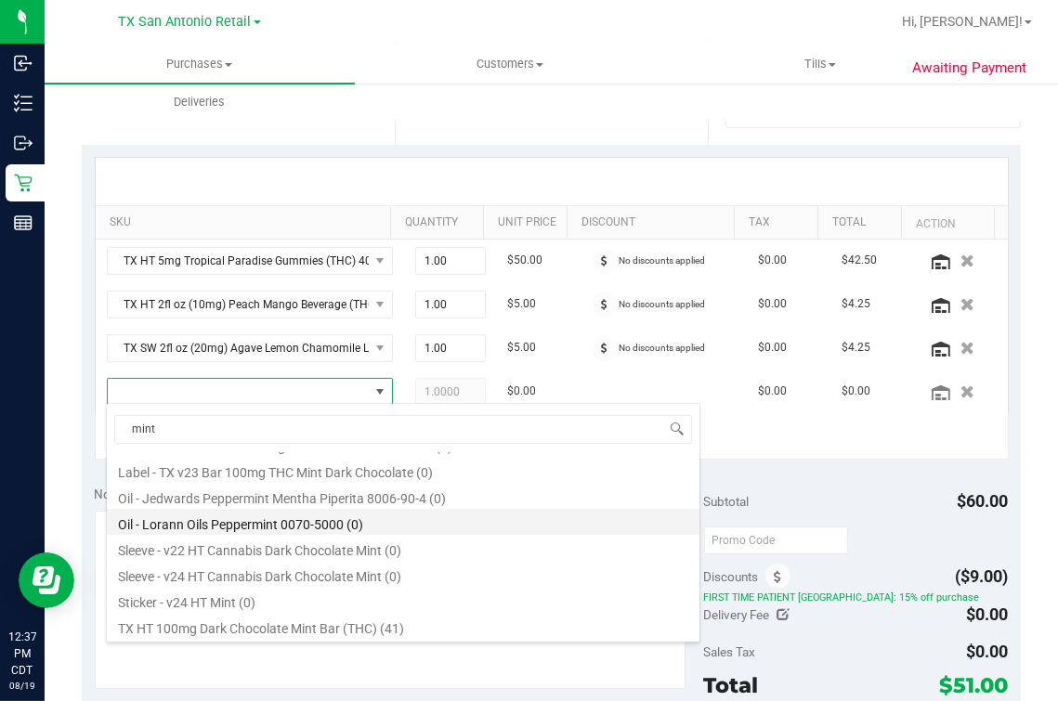
scroll to position [125, 0]
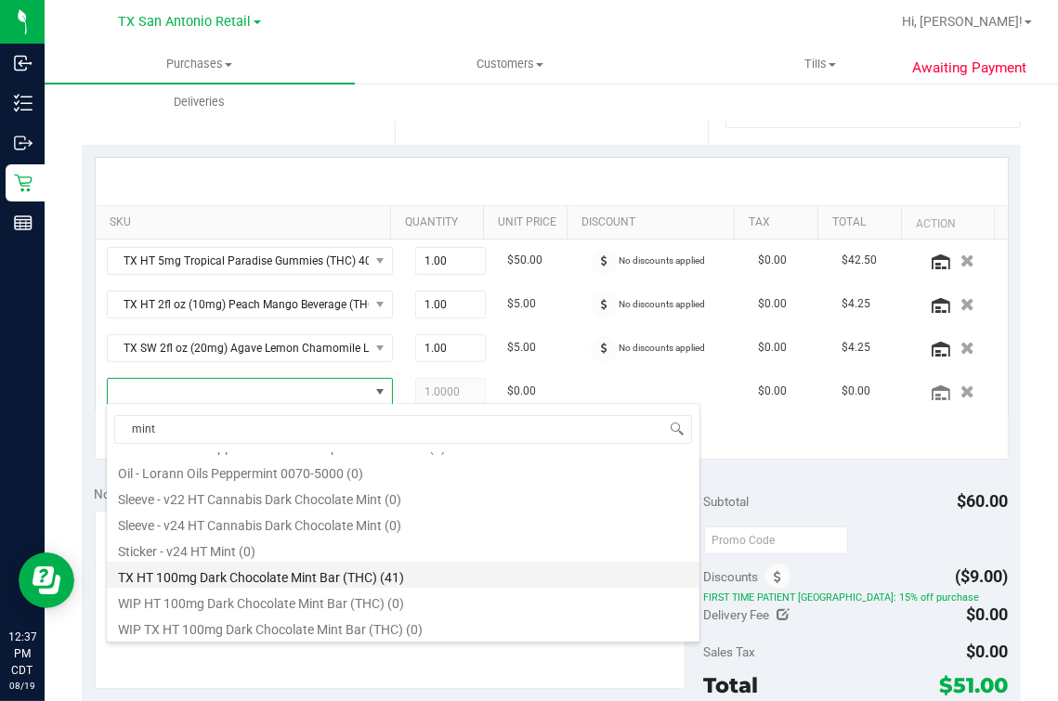
click at [347, 560] on li "TX HT 100mg Dark Chocolate Mint Bar (THC) (41)" at bounding box center [403, 575] width 592 height 26
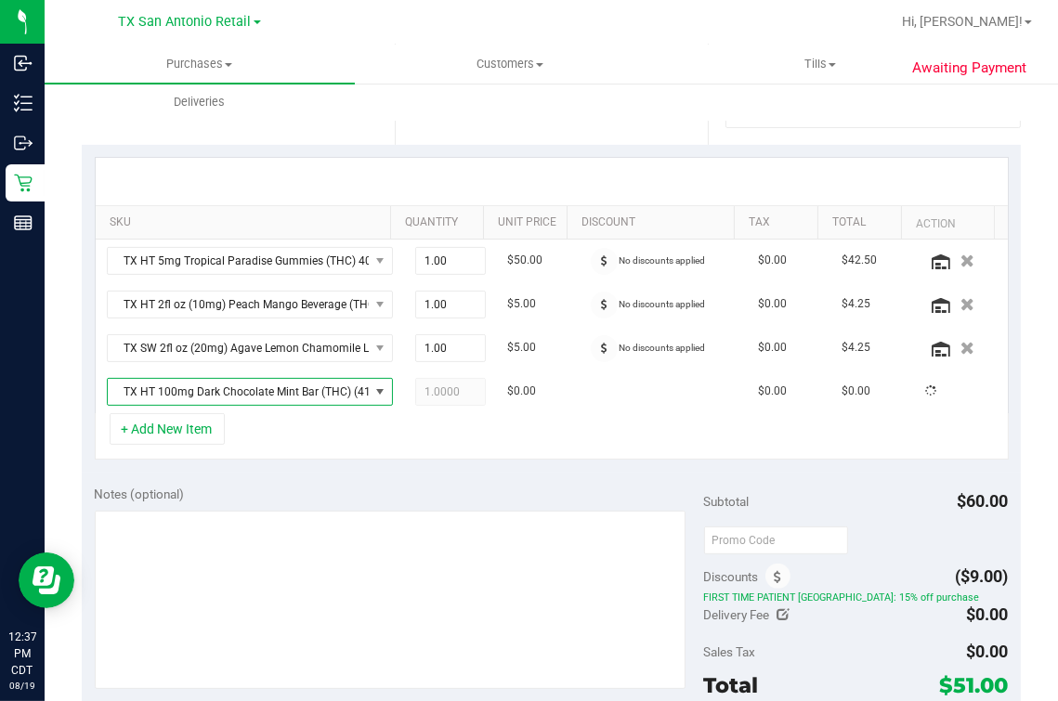
click at [484, 479] on div "Notes (optional) Subtotal $60.00 Discounts ($9.00) FIRST TIME PATIENT TX: 15% o…" at bounding box center [551, 640] width 939 height 334
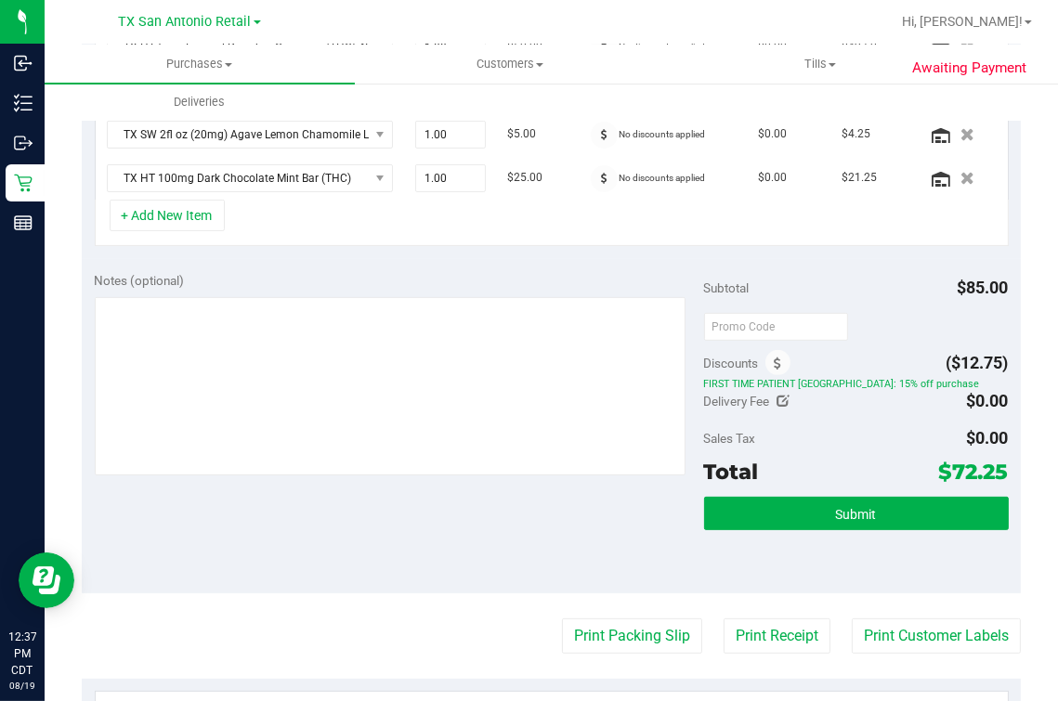
scroll to position [667, 0]
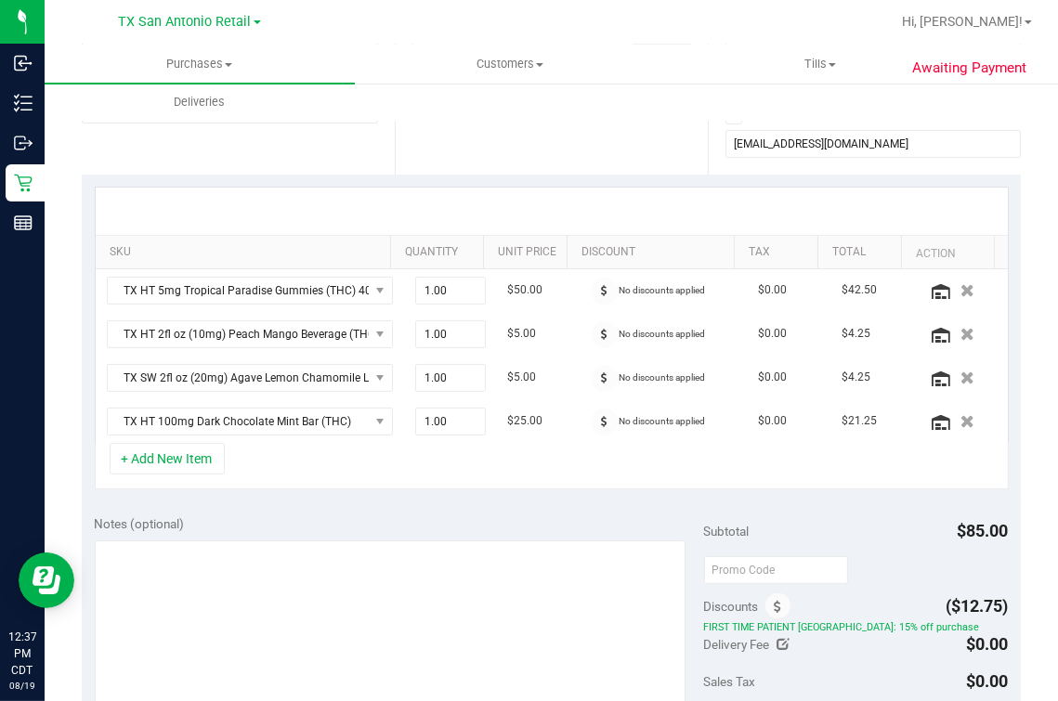
click at [331, 453] on div "+ Add New Item" at bounding box center [552, 466] width 914 height 46
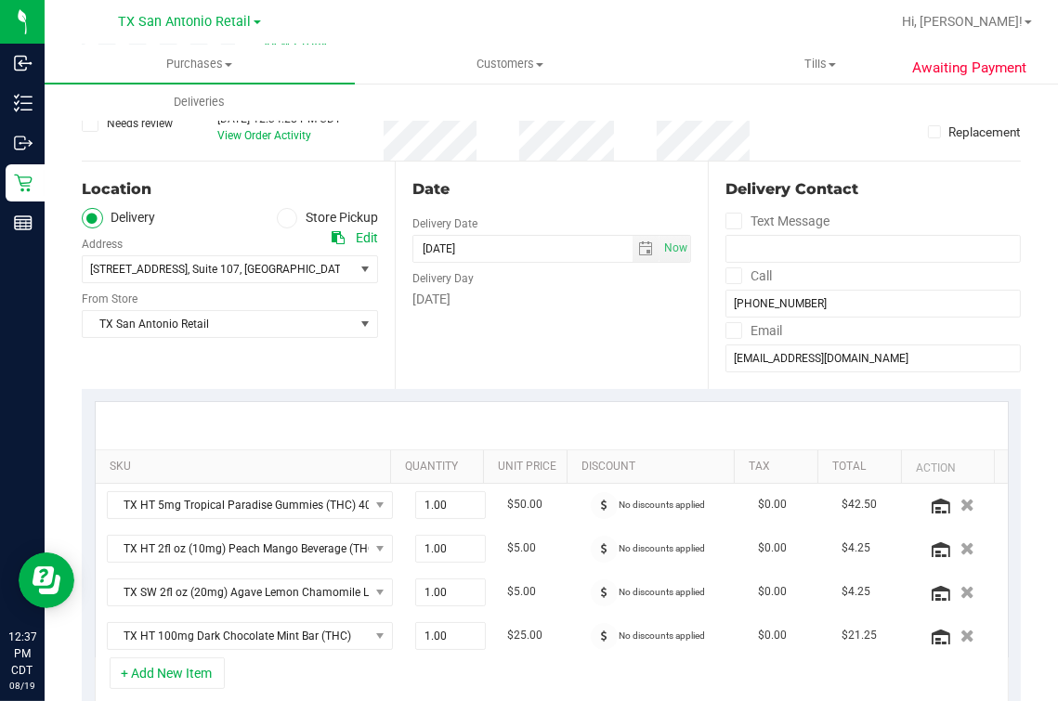
scroll to position [0, 0]
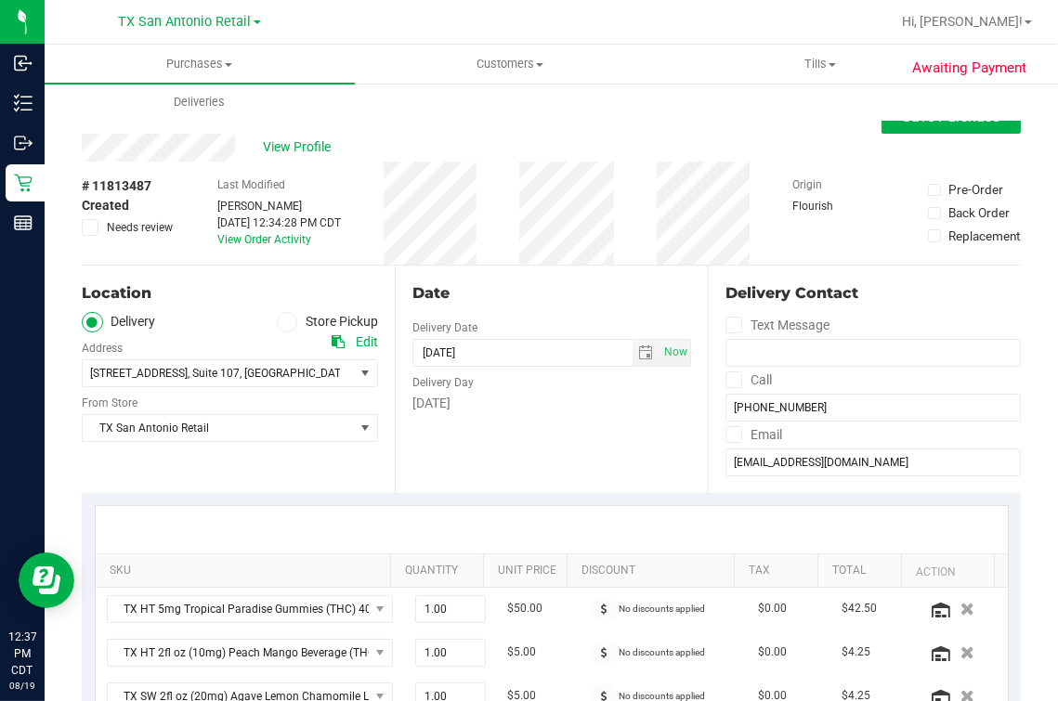
click at [482, 428] on div "Date Delivery Date 08/20/2025 Now 08/20/2025 07:00 AM Now Delivery Day Wednesday" at bounding box center [551, 379] width 313 height 227
click at [951, 114] on div "Purchases Summary of purchases Fulfillment All purchases Customers All customer…" at bounding box center [574, 83] width 1058 height 76
click at [907, 129] on button "Save Purchase" at bounding box center [950, 116] width 139 height 33
click at [772, 129] on div "Back Save Purchase" at bounding box center [551, 116] width 939 height 33
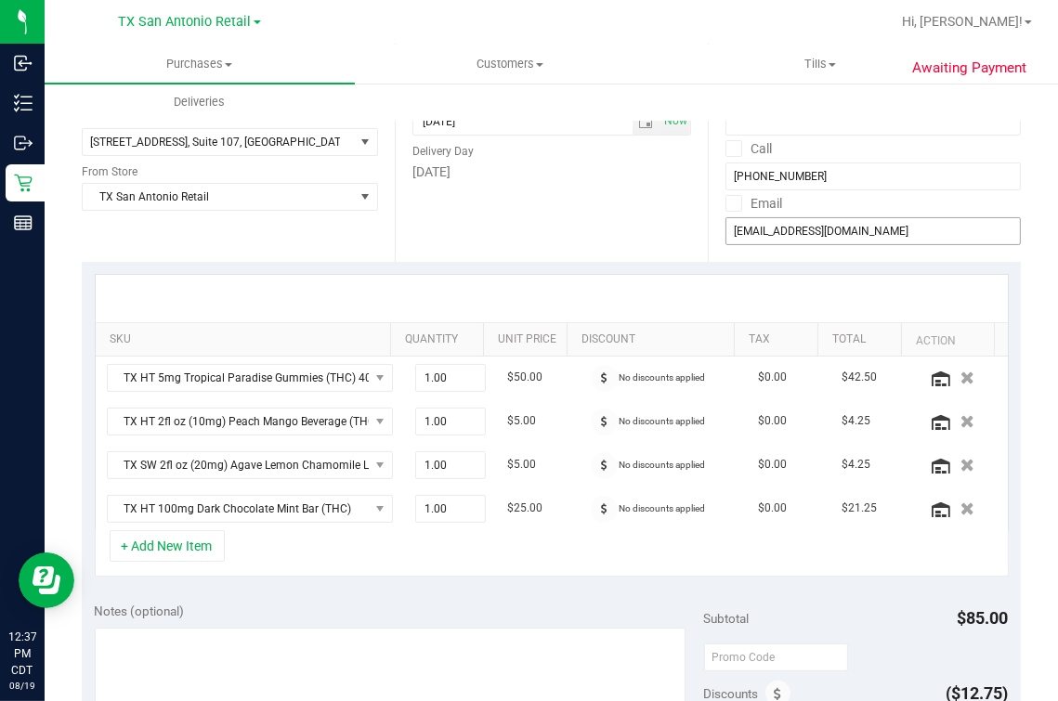
scroll to position [231, 0]
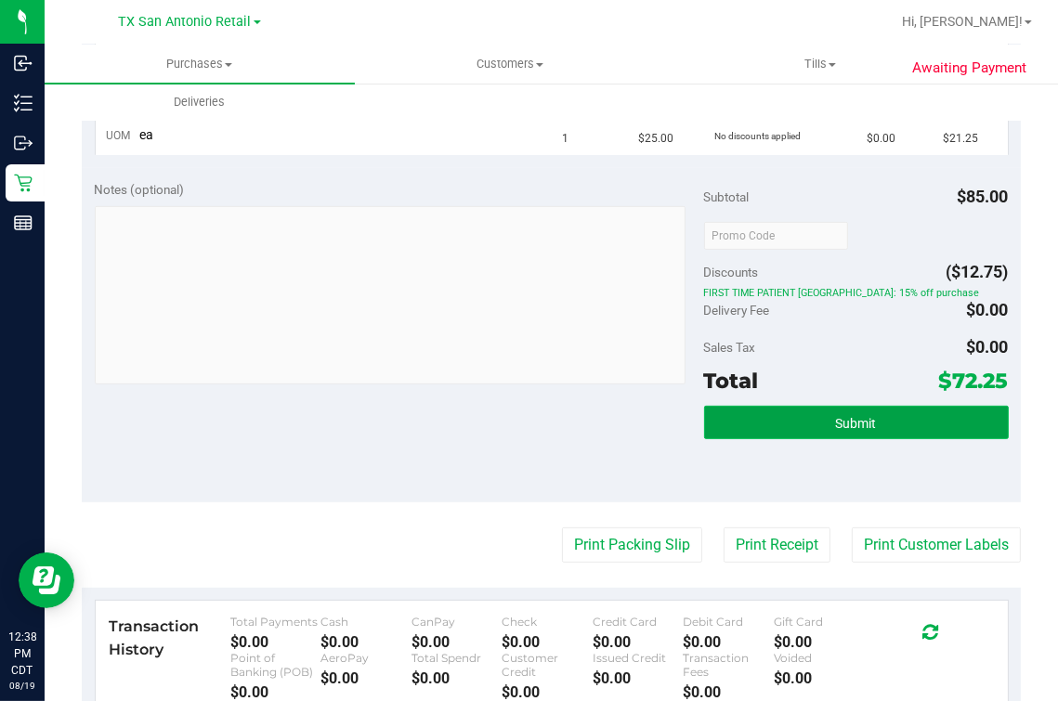
click at [841, 422] on span "Submit" at bounding box center [856, 423] width 41 height 15
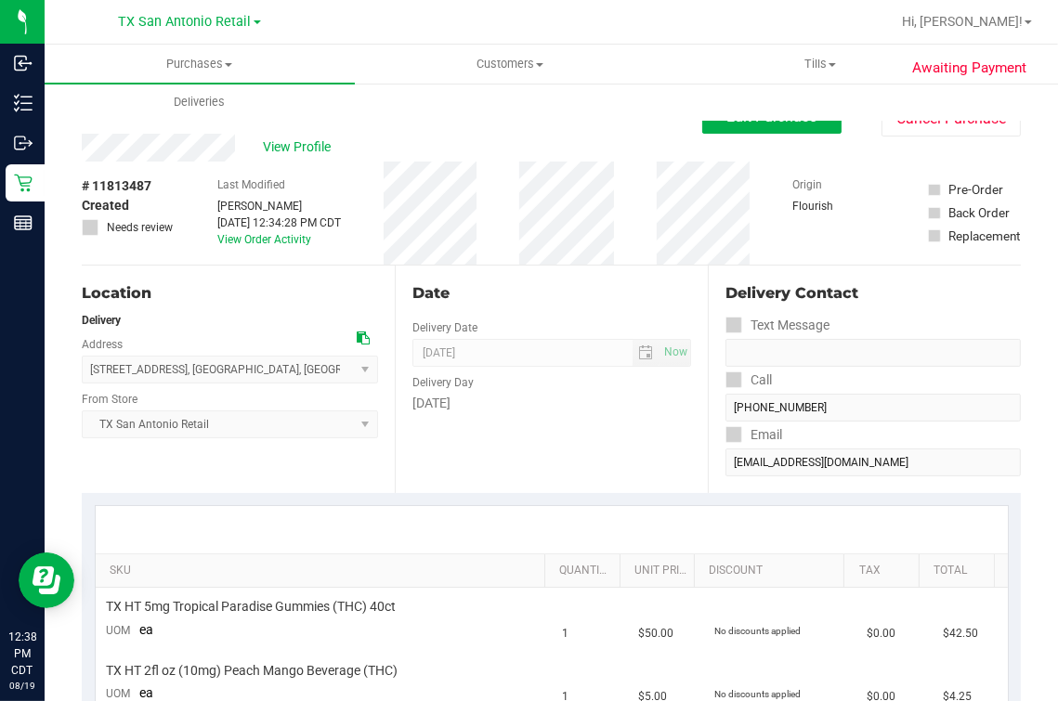
click at [564, 292] on div "Date" at bounding box center [551, 293] width 279 height 22
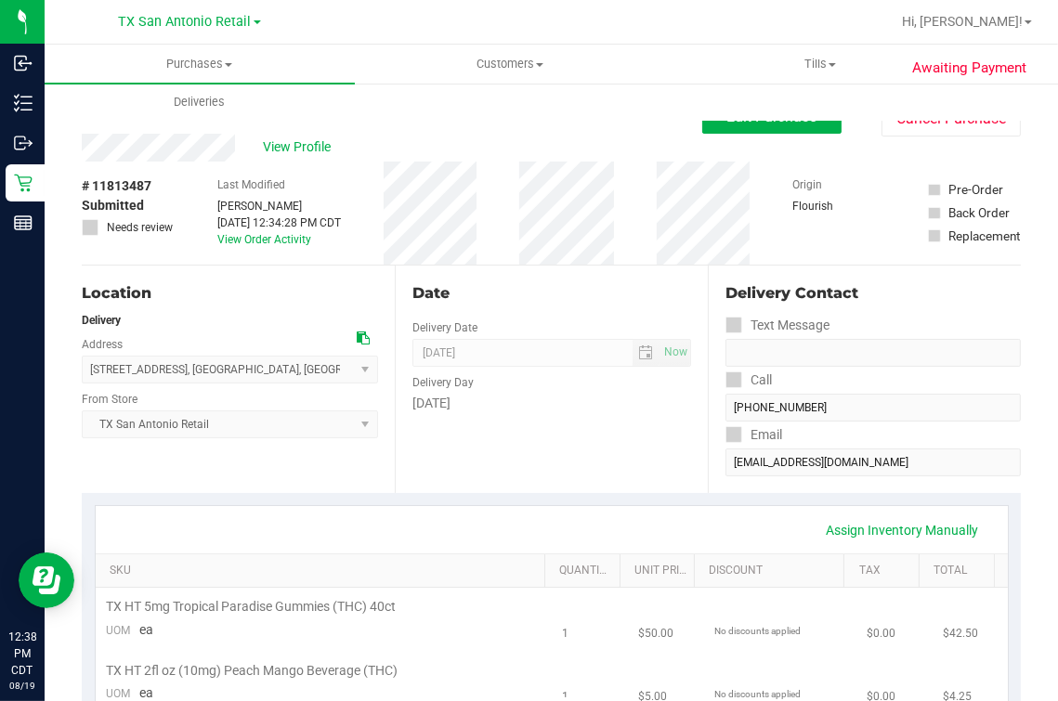
click at [353, 269] on div "Location Delivery Address 18720 Stone Oak Pkwy , San Antonio , TX 78258 Select …" at bounding box center [238, 379] width 313 height 227
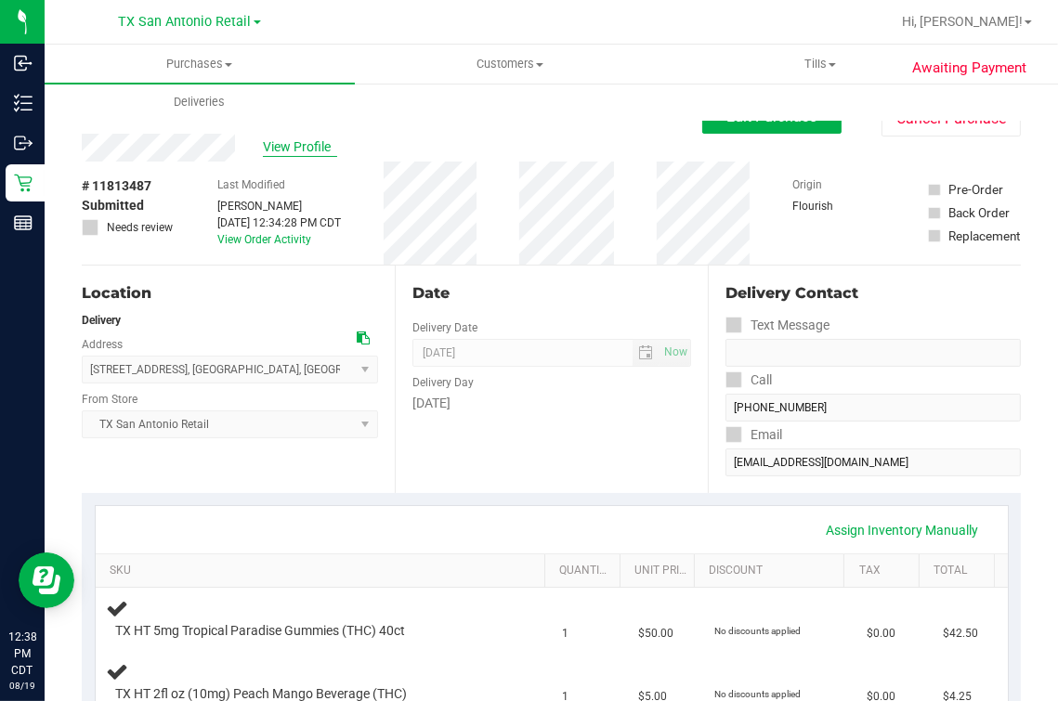
click at [318, 149] on span "View Profile" at bounding box center [300, 146] width 74 height 19
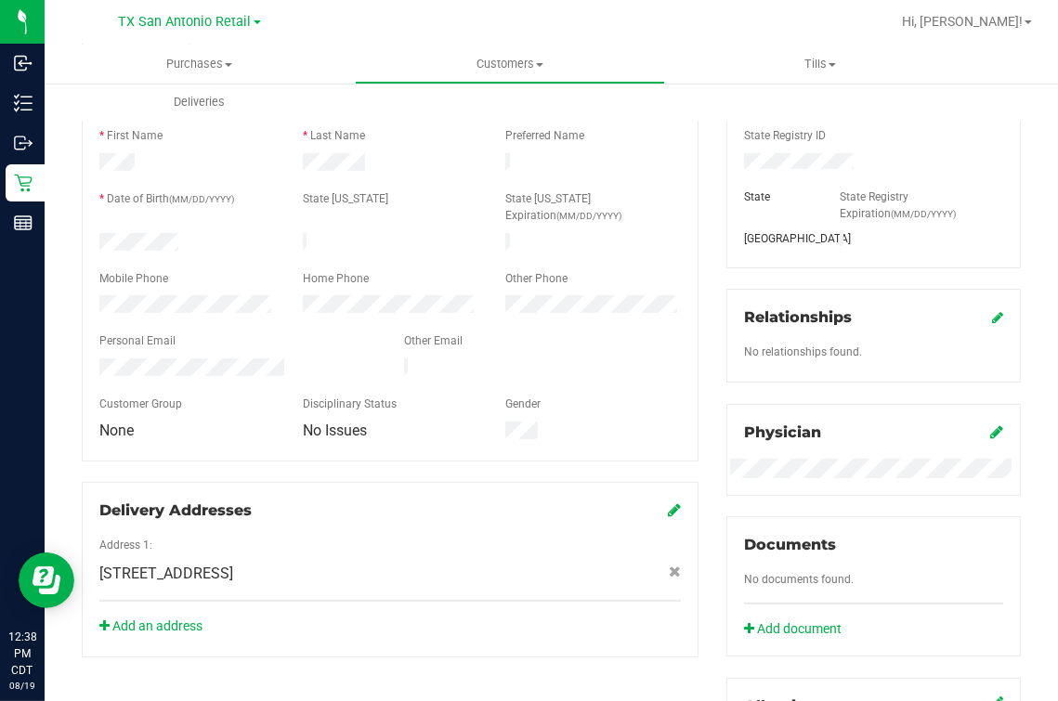
scroll to position [115, 0]
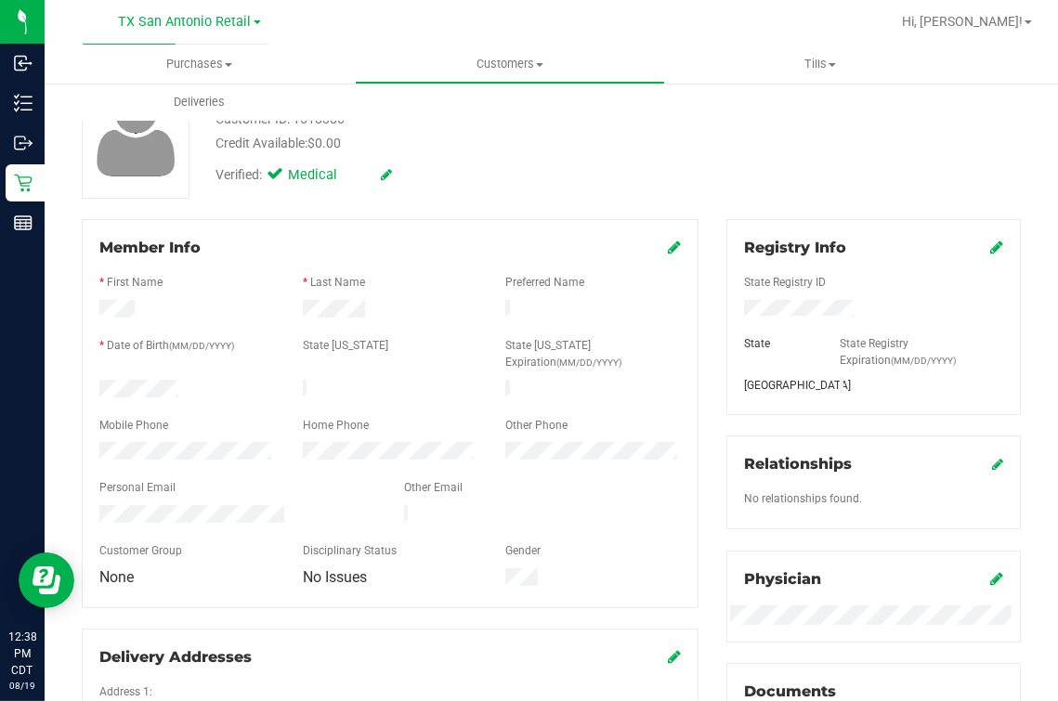
click at [174, 498] on form "Member Info * First Name * Last Name Preferred Name * Date of Birth (MM/DD/YYYY…" at bounding box center [389, 413] width 581 height 353
click at [545, 195] on div "Customer ID: 1618386 Credit Available: $0.00 Verified: Medical" at bounding box center [551, 133] width 967 height 131
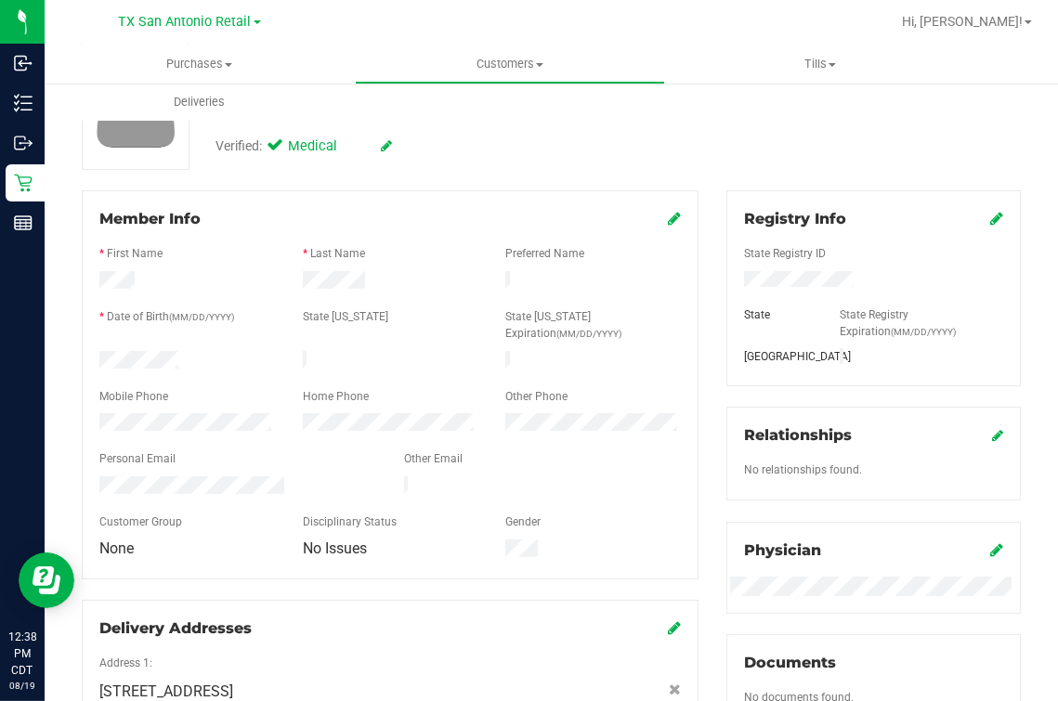
scroll to position [0, 0]
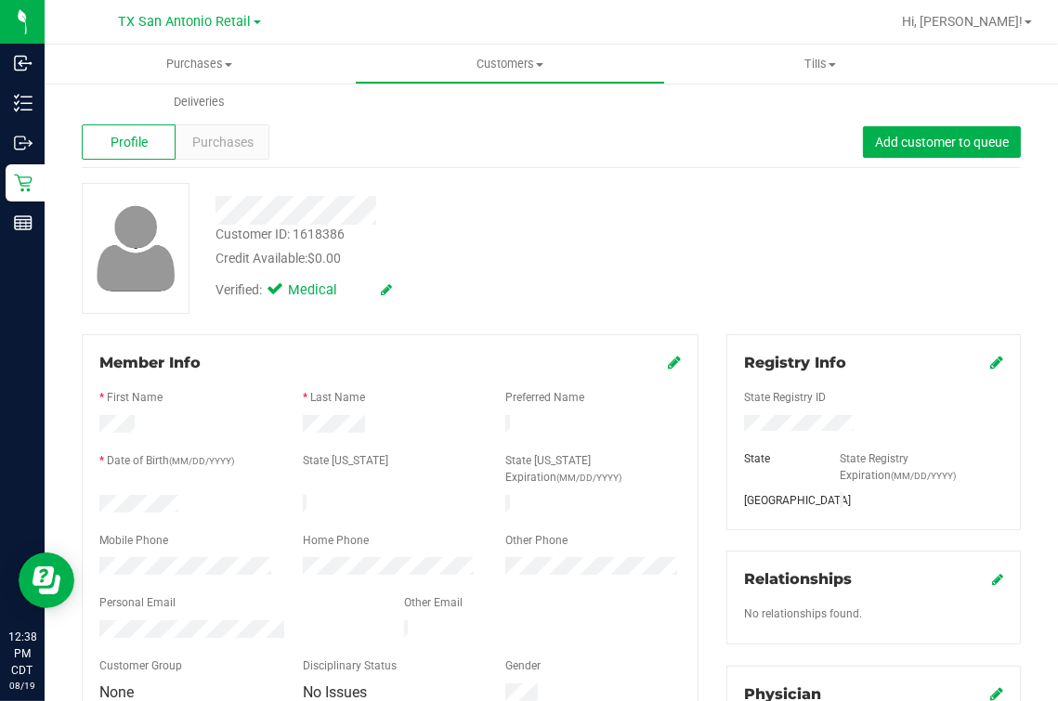
click at [651, 263] on div "Credit Available: $0.00" at bounding box center [443, 258] width 456 height 19
click at [247, 162] on div "Profile Purchases Add customer to queue" at bounding box center [551, 142] width 939 height 51
click at [255, 149] on div "Purchases" at bounding box center [222, 141] width 94 height 35
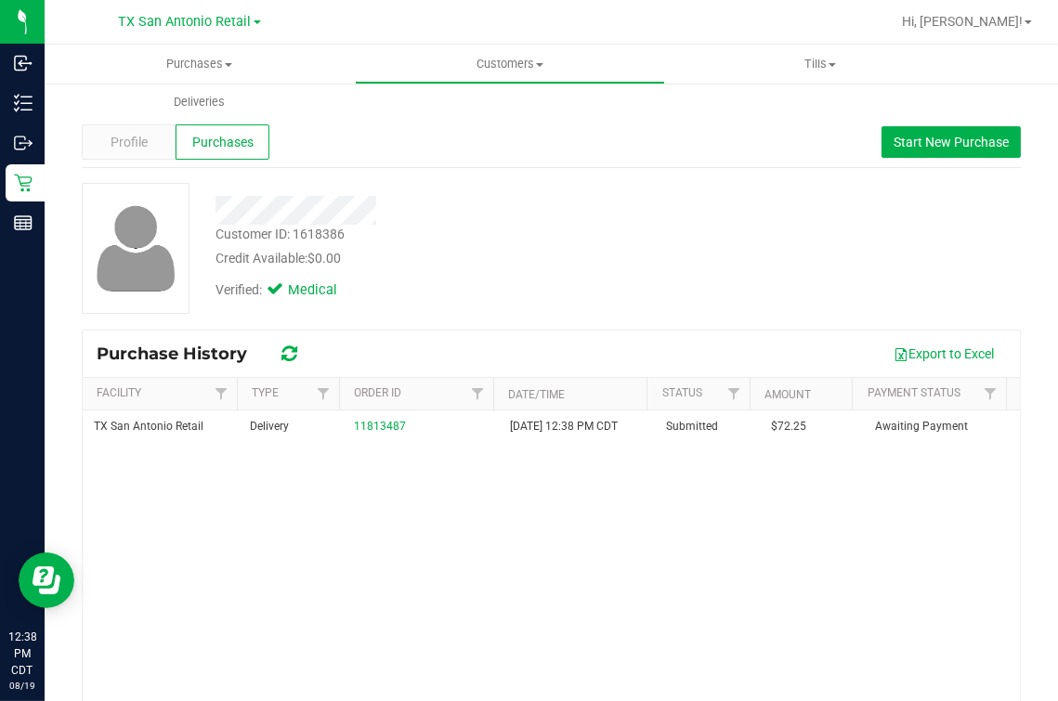
click at [564, 269] on div "Verified: Medical" at bounding box center [443, 288] width 484 height 41
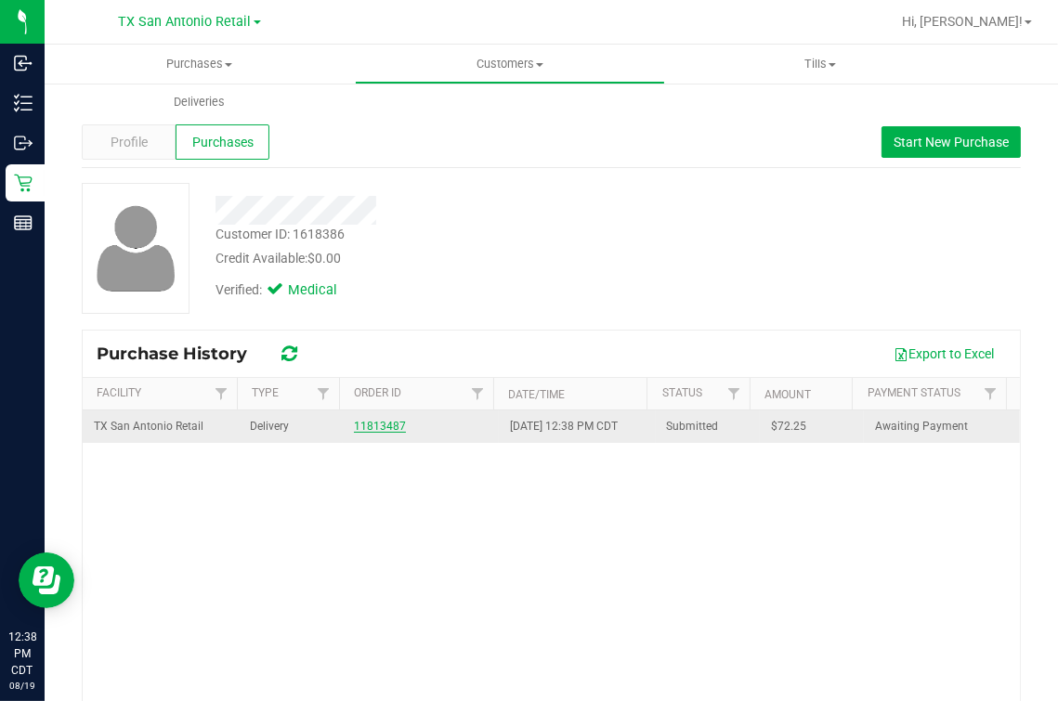
click at [373, 427] on link "11813487" at bounding box center [380, 426] width 52 height 13
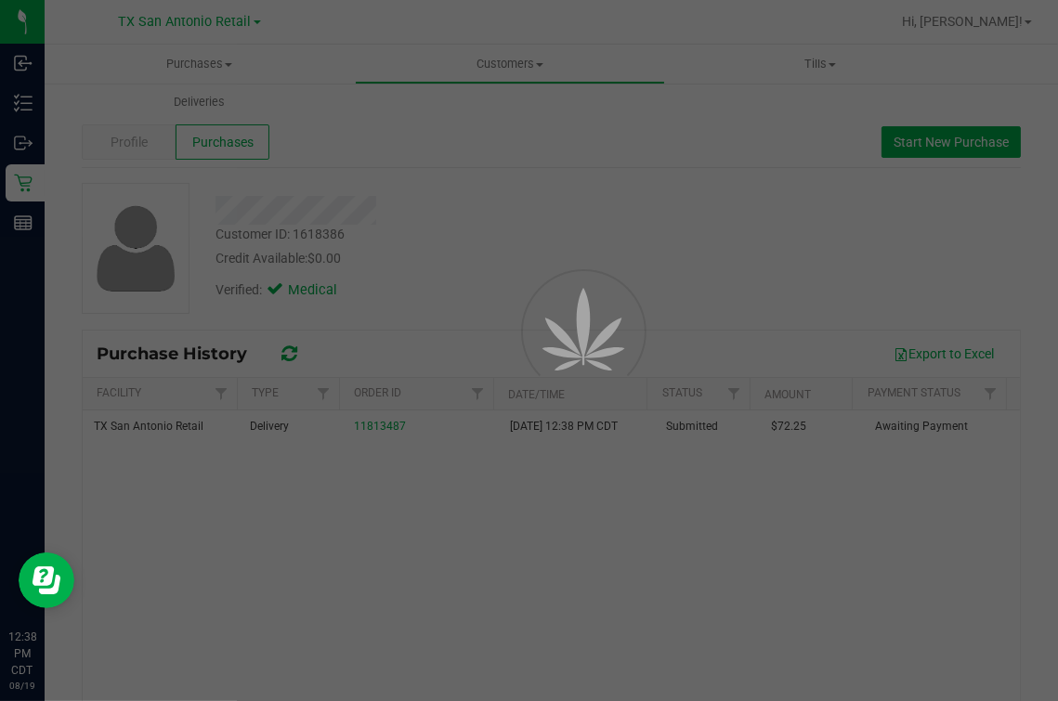
click at [519, 252] on div at bounding box center [554, 328] width 84 height 167
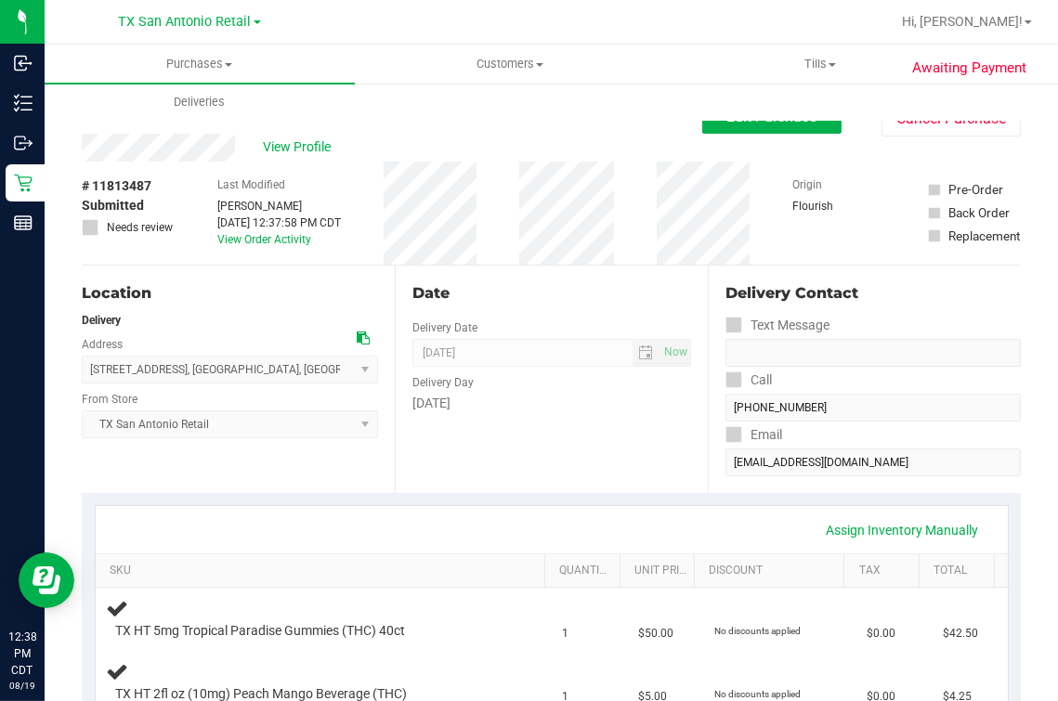
click at [656, 283] on div "Date" at bounding box center [551, 293] width 279 height 22
click at [293, 156] on span "View Profile" at bounding box center [300, 146] width 74 height 19
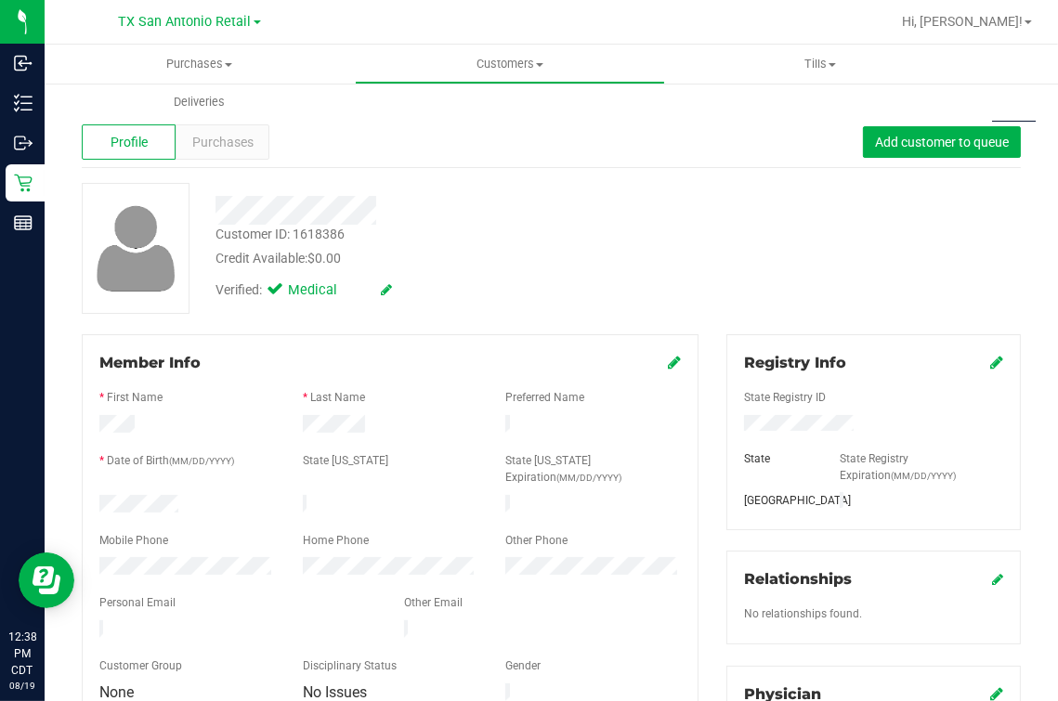
click at [747, 295] on div "Customer ID: 1618386 Credit Available: $0.00 Verified: Medical" at bounding box center [551, 248] width 967 height 131
drag, startPoint x: 661, startPoint y: 135, endPoint x: 557, endPoint y: 141, distance: 104.2
click at [661, 135] on div "Profile Purchases Add customer to queue" at bounding box center [551, 142] width 939 height 51
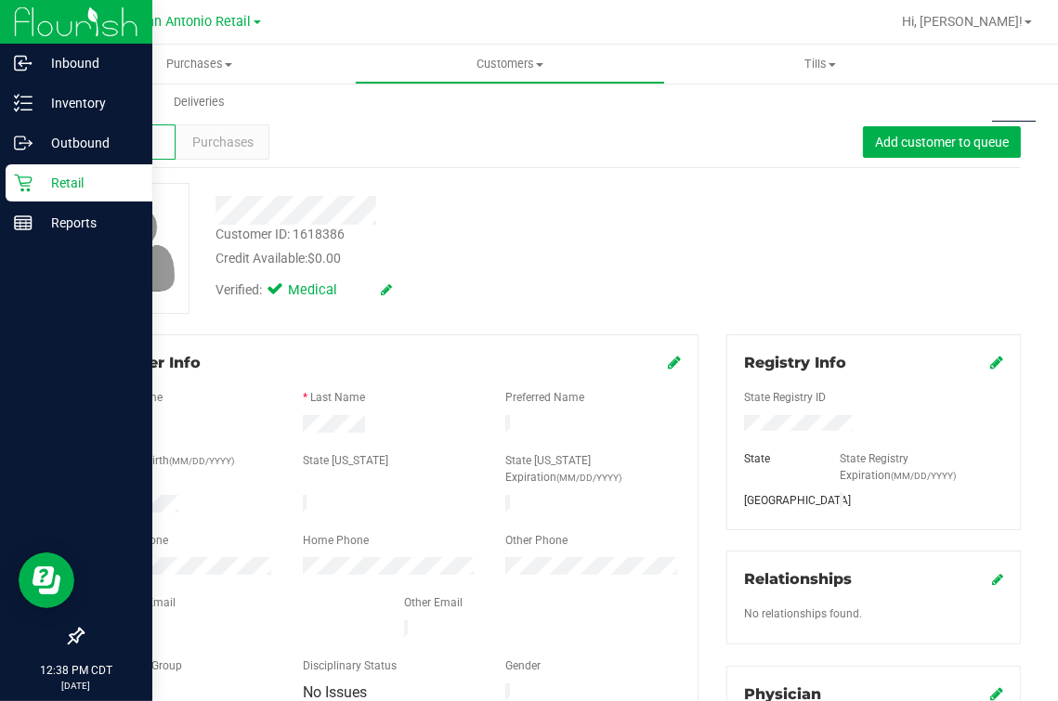
click at [23, 189] on icon at bounding box center [23, 184] width 18 height 18
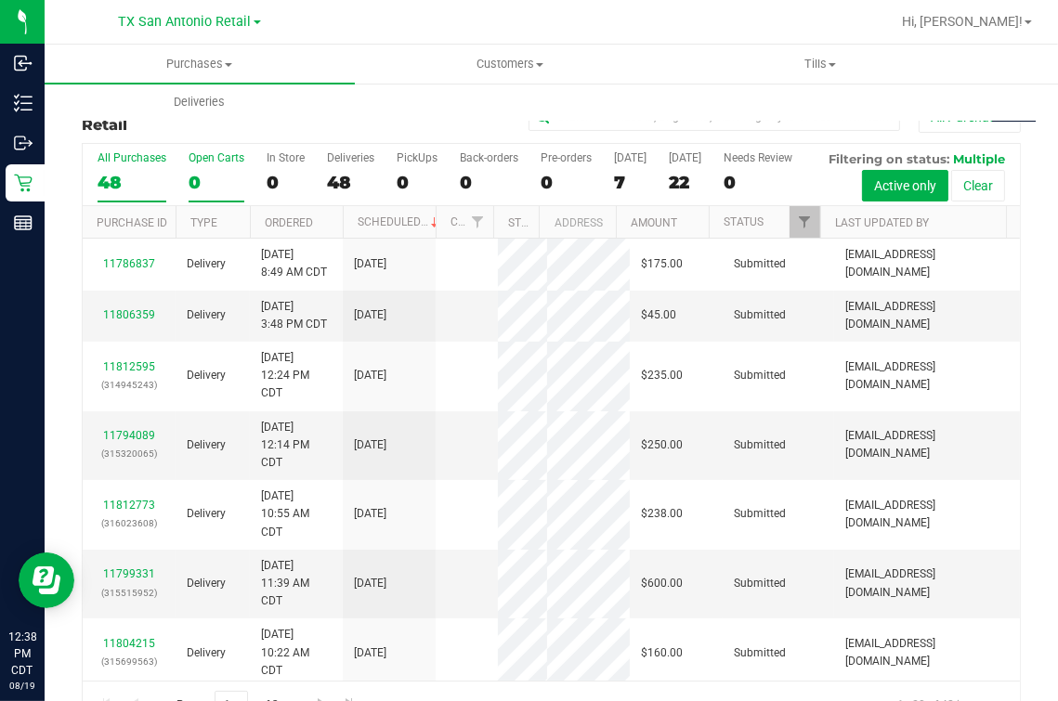
click at [214, 198] on label "Open Carts 0" at bounding box center [216, 176] width 56 height 51
click at [0, 0] on input "Open Carts 0" at bounding box center [0, 0] width 0 height 0
